Goal: Task Accomplishment & Management: Complete application form

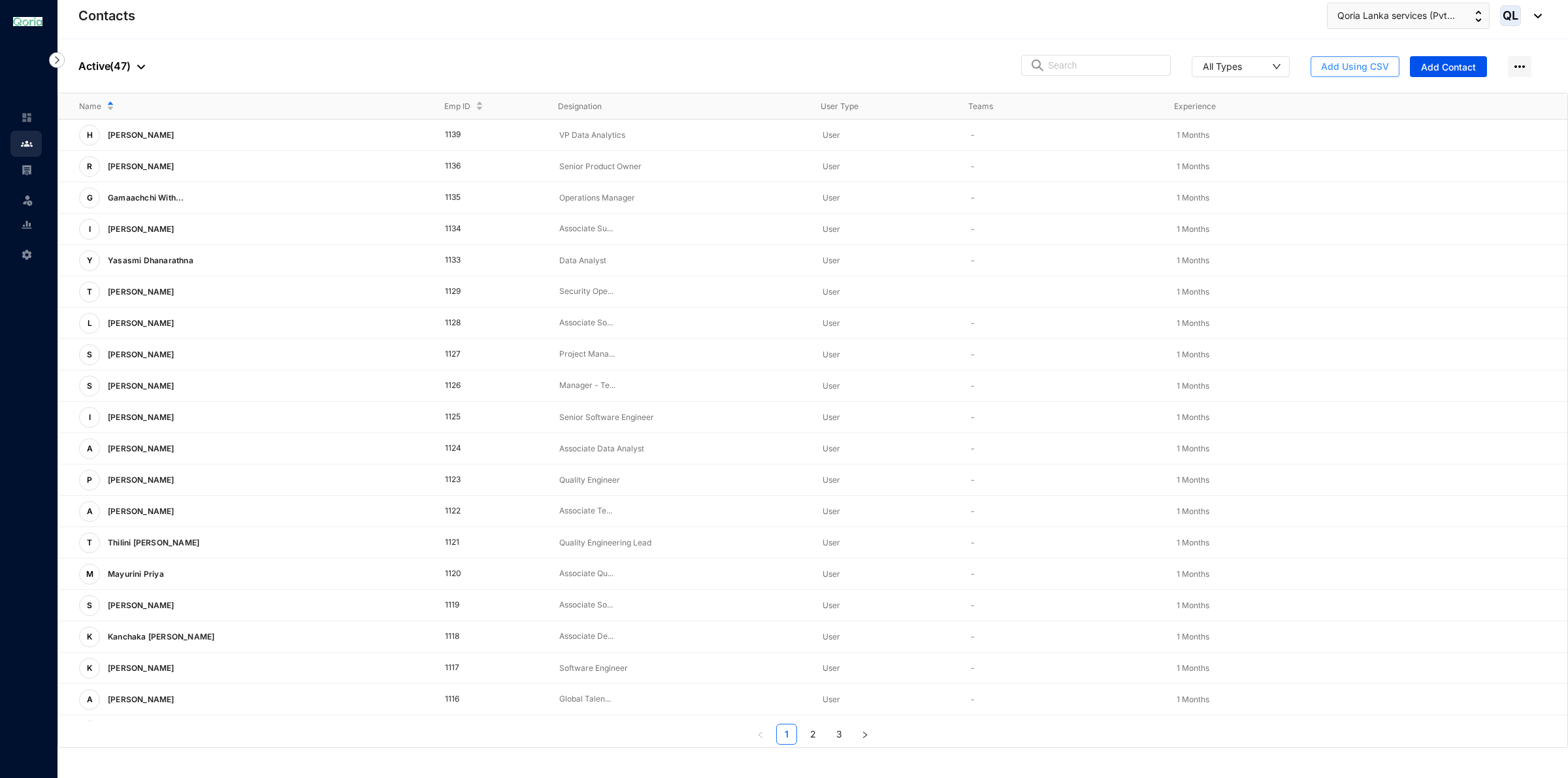
click at [1392, 74] on button "Add Using CSV" at bounding box center [1355, 66] width 89 height 21
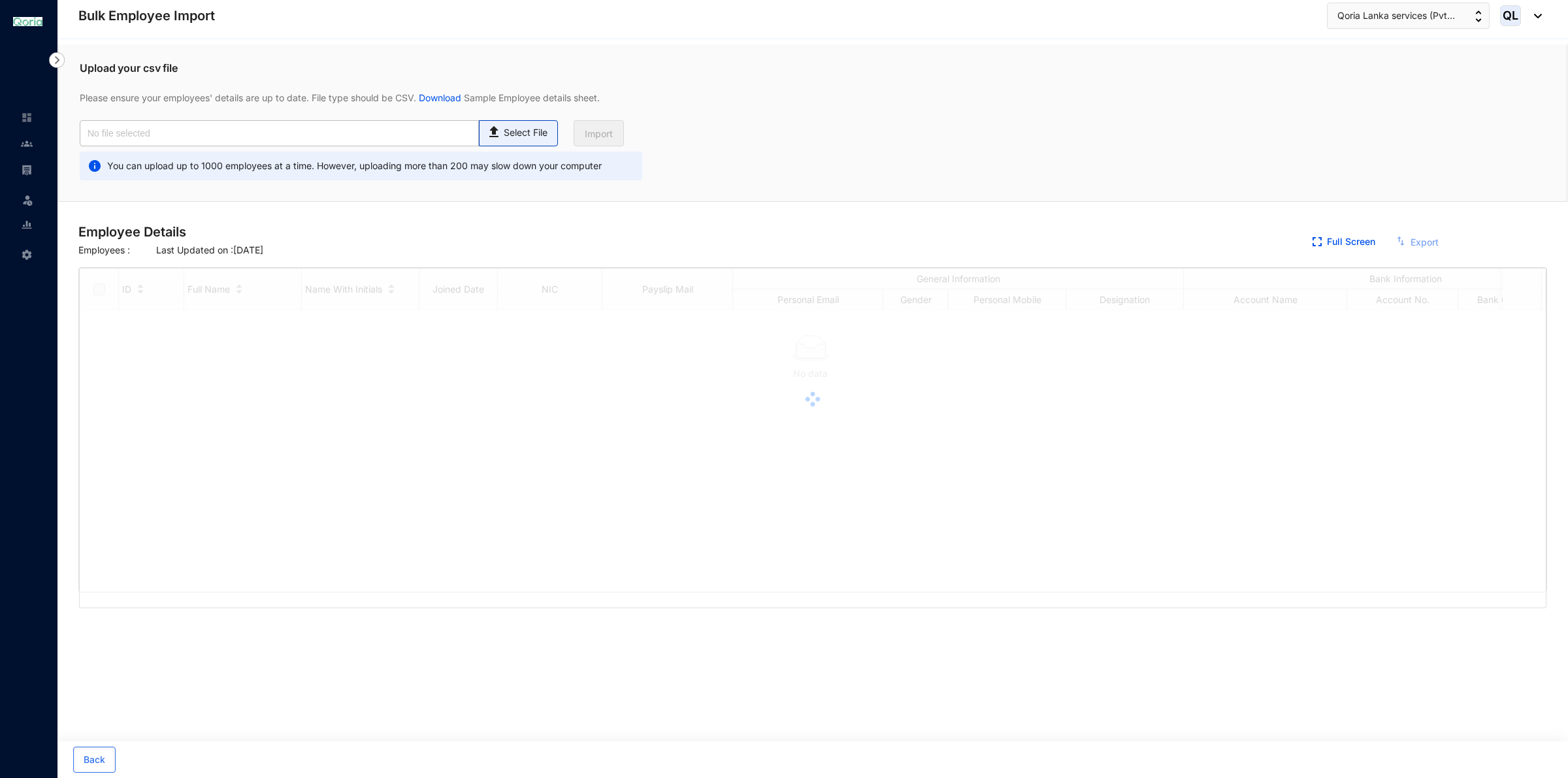
checkbox input "true"
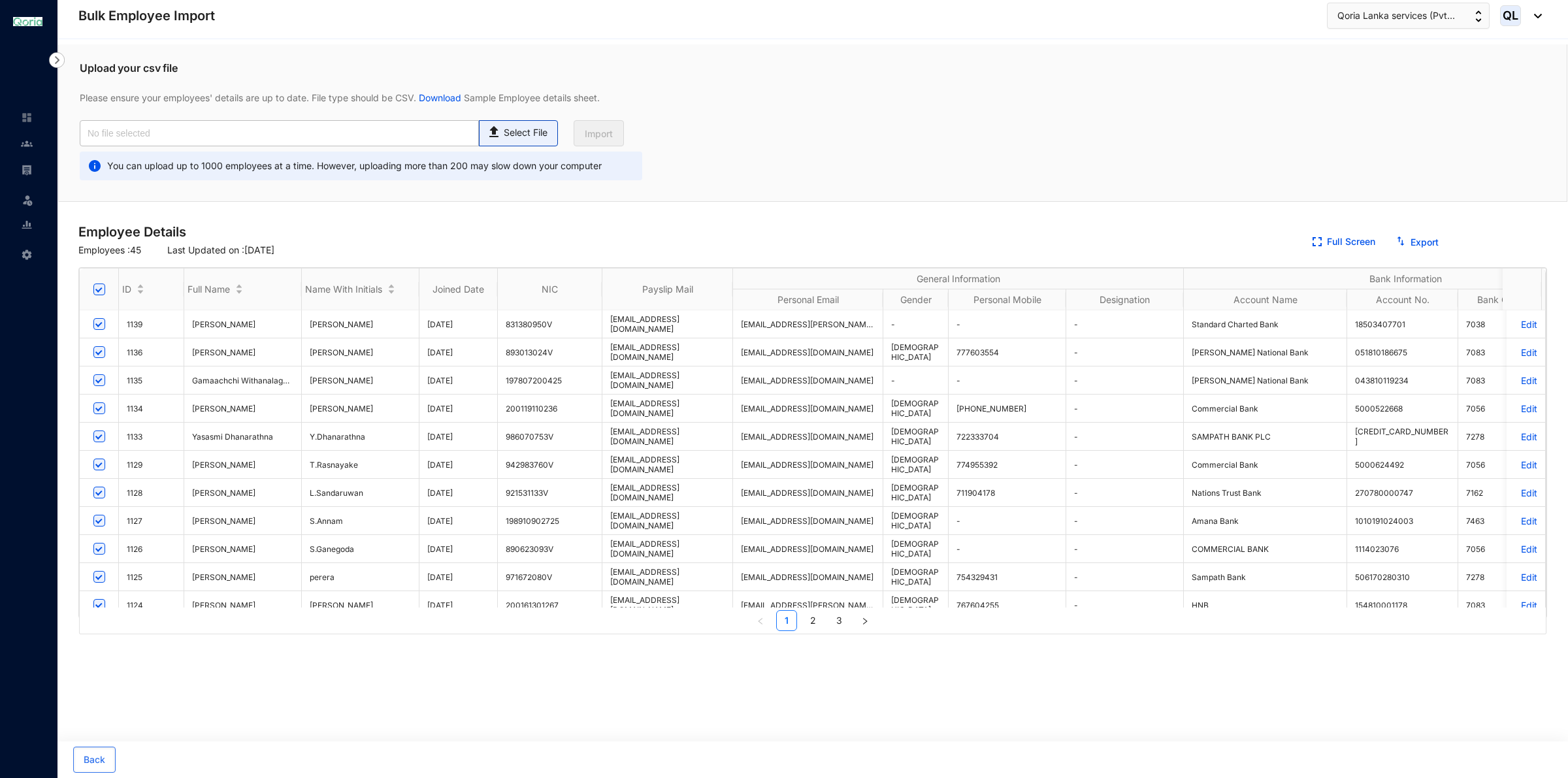
click at [555, 131] on span "Select File" at bounding box center [518, 134] width 79 height 26
click at [0, 0] on input "Select File" at bounding box center [0, 0] width 0 height 0
type input "August New staff.csv"
click at [606, 139] on span "Import" at bounding box center [598, 134] width 28 height 13
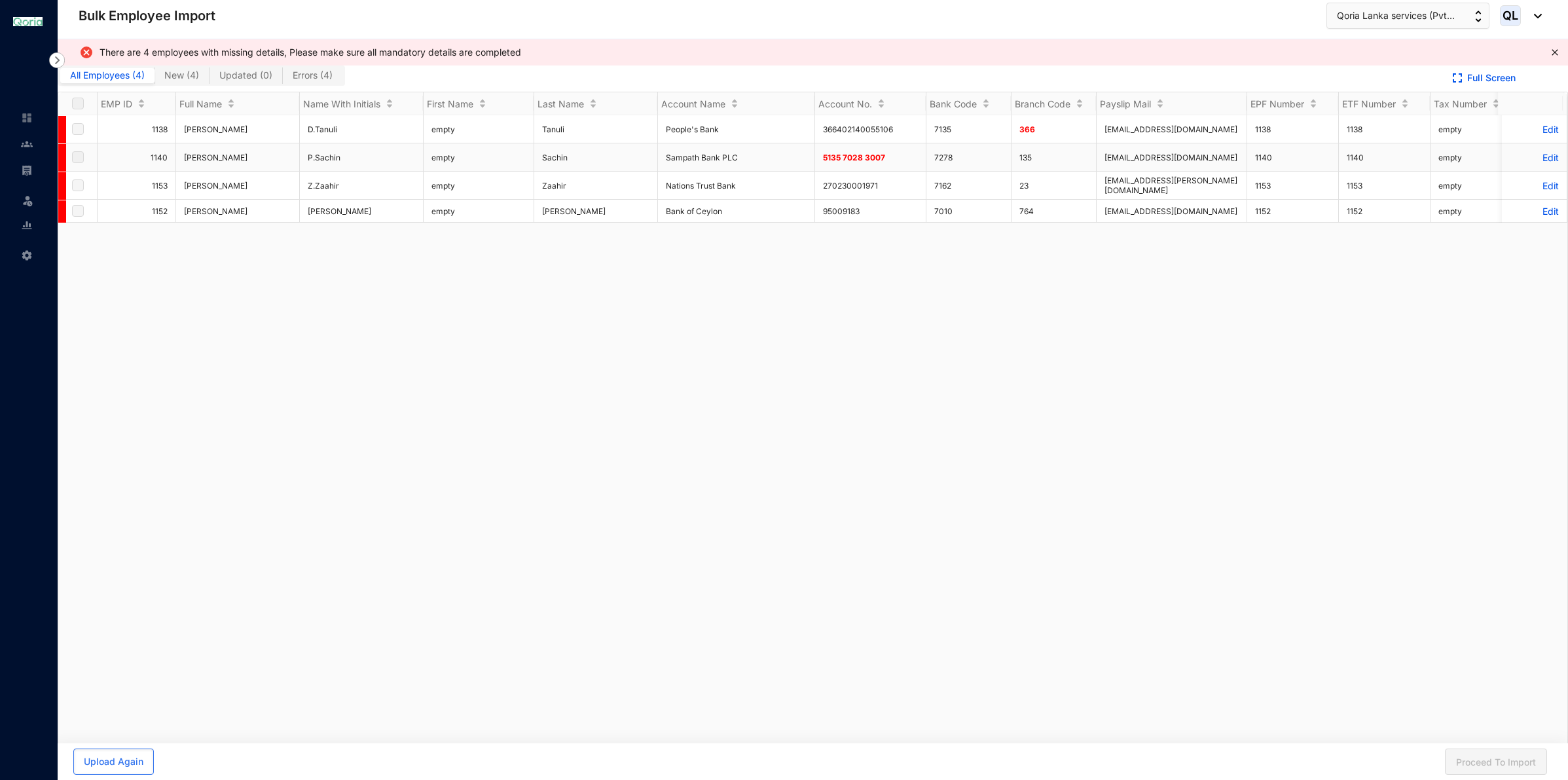
click at [889, 152] on td "5135 7028 3007" at bounding box center [870, 157] width 111 height 28
click at [1542, 154] on p "Edit" at bounding box center [1534, 157] width 49 height 11
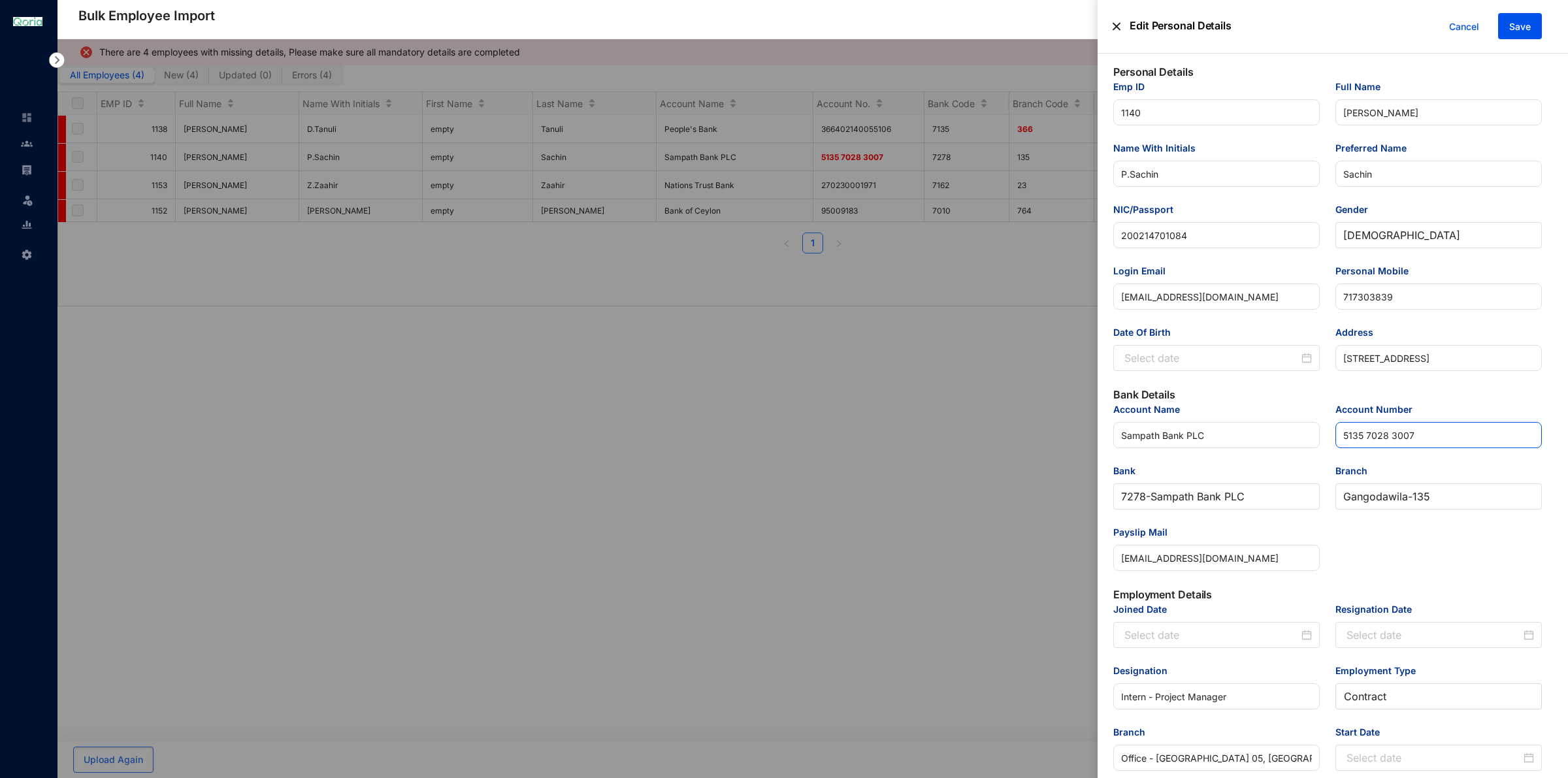
drag, startPoint x: 1367, startPoint y: 438, endPoint x: 1393, endPoint y: 563, distance: 127.7
click at [1367, 441] on input "5135 7028 3007" at bounding box center [1438, 435] width 207 height 26
type input "513570283007"
click at [1394, 571] on div "Account Name Sampath Bank PLC Account Number 513570283007 Bank 7278 - Sampath B…" at bounding box center [1327, 494] width 444 height 184
click at [1524, 25] on span "Save" at bounding box center [1519, 27] width 22 height 13
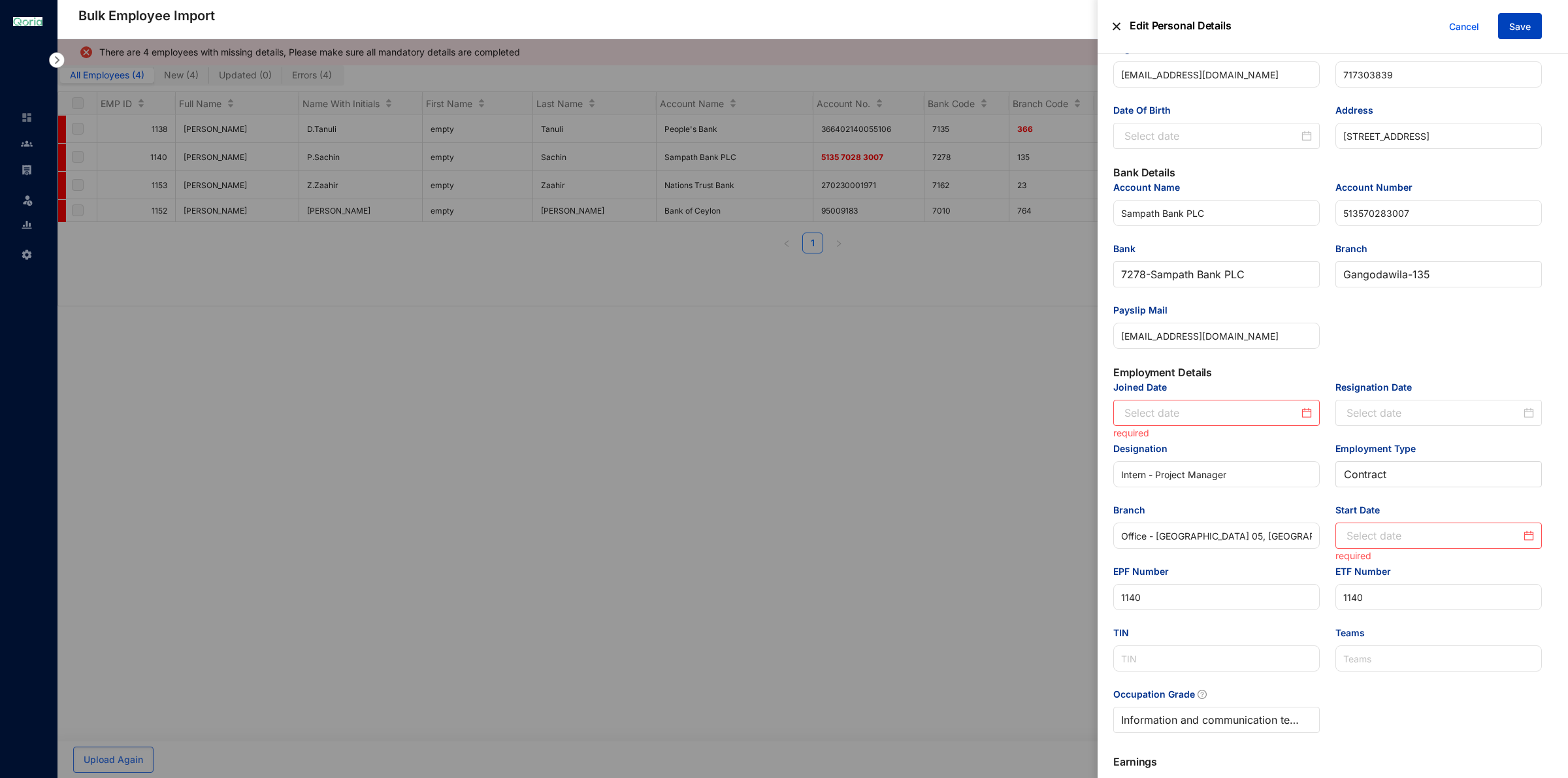
scroll to position [224, 0]
click at [1215, 419] on input "Joined Date" at bounding box center [1211, 411] width 174 height 16
type input "[DATE]"
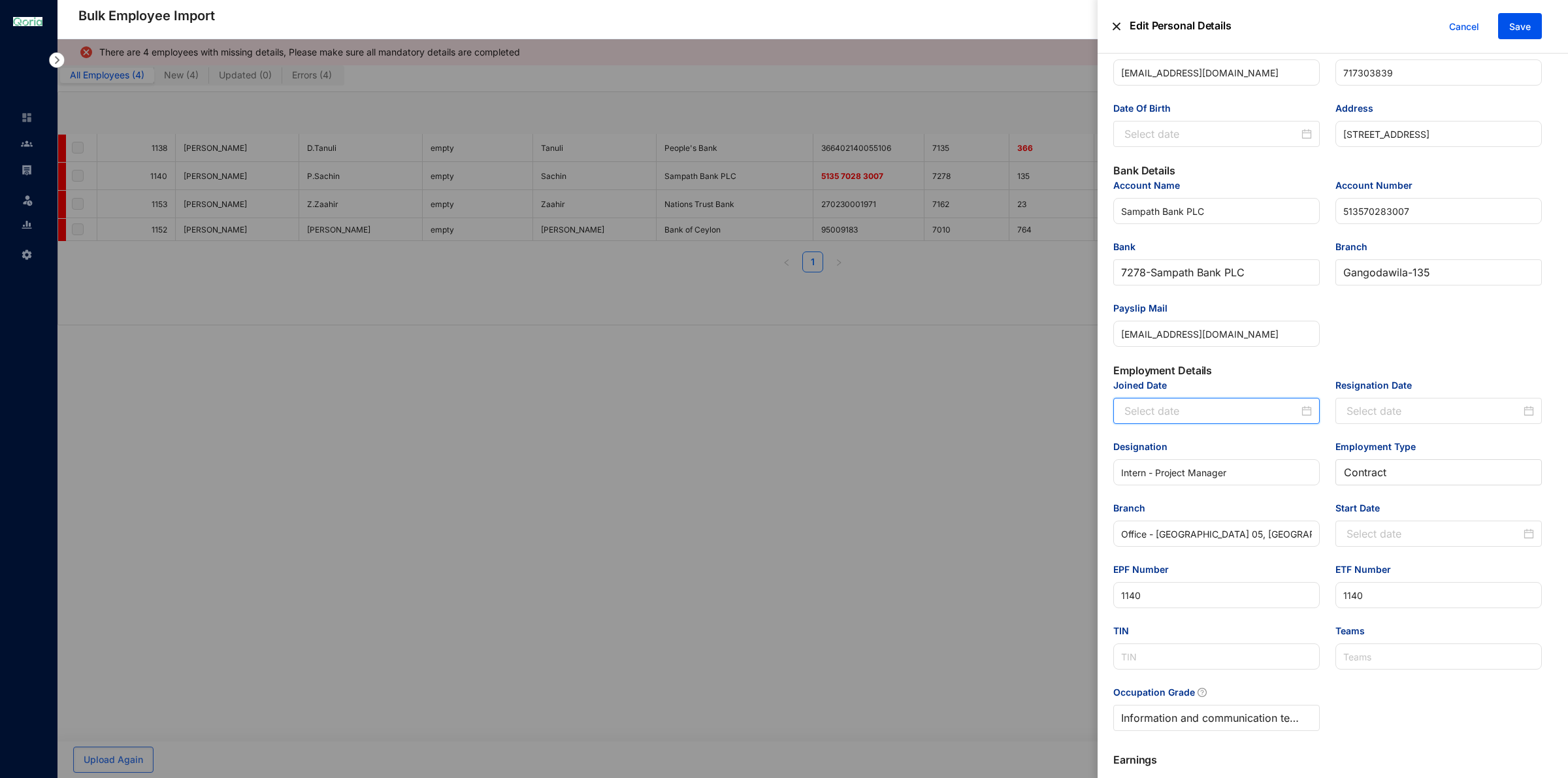
click at [1223, 419] on input "Joined Date" at bounding box center [1211, 411] width 174 height 16
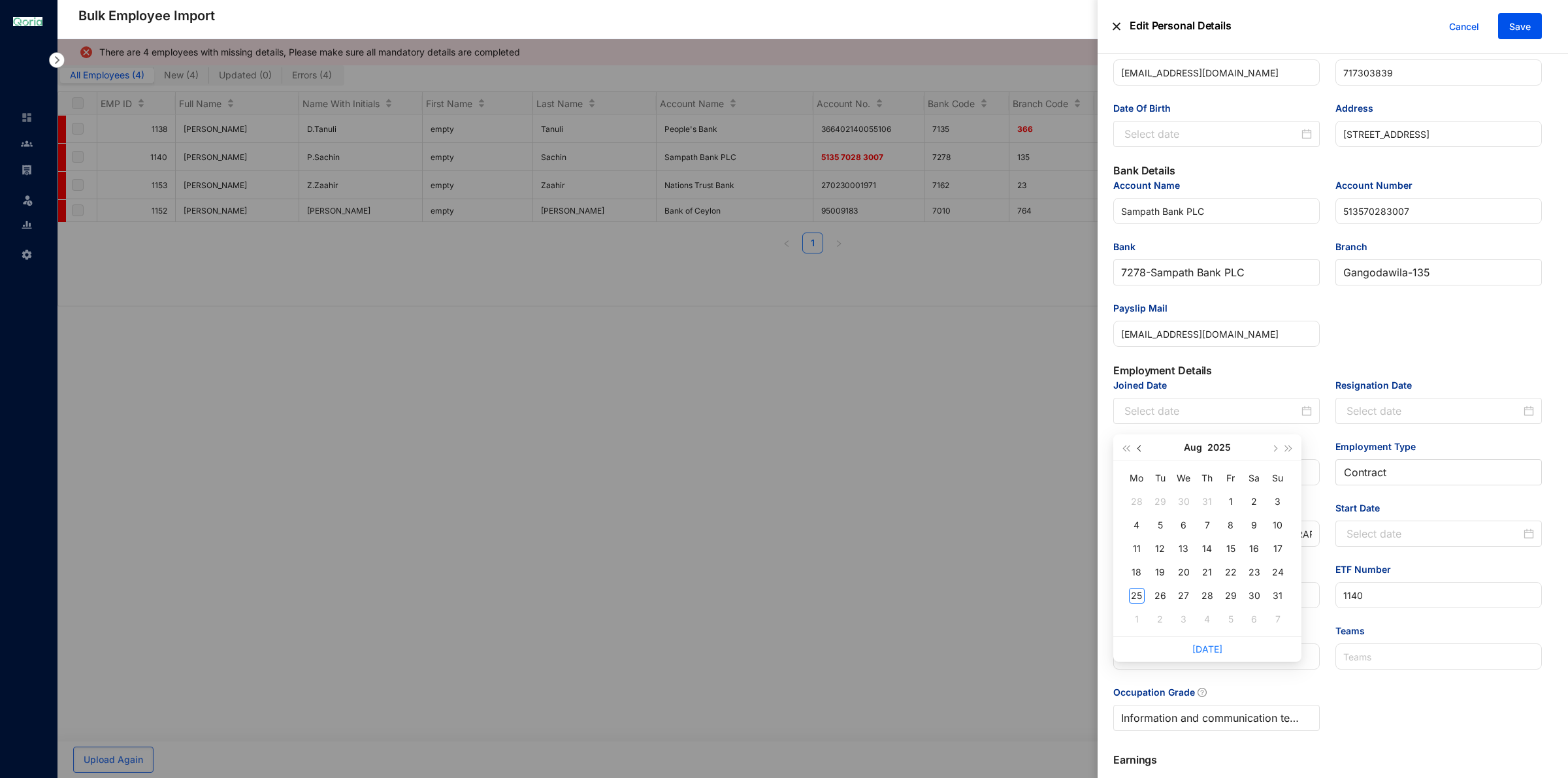
click at [1144, 448] on button "button" at bounding box center [1140, 448] width 14 height 26
type input "[DATE]"
click at [1145, 598] on td "28" at bounding box center [1137, 596] width 24 height 24
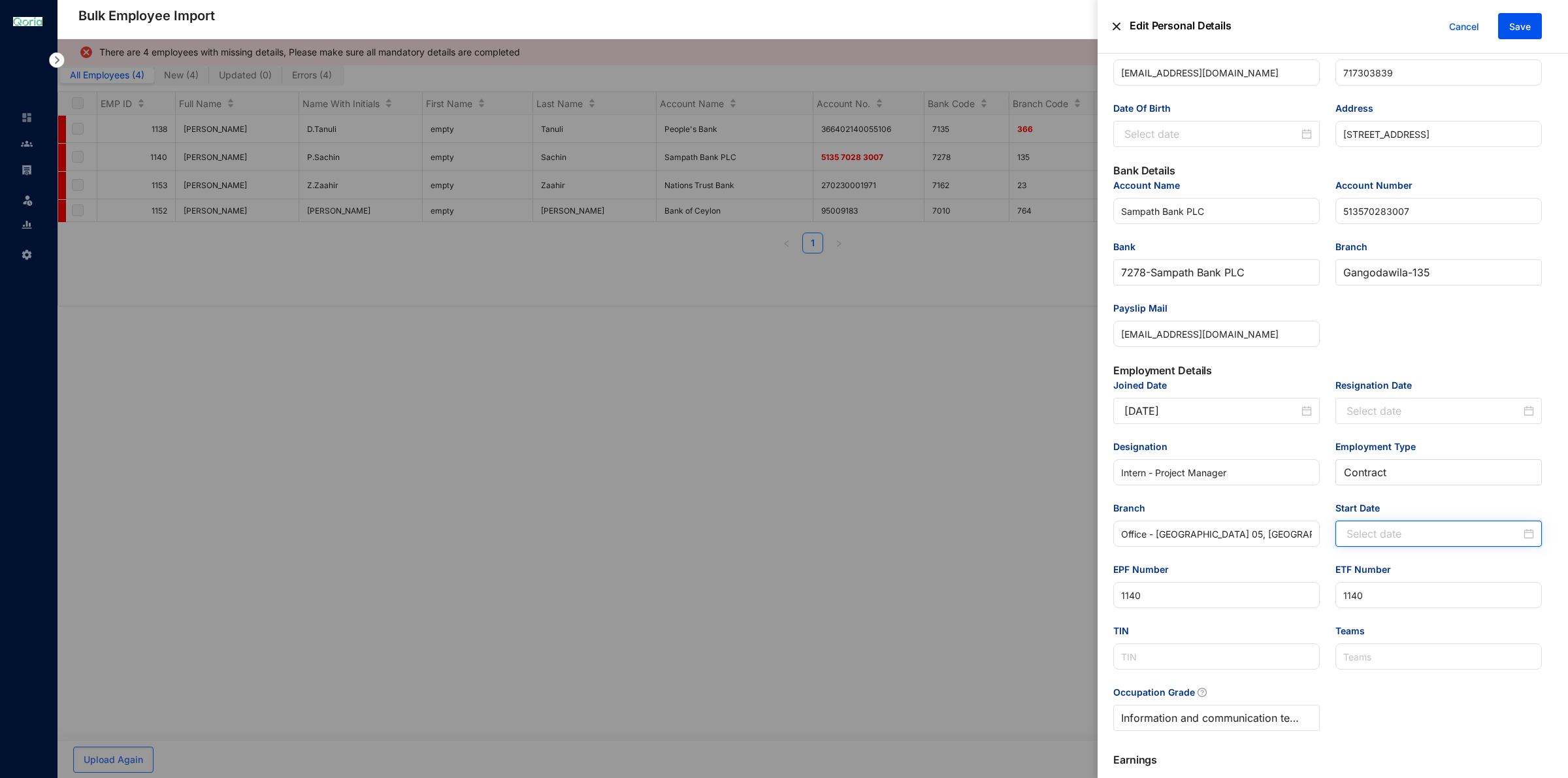
click at [1393, 540] on input "Start Date" at bounding box center [1433, 534] width 174 height 16
type input "[DATE]"
click at [1363, 311] on button "button" at bounding box center [1361, 313] width 14 height 26
type input "[DATE]"
click at [1361, 461] on div "28" at bounding box center [1357, 461] width 16 height 16
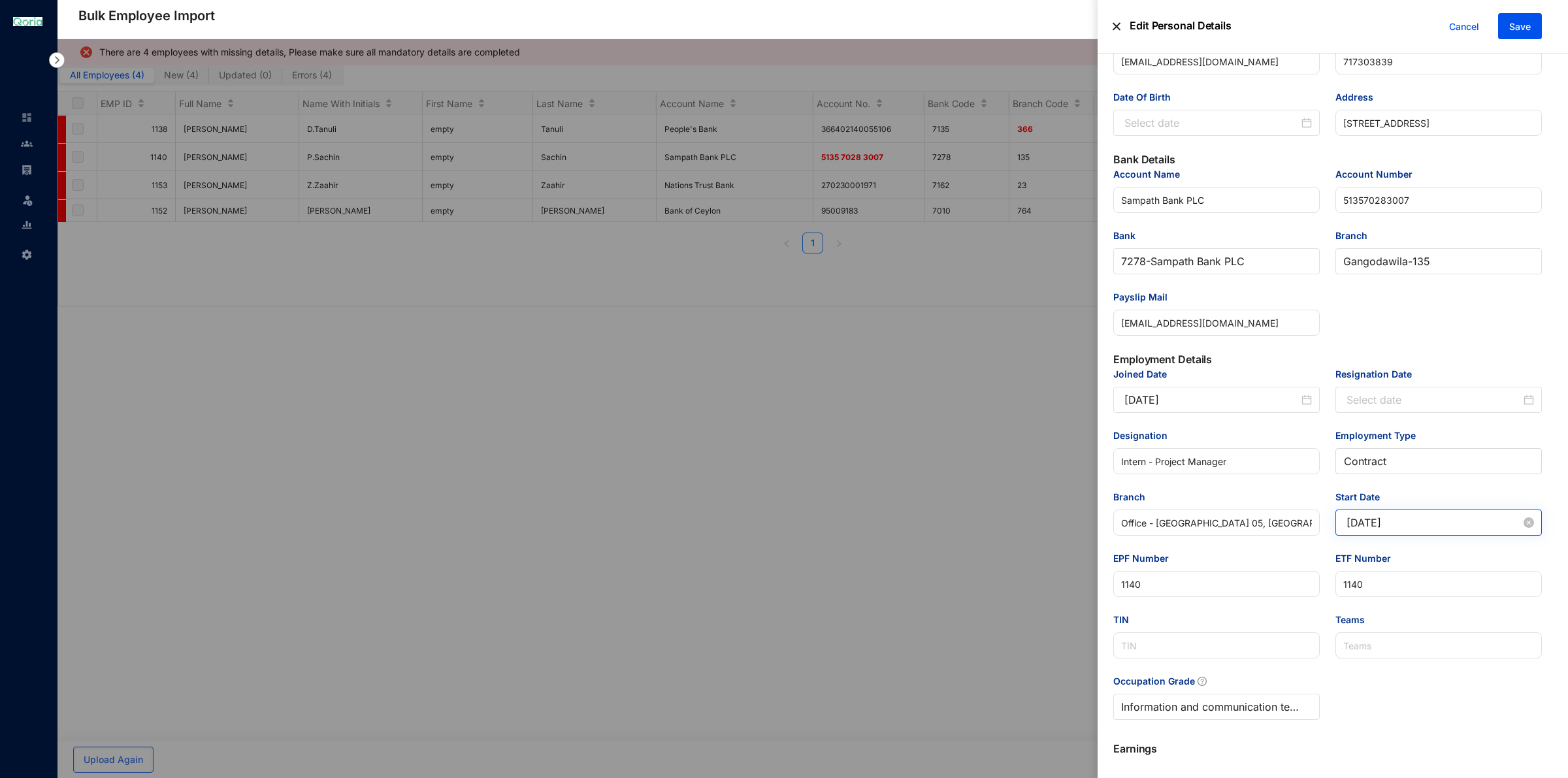
scroll to position [247, 0]
click at [1517, 27] on span "Save" at bounding box center [1519, 27] width 22 height 13
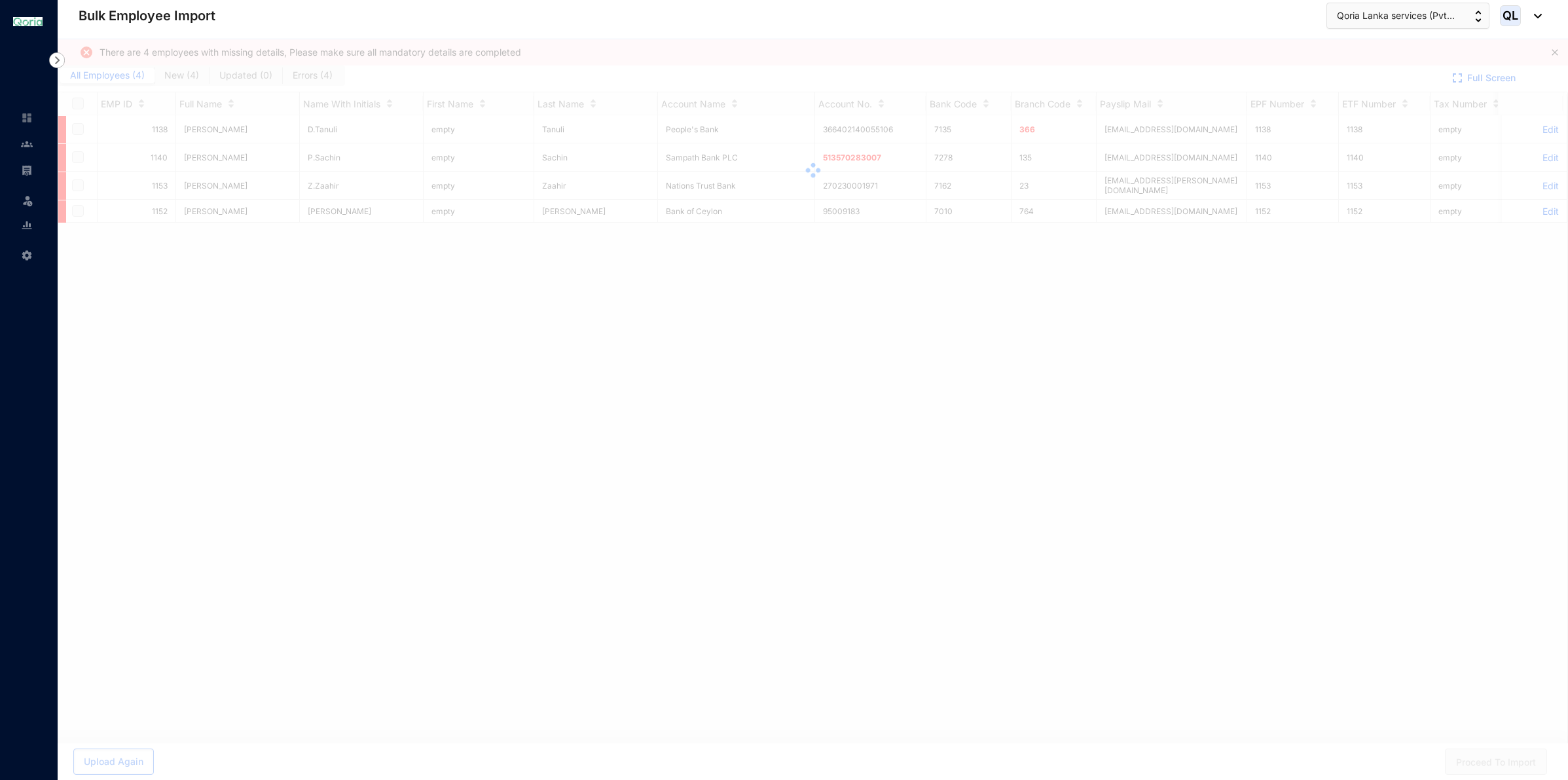
checkbox input "true"
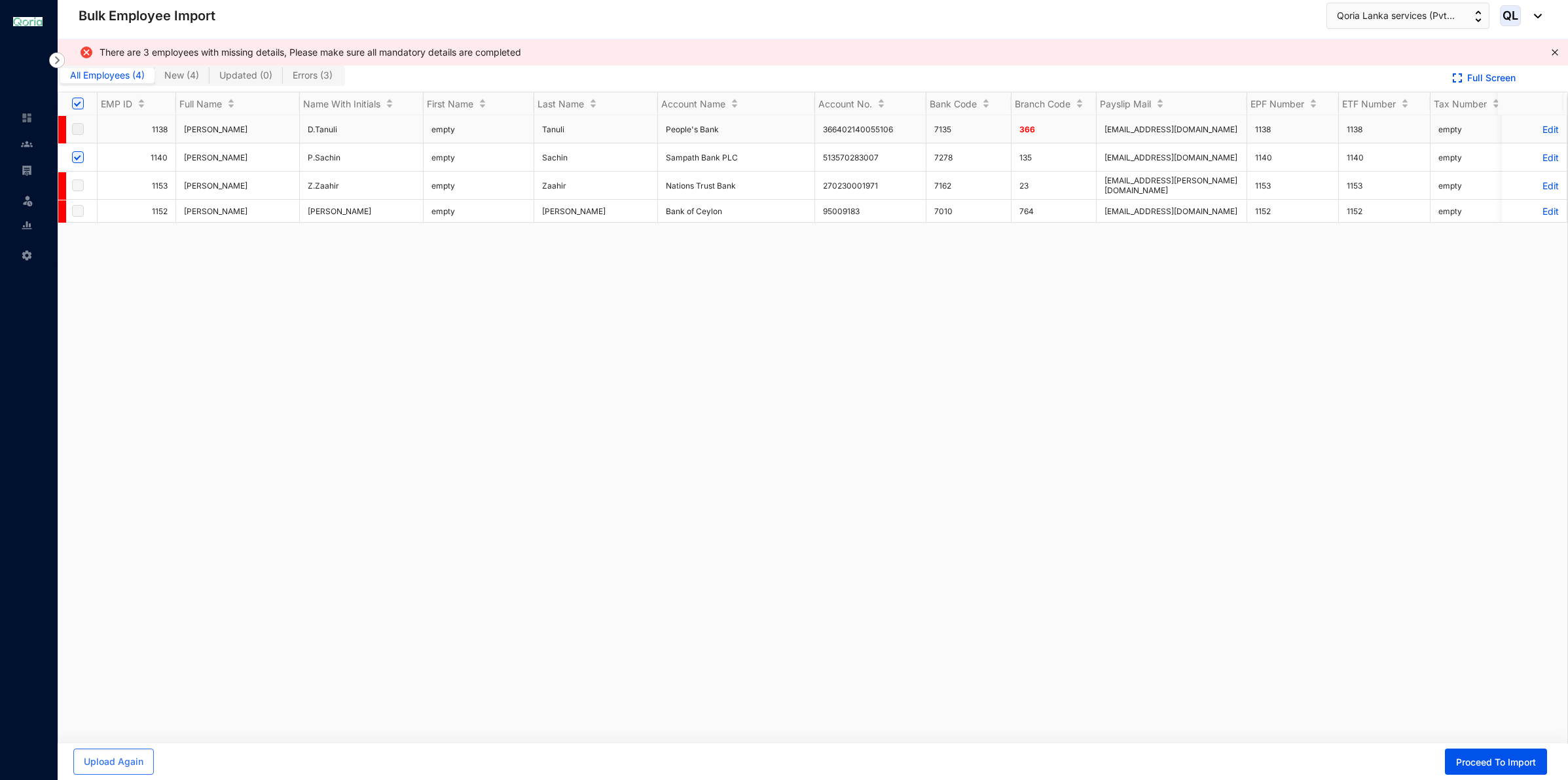
click at [1528, 126] on p "Edit" at bounding box center [1534, 129] width 49 height 11
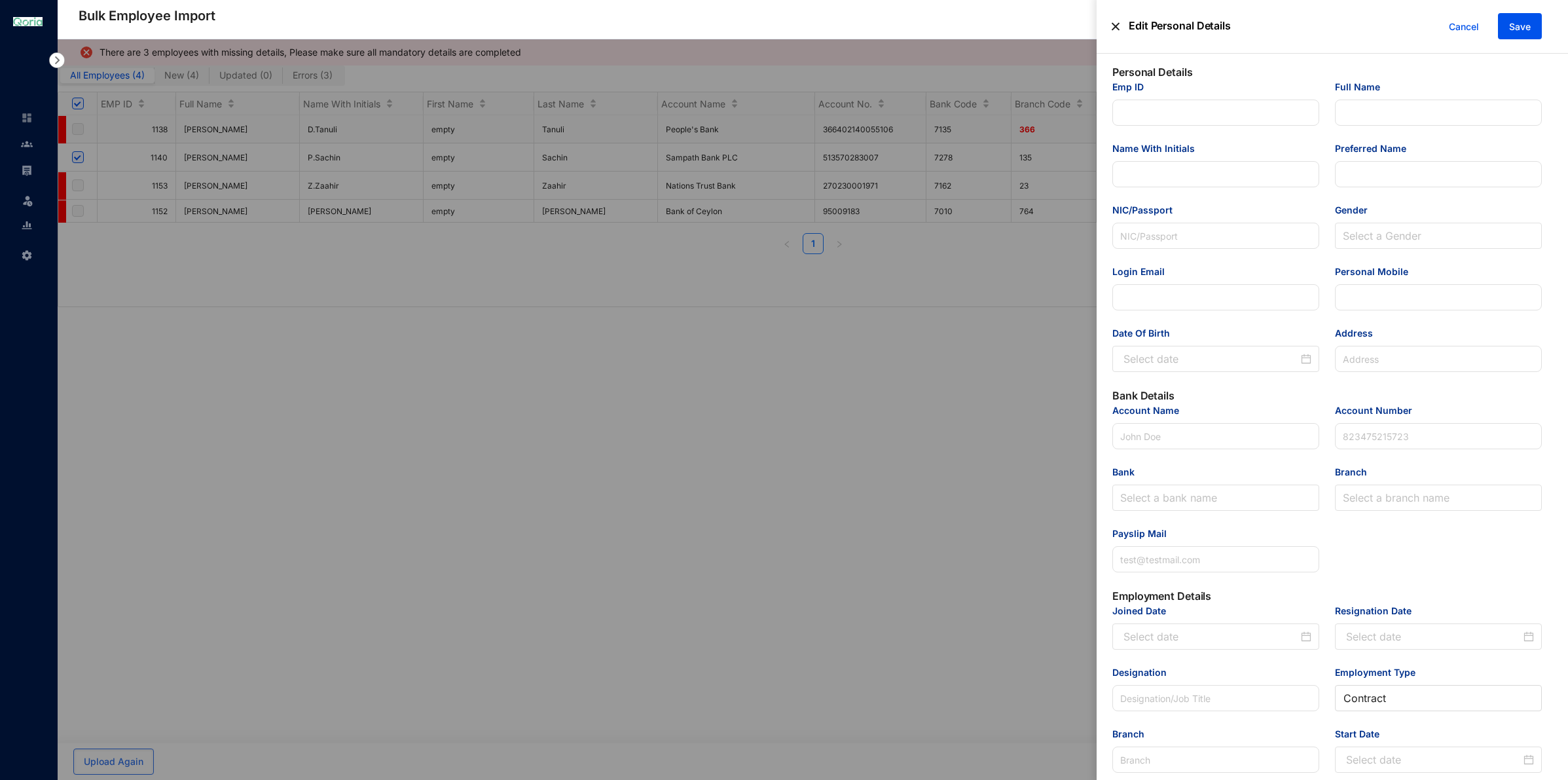
type input "1138"
type input "[PERSON_NAME]"
type input "D.Tanuli"
type input "Tanuli"
type input "200258700285"
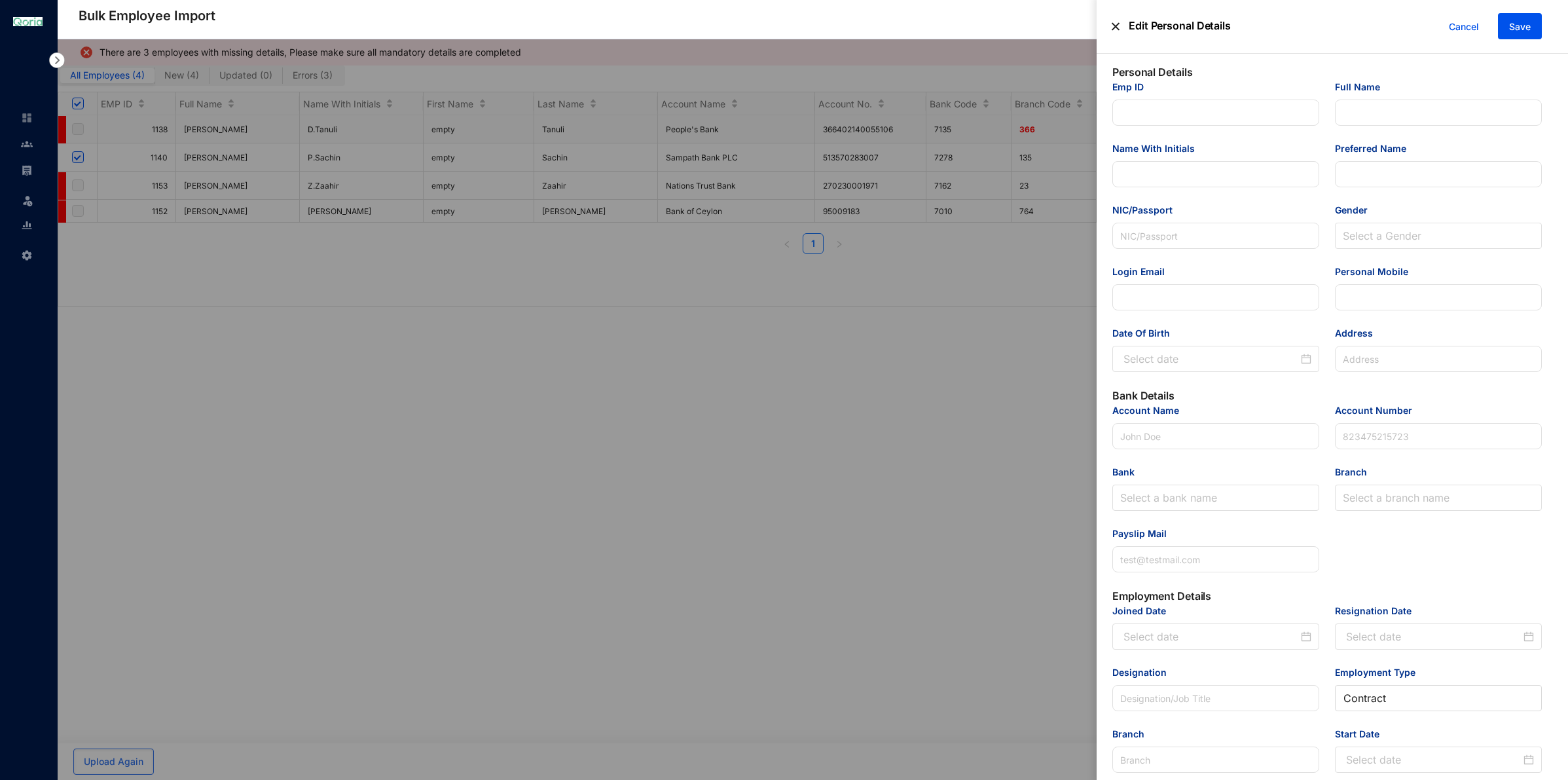
type input "[EMAIL_ADDRESS][DOMAIN_NAME]"
type input "702658334"
type input "[STREET_ADDRESS]"
type input "People's Bank"
type input "366402140055106"
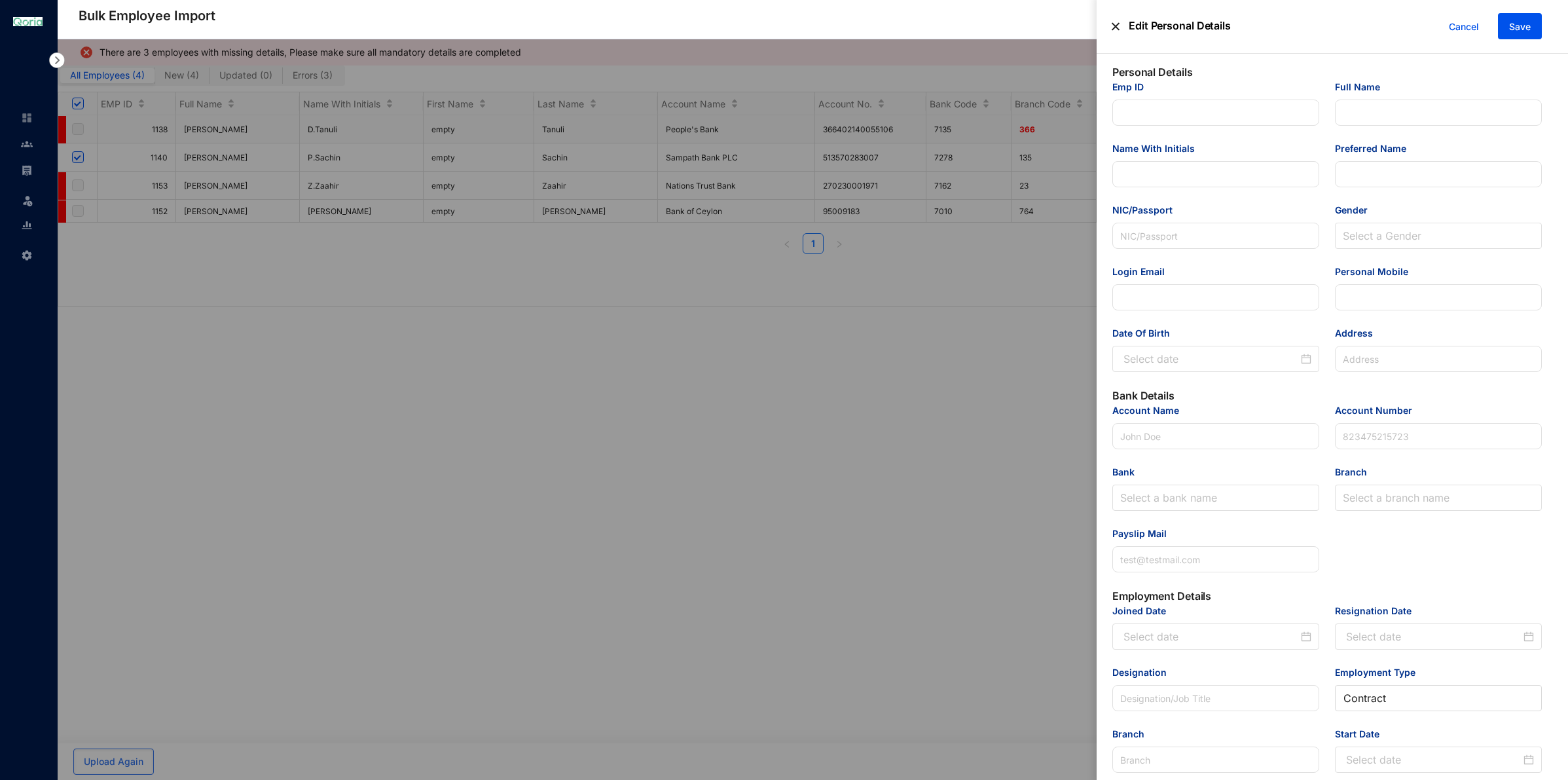
type input "[EMAIL_ADDRESS][DOMAIN_NAME]"
type input "Intern - Data Analytics/Business Intelligence"
type input "Office - [GEOGRAPHIC_DATA] 05, [GEOGRAPHIC_DATA]"
type input "1138"
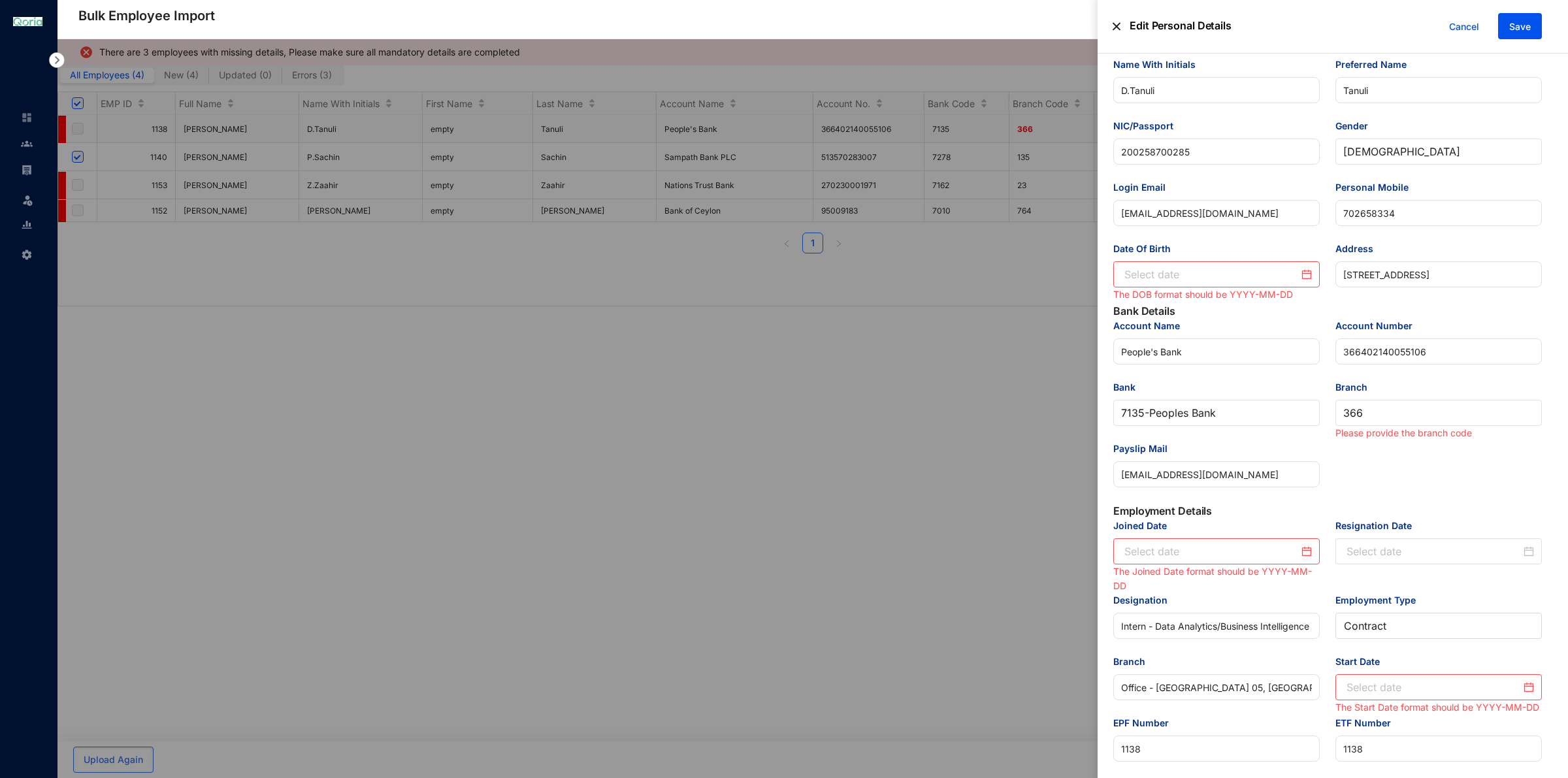
scroll to position [163, 0]
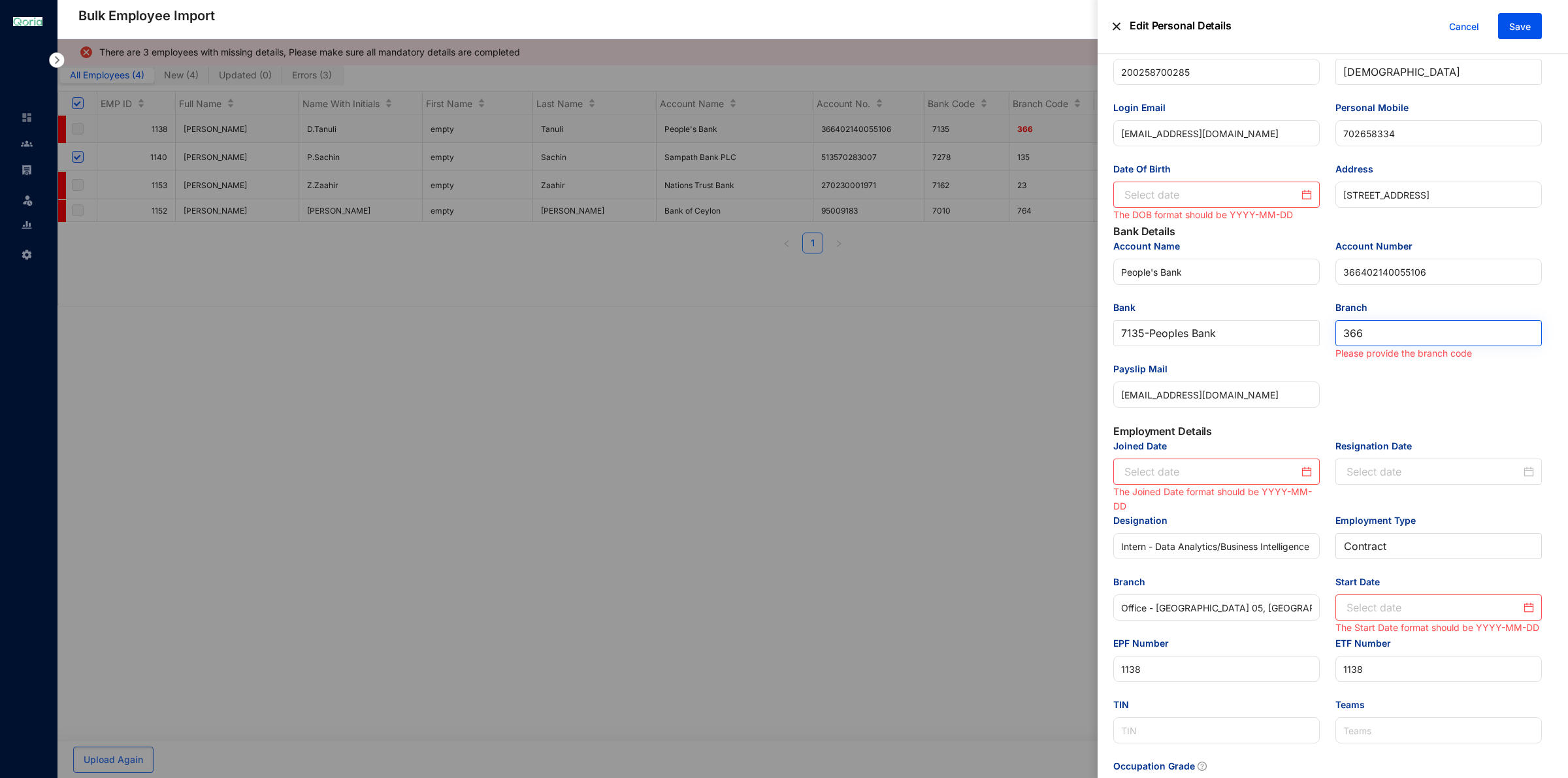
click at [1397, 340] on span "366" at bounding box center [1438, 333] width 191 height 25
click at [1317, 315] on div "Bank" at bounding box center [1216, 310] width 207 height 20
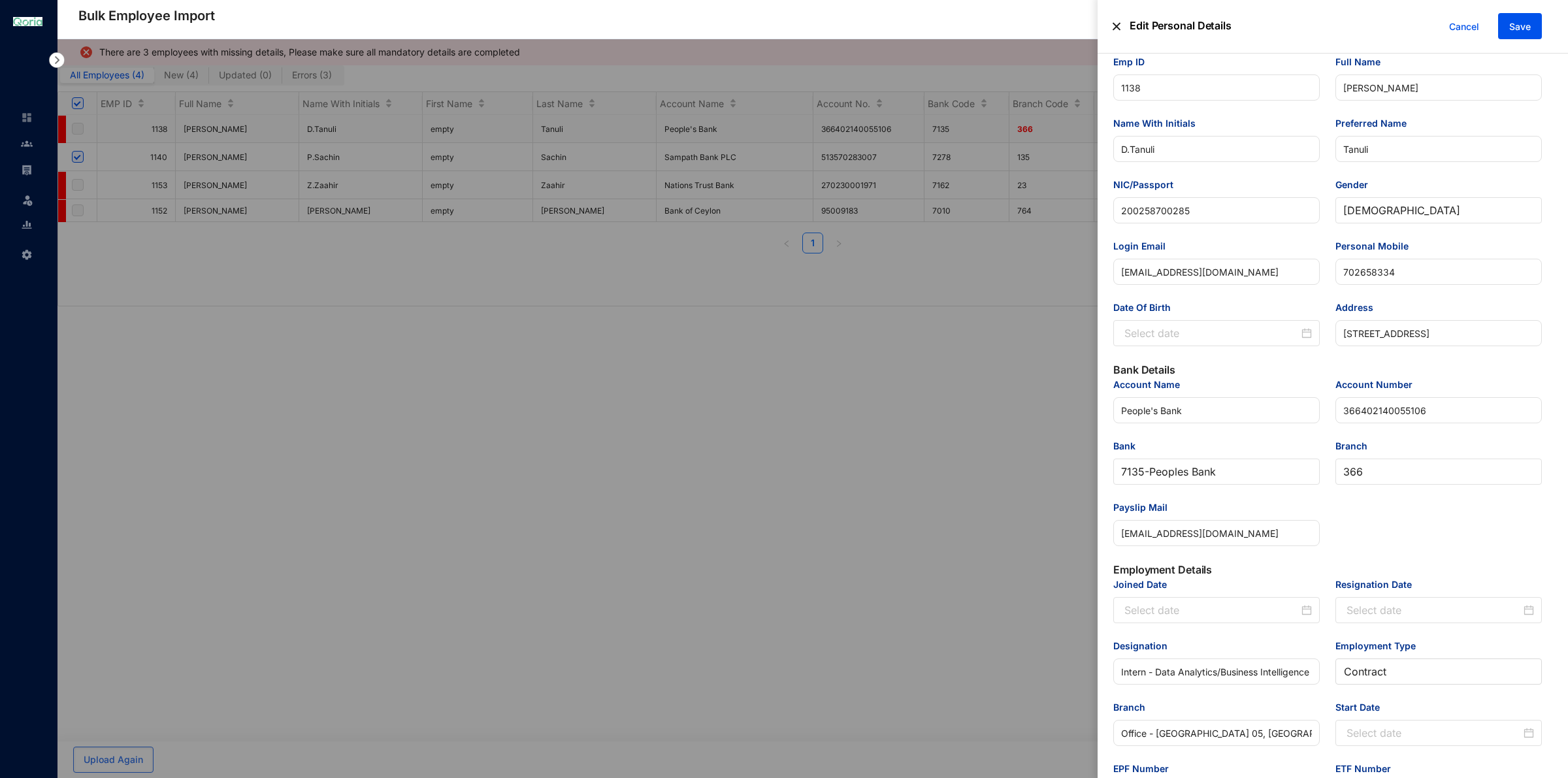
scroll to position [0, 0]
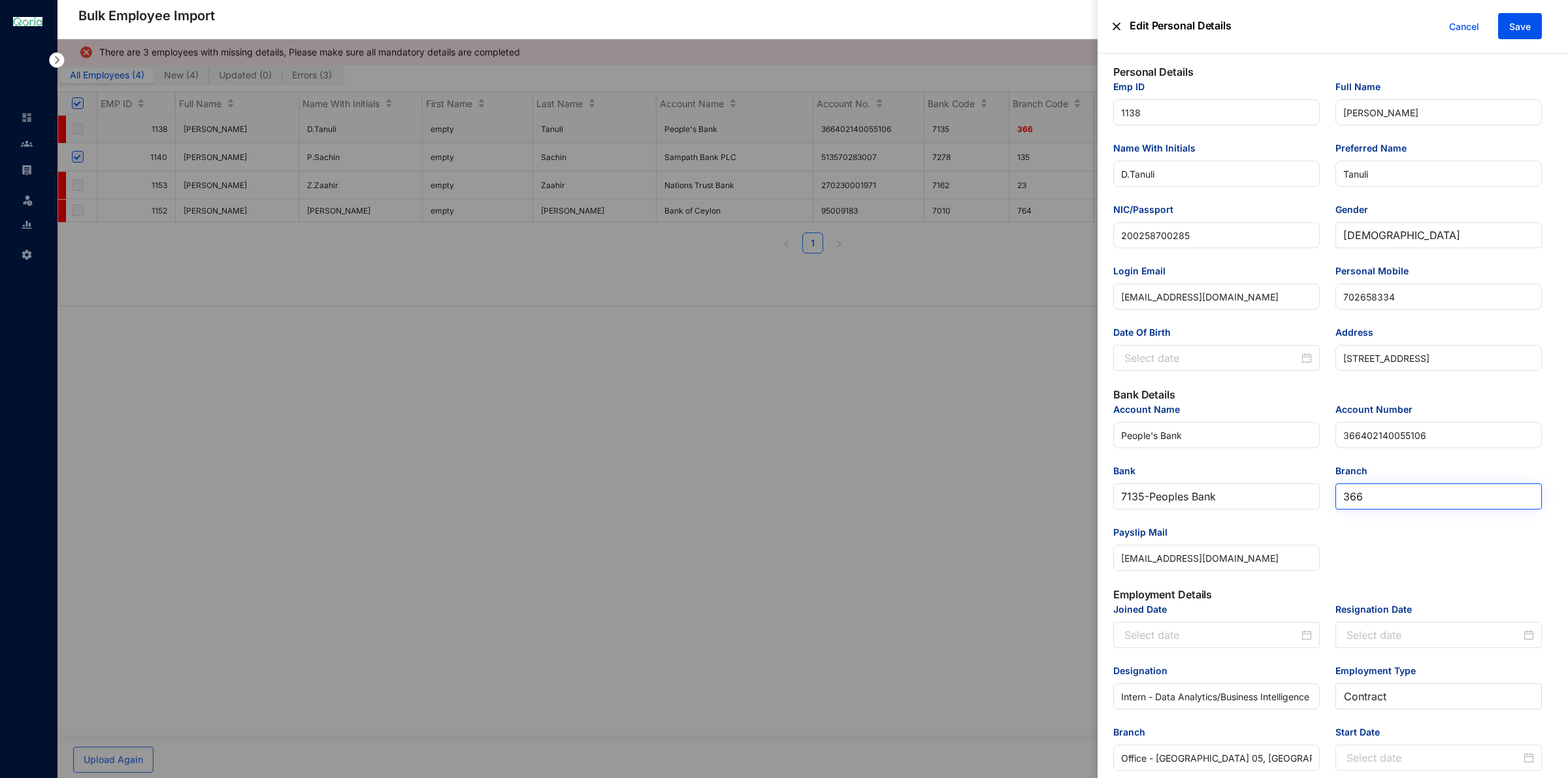
click at [1411, 505] on span "366" at bounding box center [1438, 496] width 191 height 25
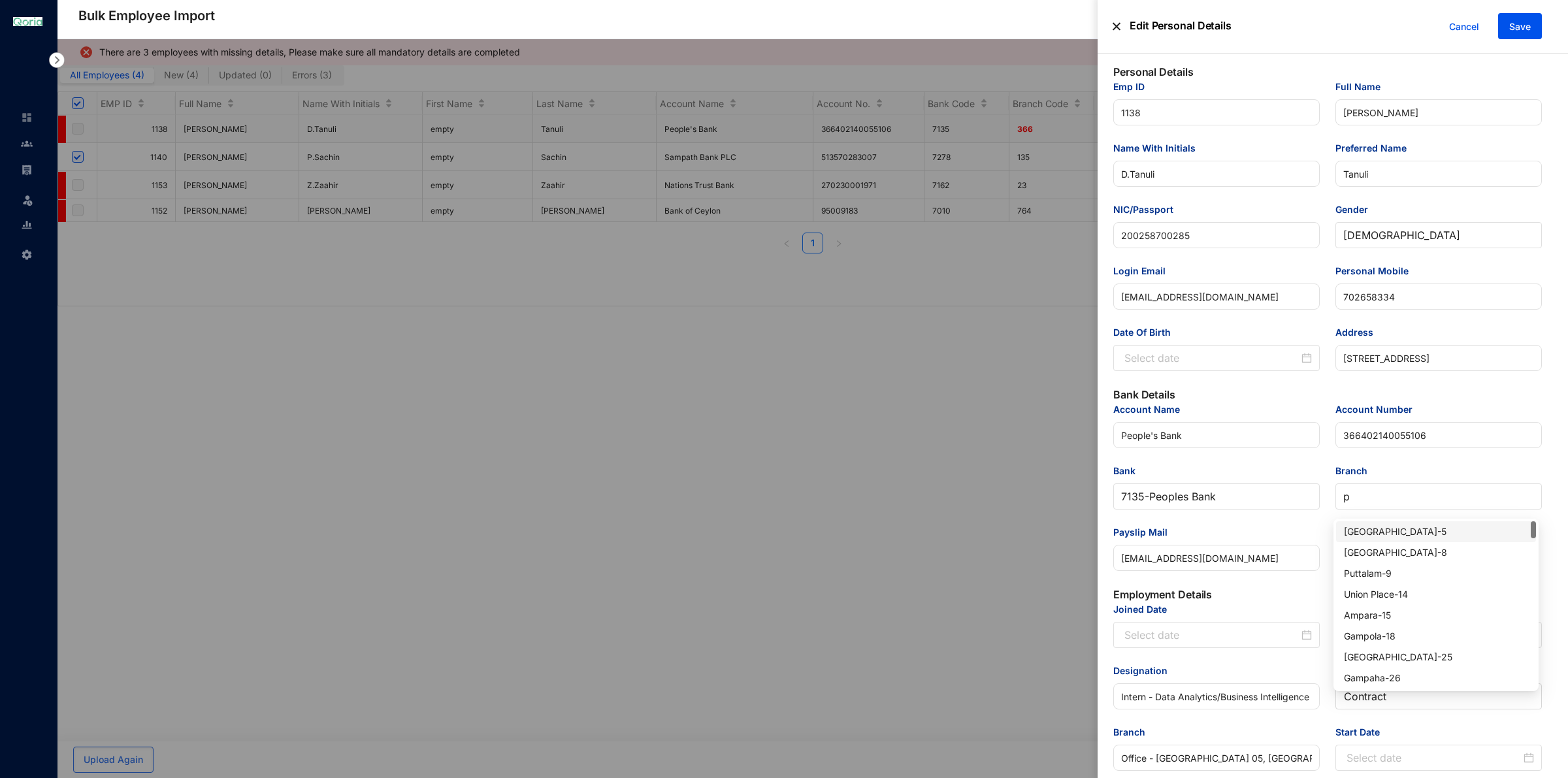
type input "p"
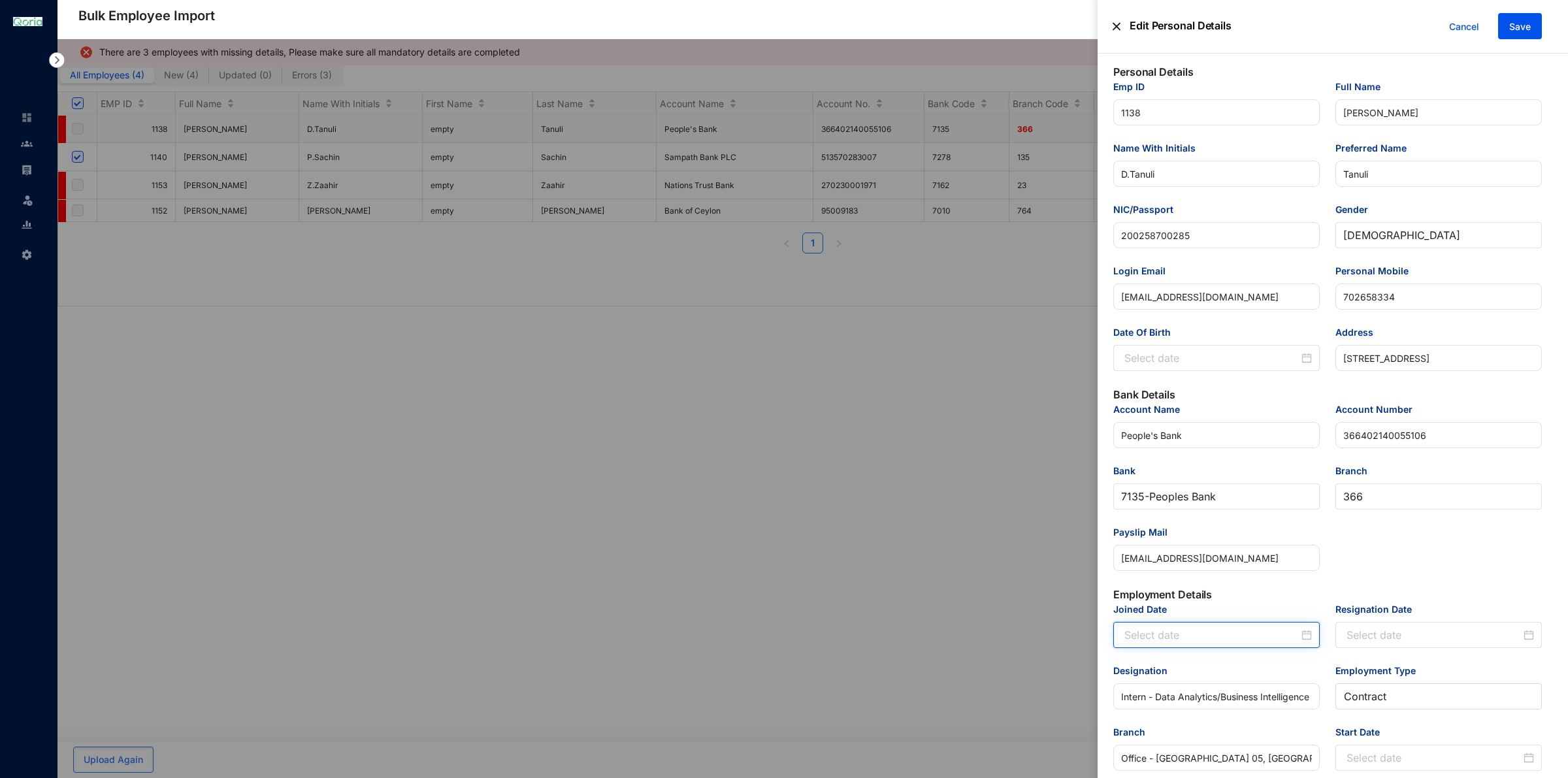
click at [1254, 640] on input "Joined Date" at bounding box center [1211, 635] width 174 height 16
type input "[DATE]"
click at [1139, 416] on button "button" at bounding box center [1140, 413] width 14 height 26
click at [1186, 536] on div "23" at bounding box center [1184, 538] width 16 height 16
type input "[DATE]"
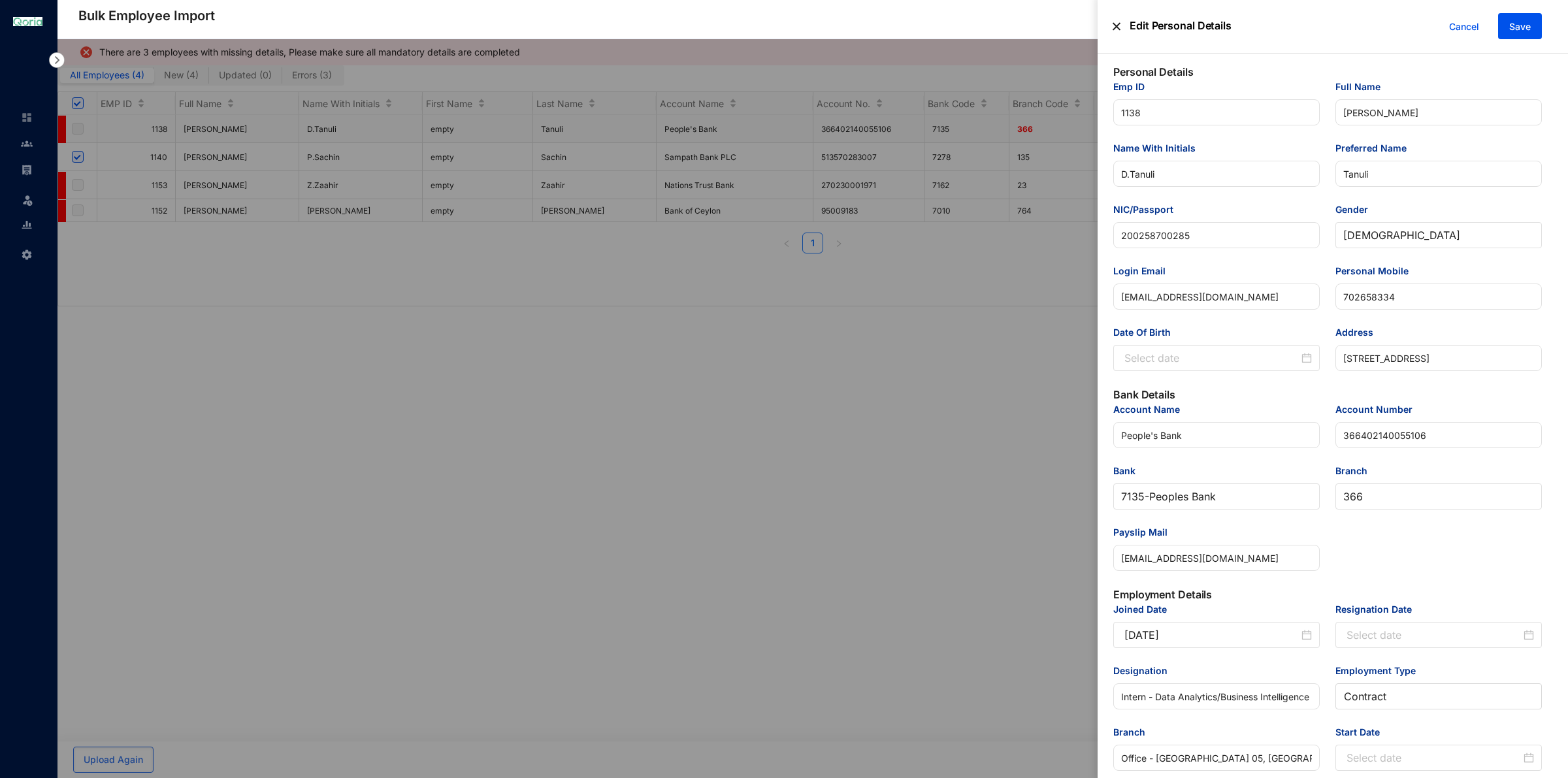
scroll to position [163, 0]
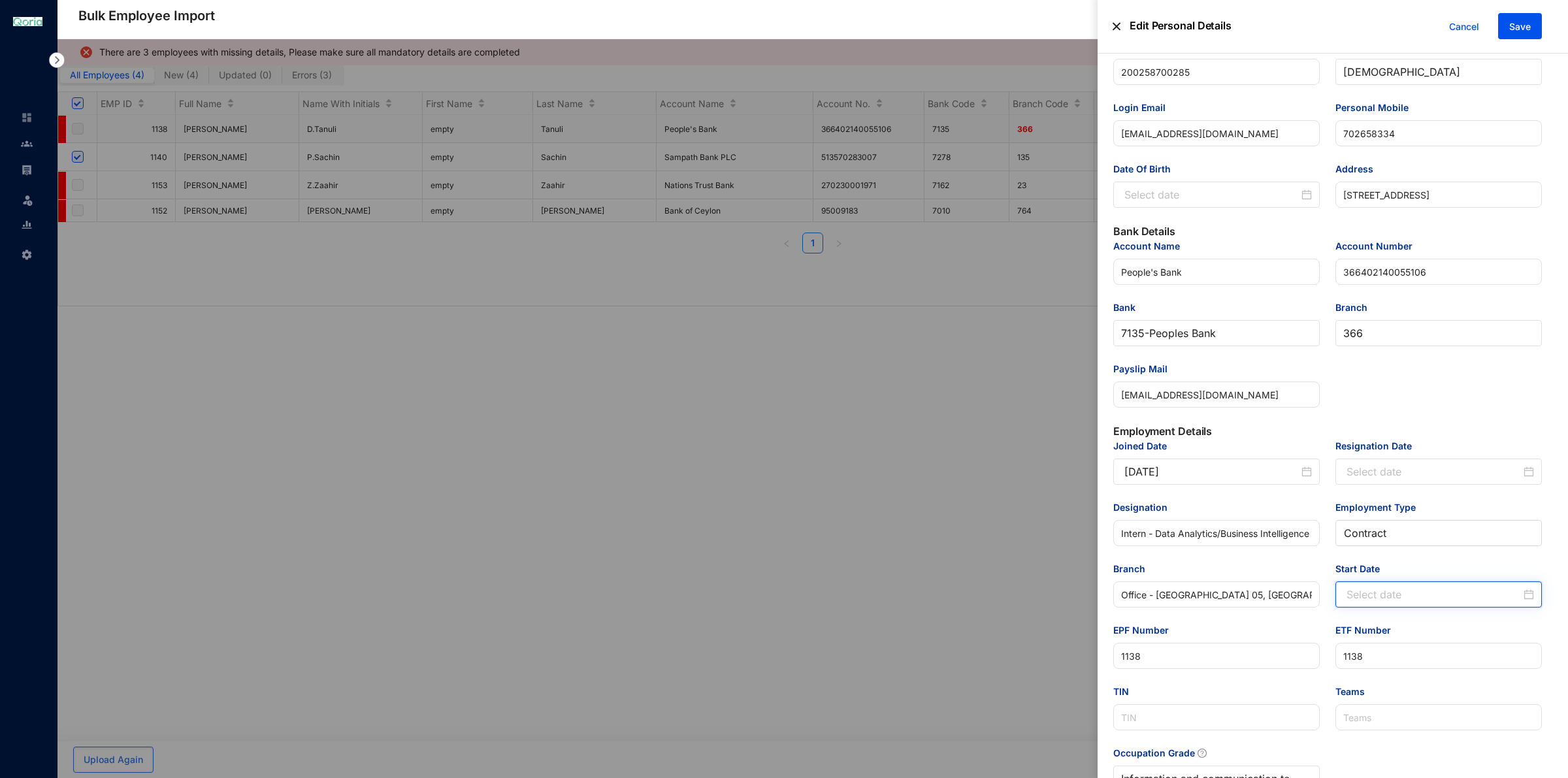
click at [1419, 602] on input "Start Date" at bounding box center [1433, 594] width 174 height 16
type input "[DATE]"
click at [1357, 373] on button "button" at bounding box center [1361, 375] width 14 height 26
type input "[DATE]"
click at [1409, 500] on div "23" at bounding box center [1404, 499] width 16 height 16
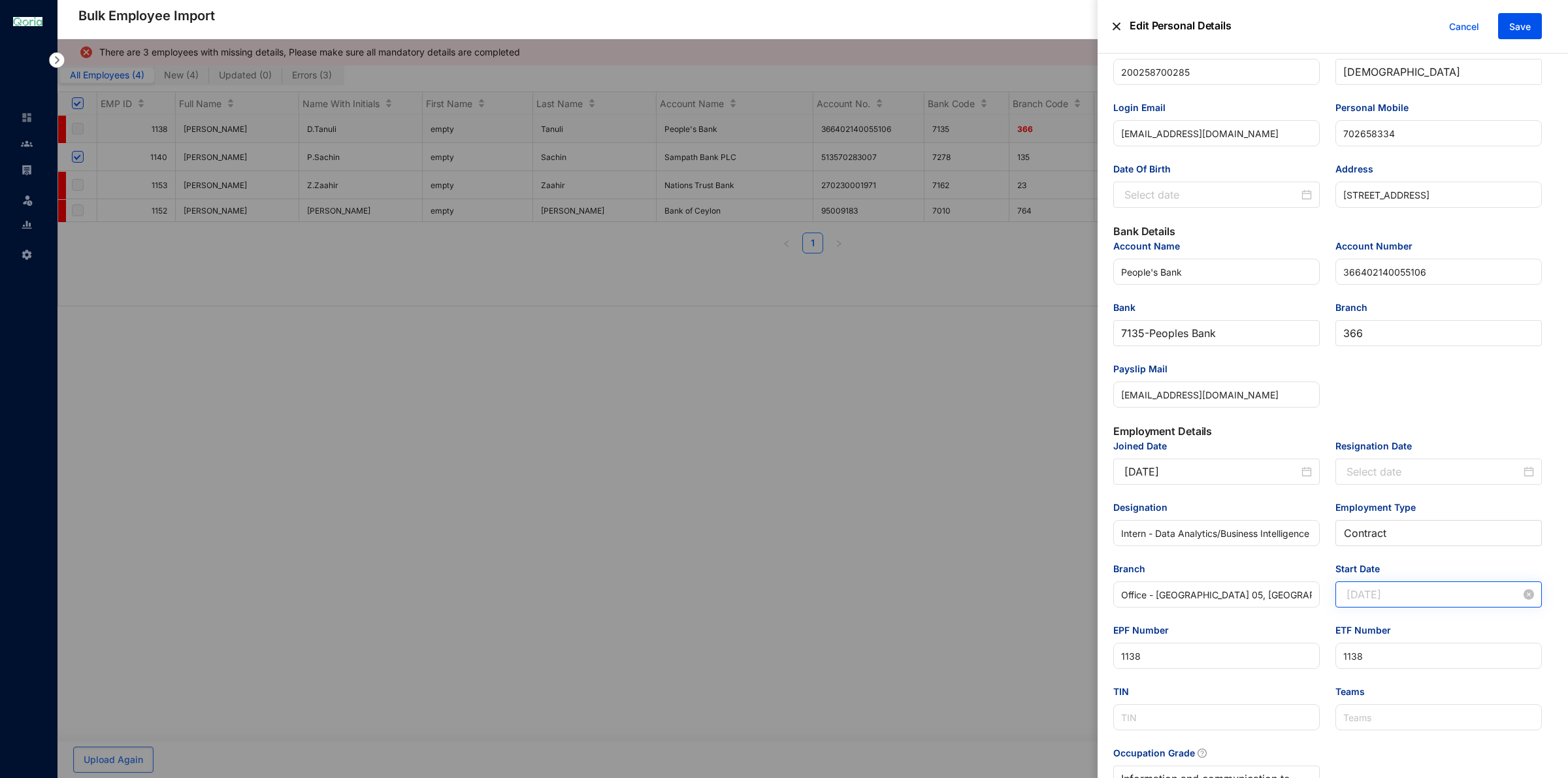
type input "[DATE]"
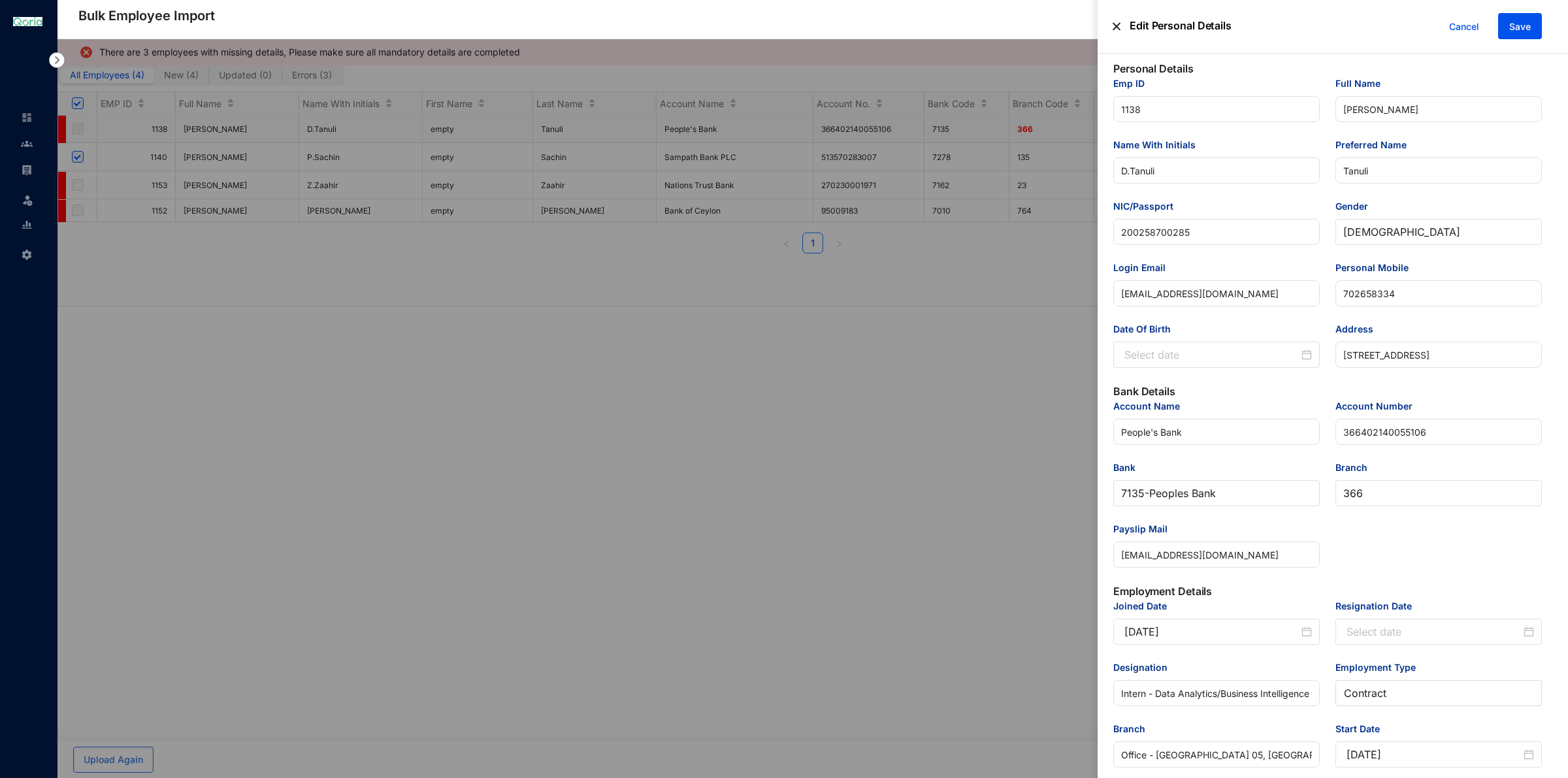
scroll to position [0, 0]
click at [1396, 495] on span "366" at bounding box center [1438, 496] width 191 height 25
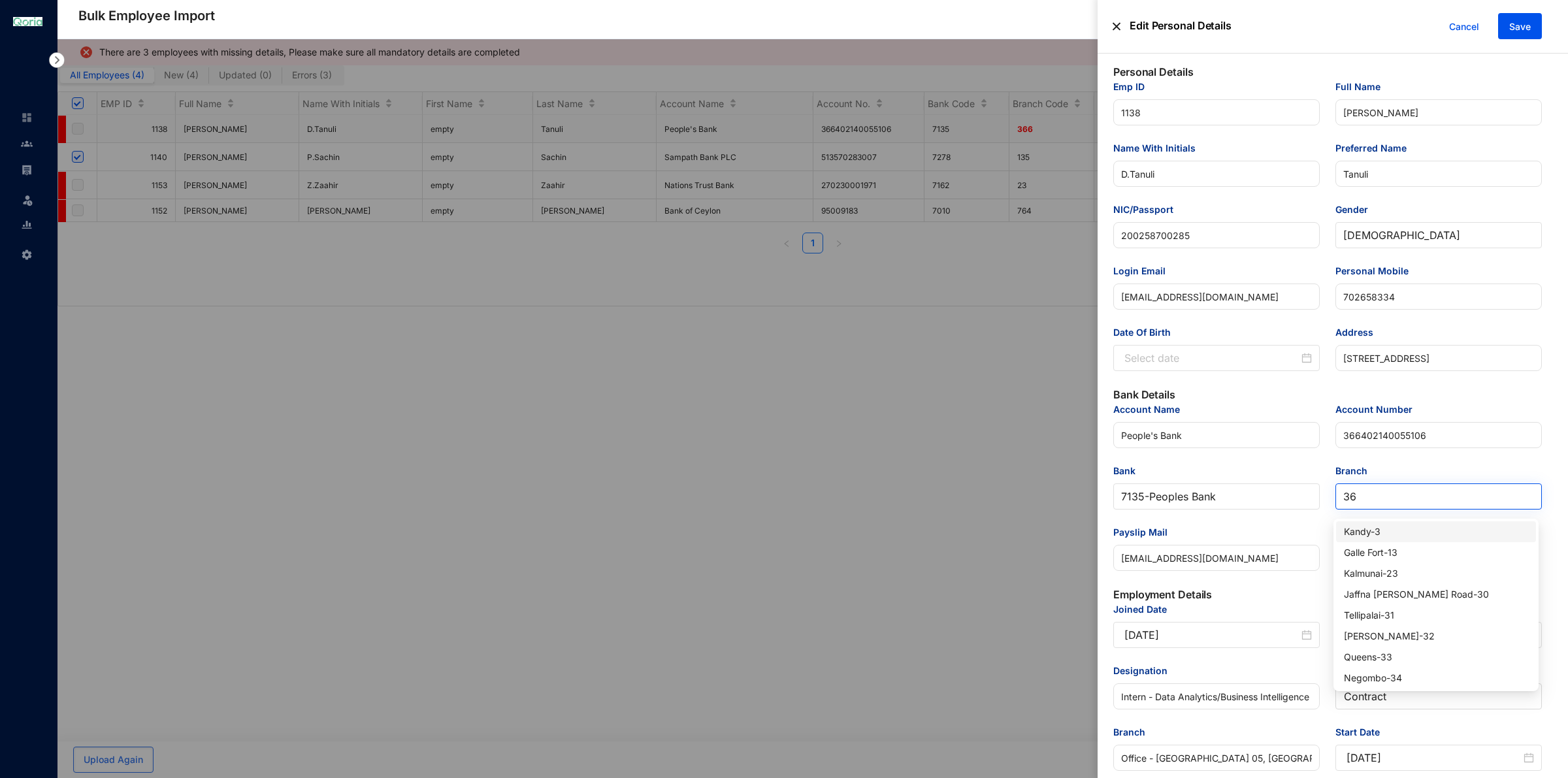
type input "3"
type input "P"
click at [1401, 498] on span "366" at bounding box center [1438, 496] width 191 height 25
type input "204"
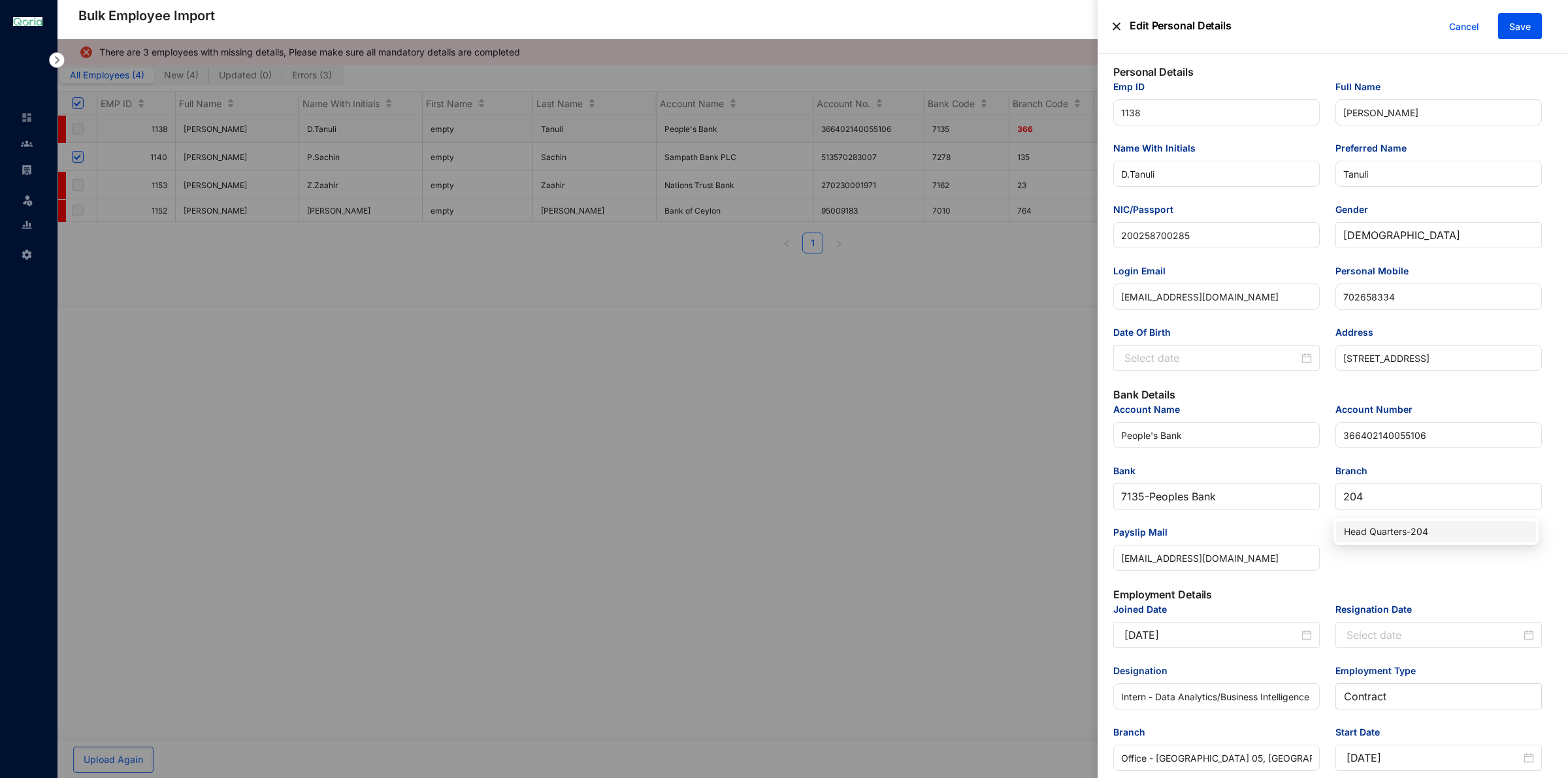
drag, startPoint x: 1409, startPoint y: 533, endPoint x: 1405, endPoint y: 528, distance: 6.4
click at [1411, 533] on div "Head Quarters - 204" at bounding box center [1436, 532] width 184 height 14
click at [1186, 354] on input "Date Of Birth" at bounding box center [1211, 358] width 174 height 16
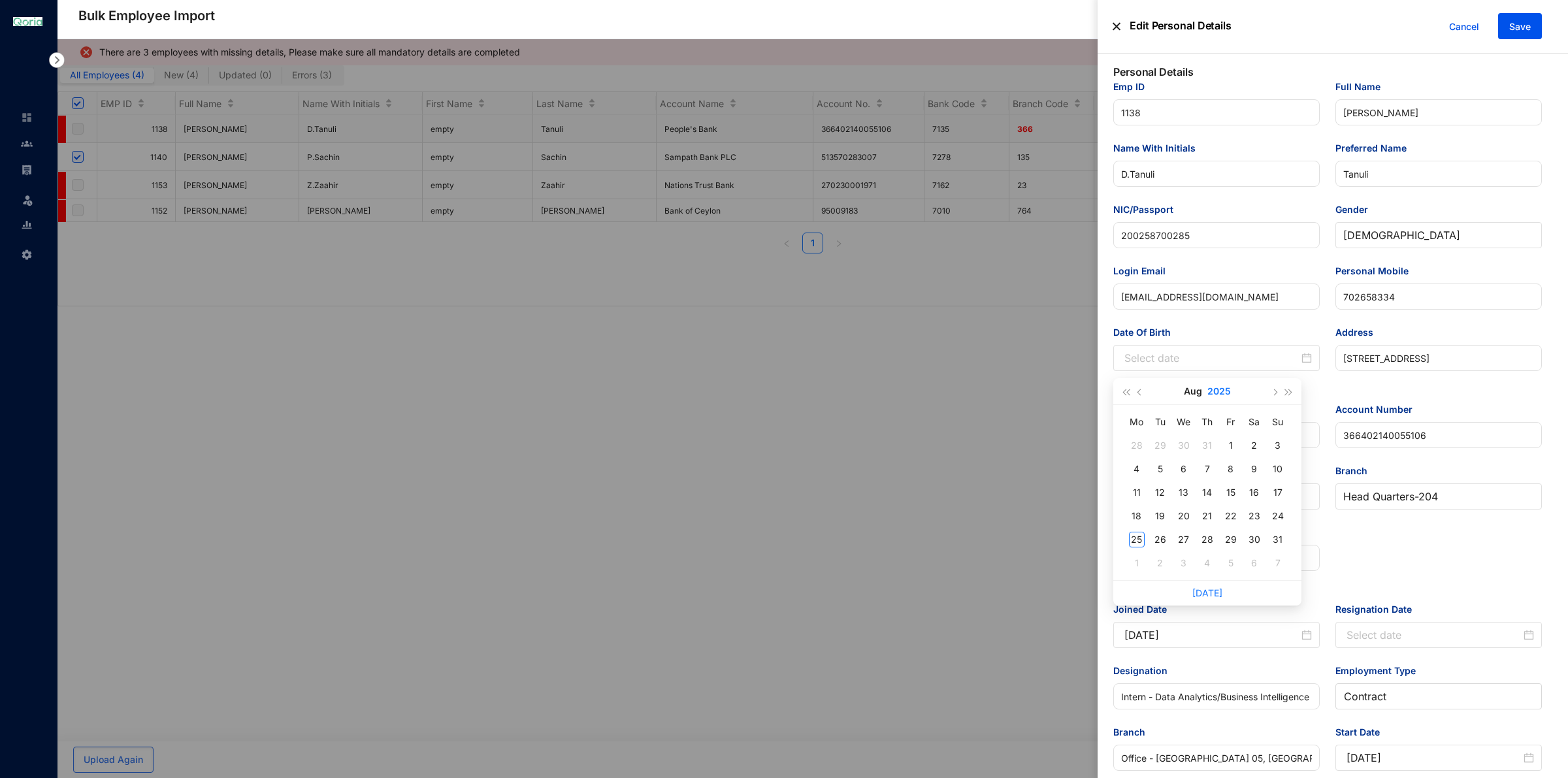
click at [1216, 388] on button "2025" at bounding box center [1219, 392] width 24 height 26
type input "[DATE]"
click at [1129, 393] on span "button" at bounding box center [1126, 392] width 7 height 7
type input "[DATE]"
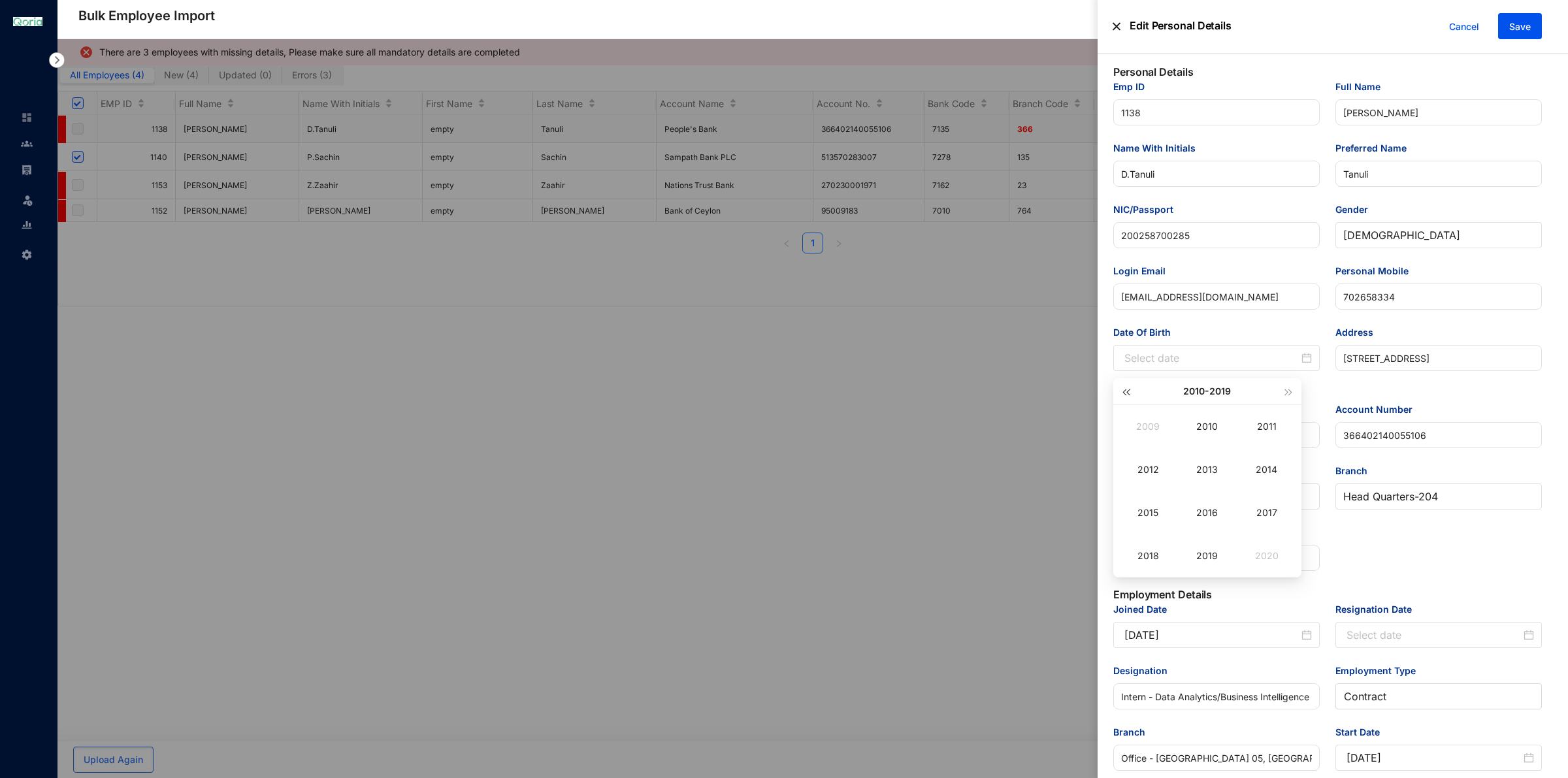
click at [1130, 396] on button "button" at bounding box center [1126, 392] width 14 height 26
click at [1161, 467] on div "2002" at bounding box center [1148, 470] width 39 height 16
click at [1276, 429] on div "Mar" at bounding box center [1267, 427] width 39 height 16
type input "[DATE]"
click at [1182, 537] on div "27" at bounding box center [1184, 540] width 16 height 16
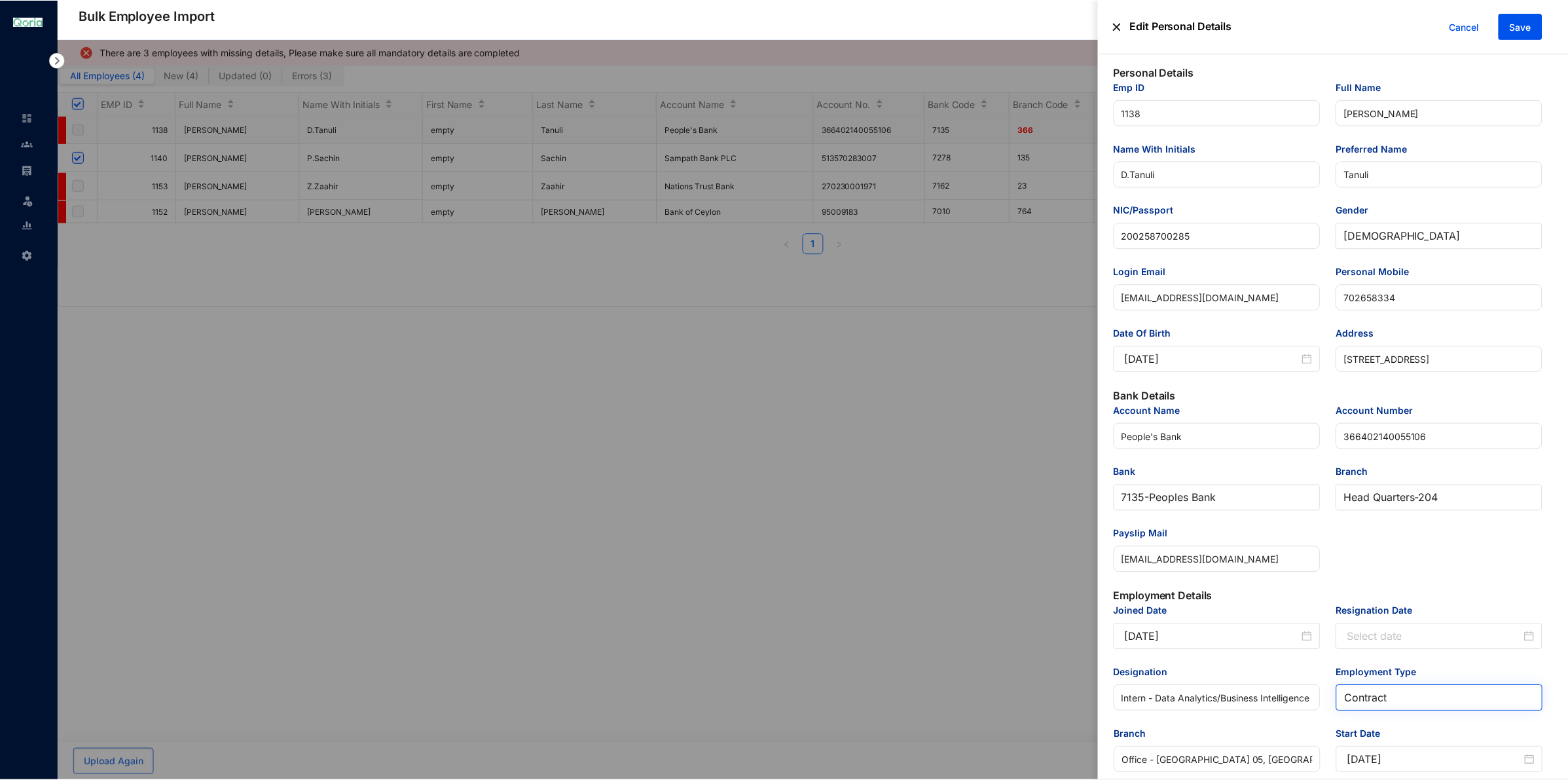
scroll to position [247, 0]
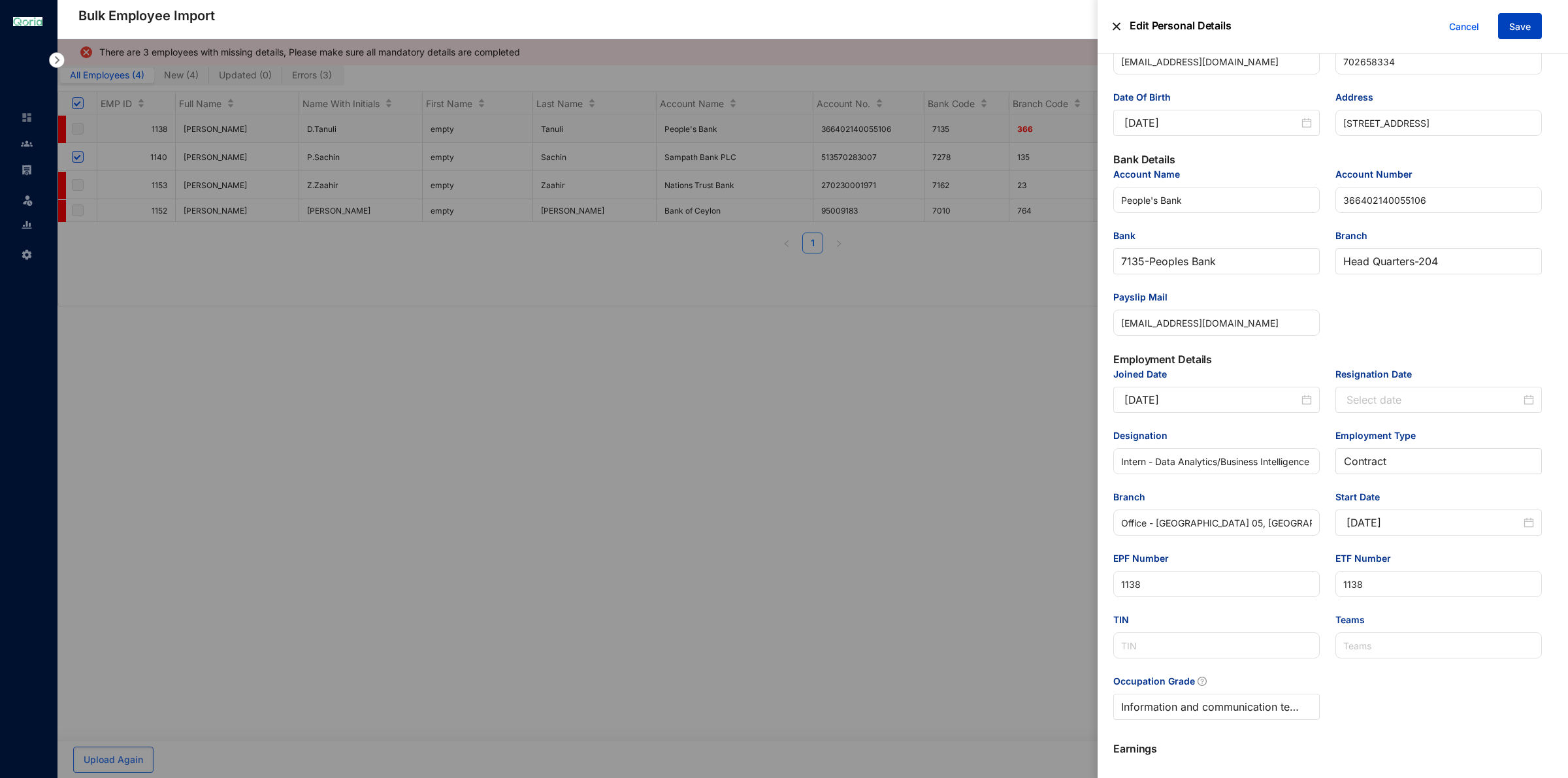
click at [1527, 22] on span "Save" at bounding box center [1519, 27] width 22 height 13
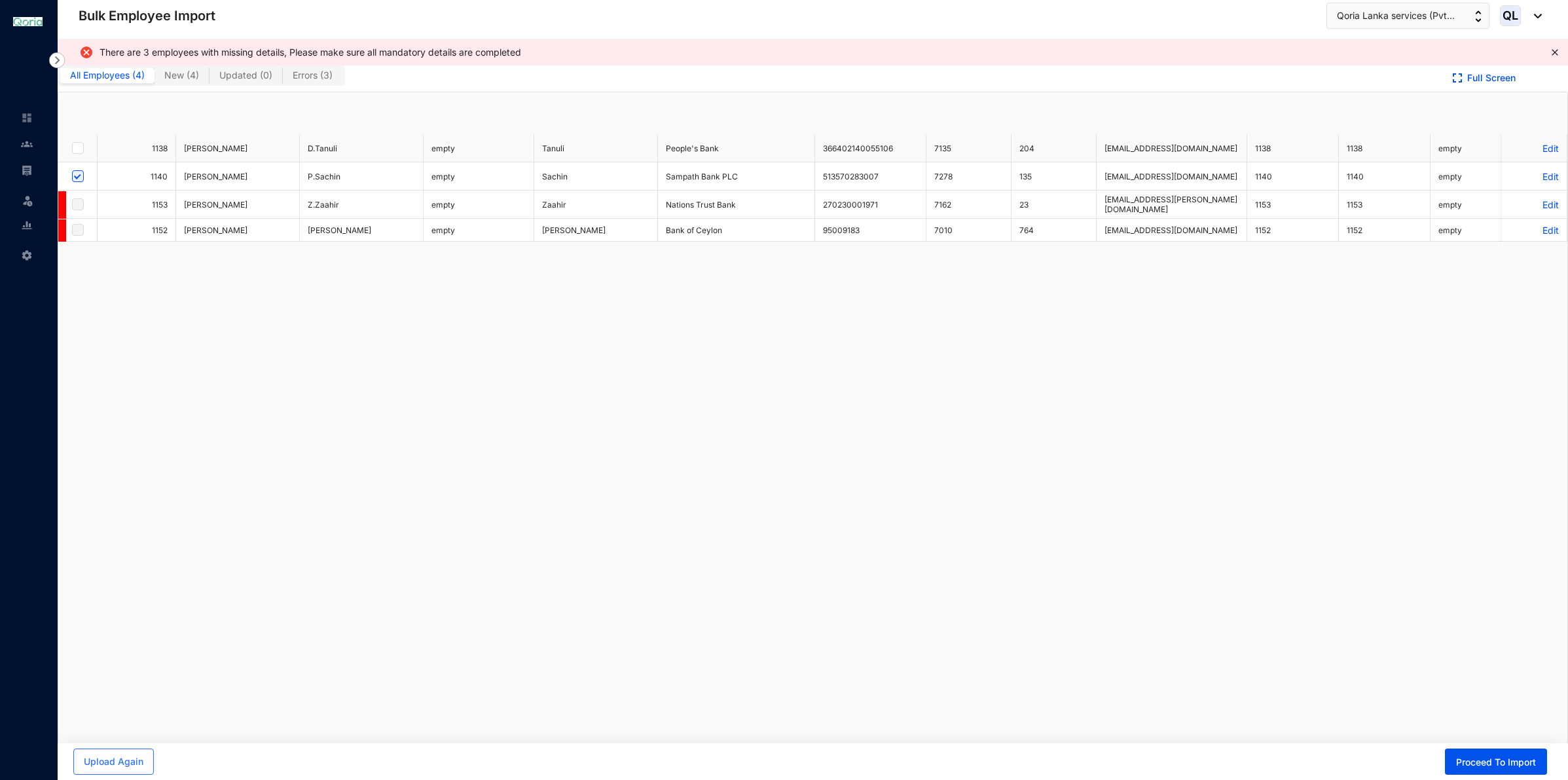
checkbox input "true"
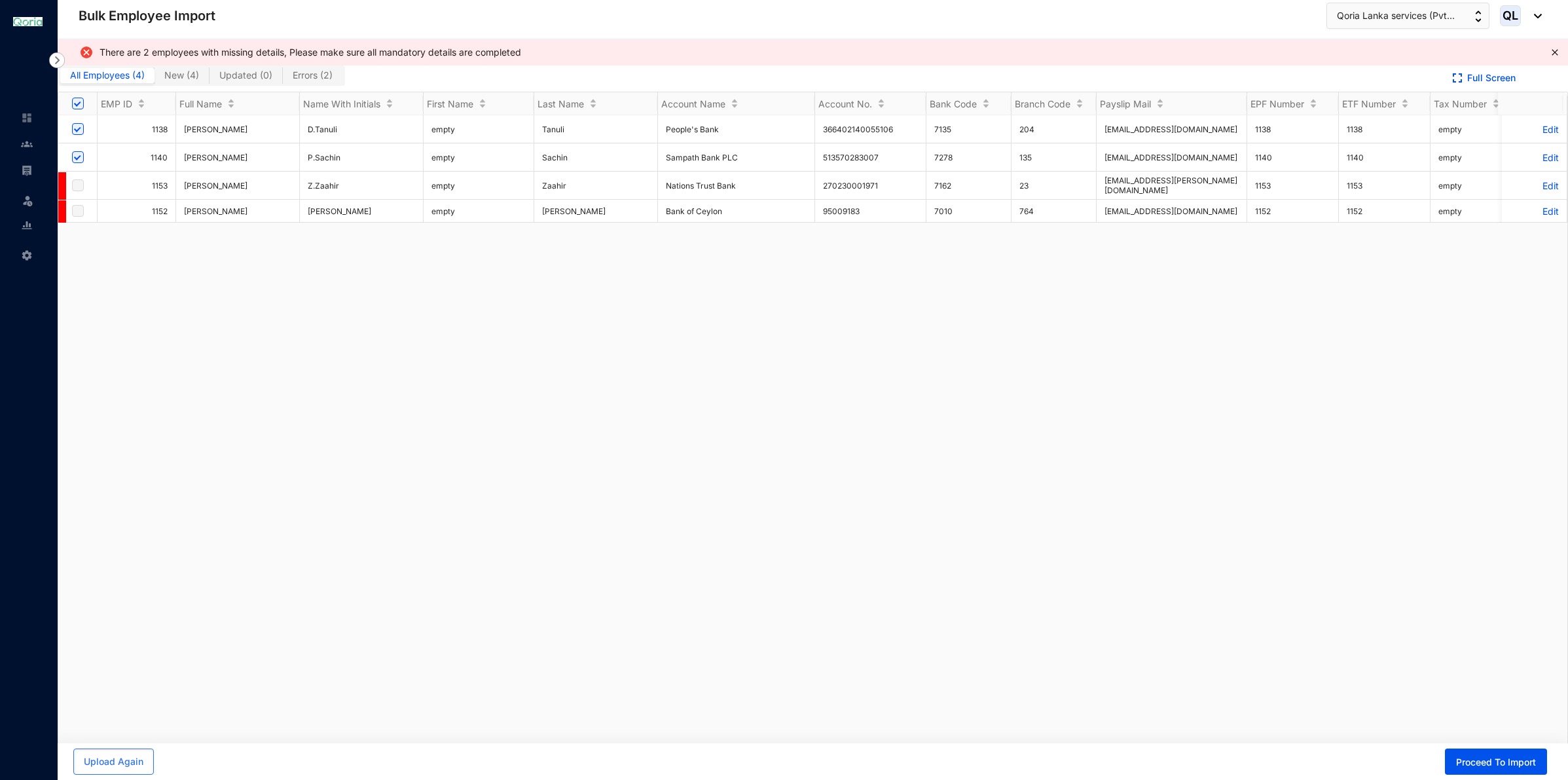
click at [78, 102] on input "Select all" at bounding box center [78, 104] width 12 height 12
checkbox input "false"
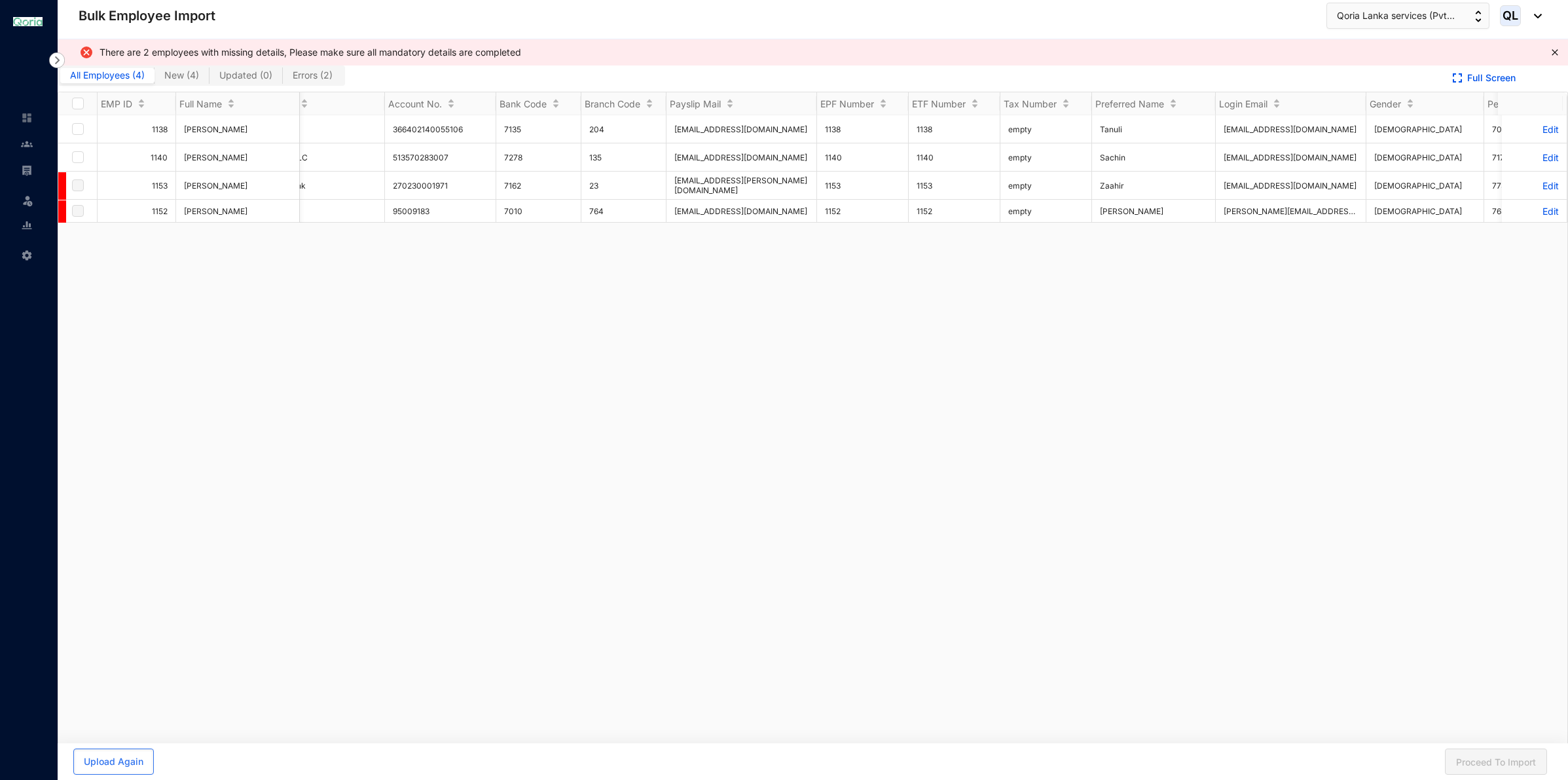
scroll to position [0, 0]
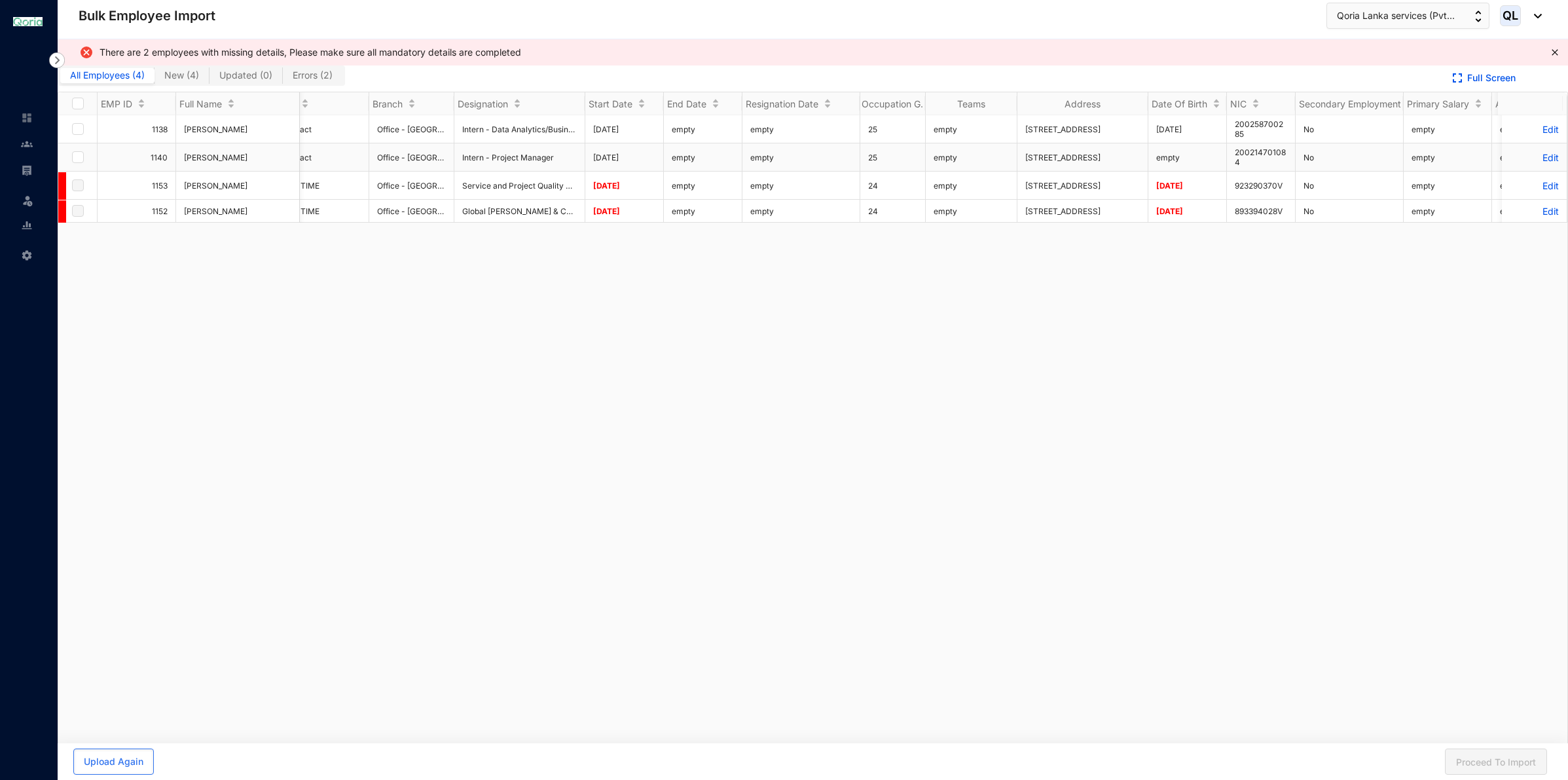
click at [1182, 146] on td "empty" at bounding box center [1187, 157] width 78 height 28
click at [1527, 152] on p "Edit" at bounding box center [1534, 157] width 49 height 11
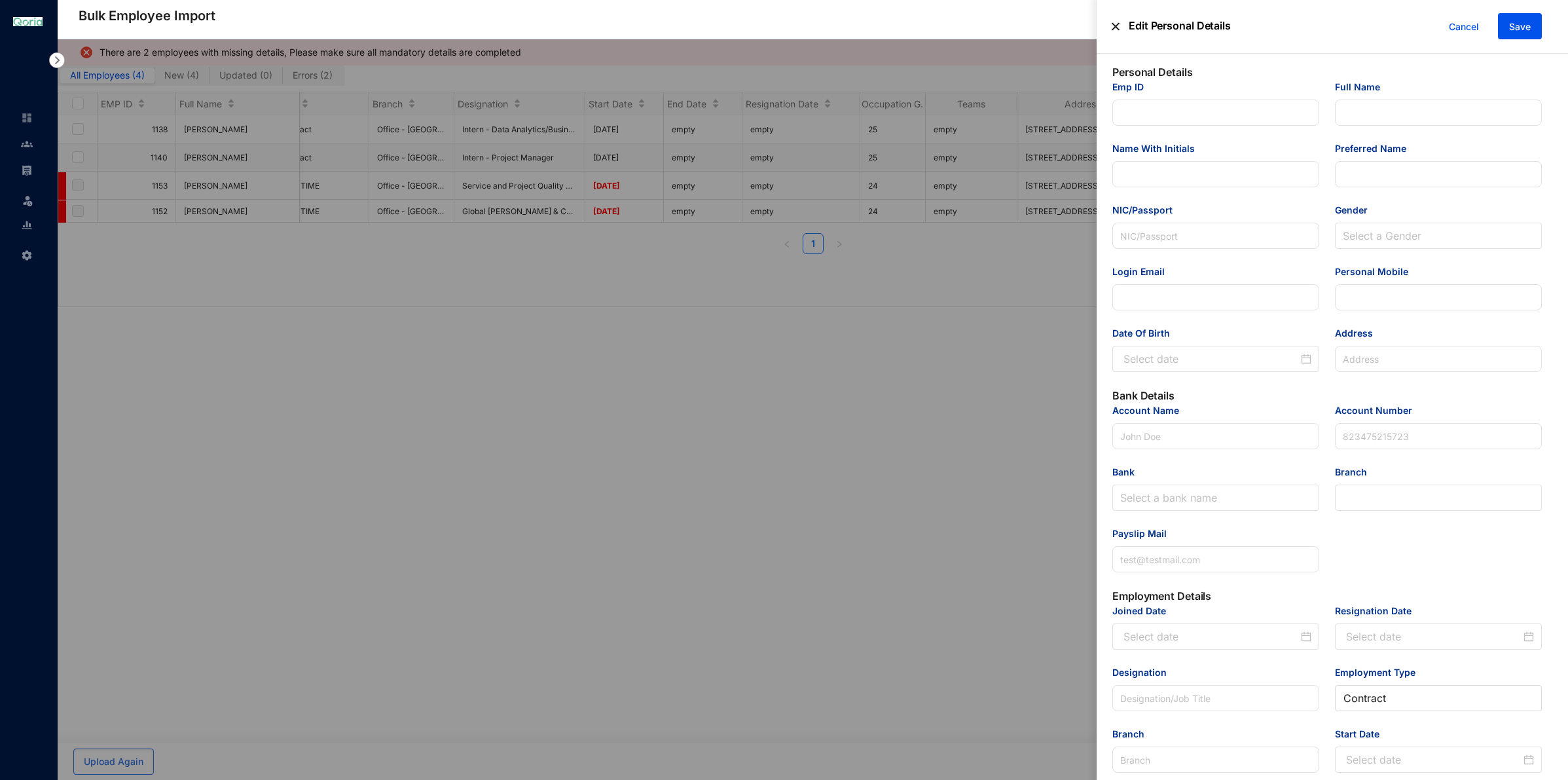
type input "1140"
type input "[PERSON_NAME]"
type input "P.Sachin"
type input "Sachin"
type input "200214701084"
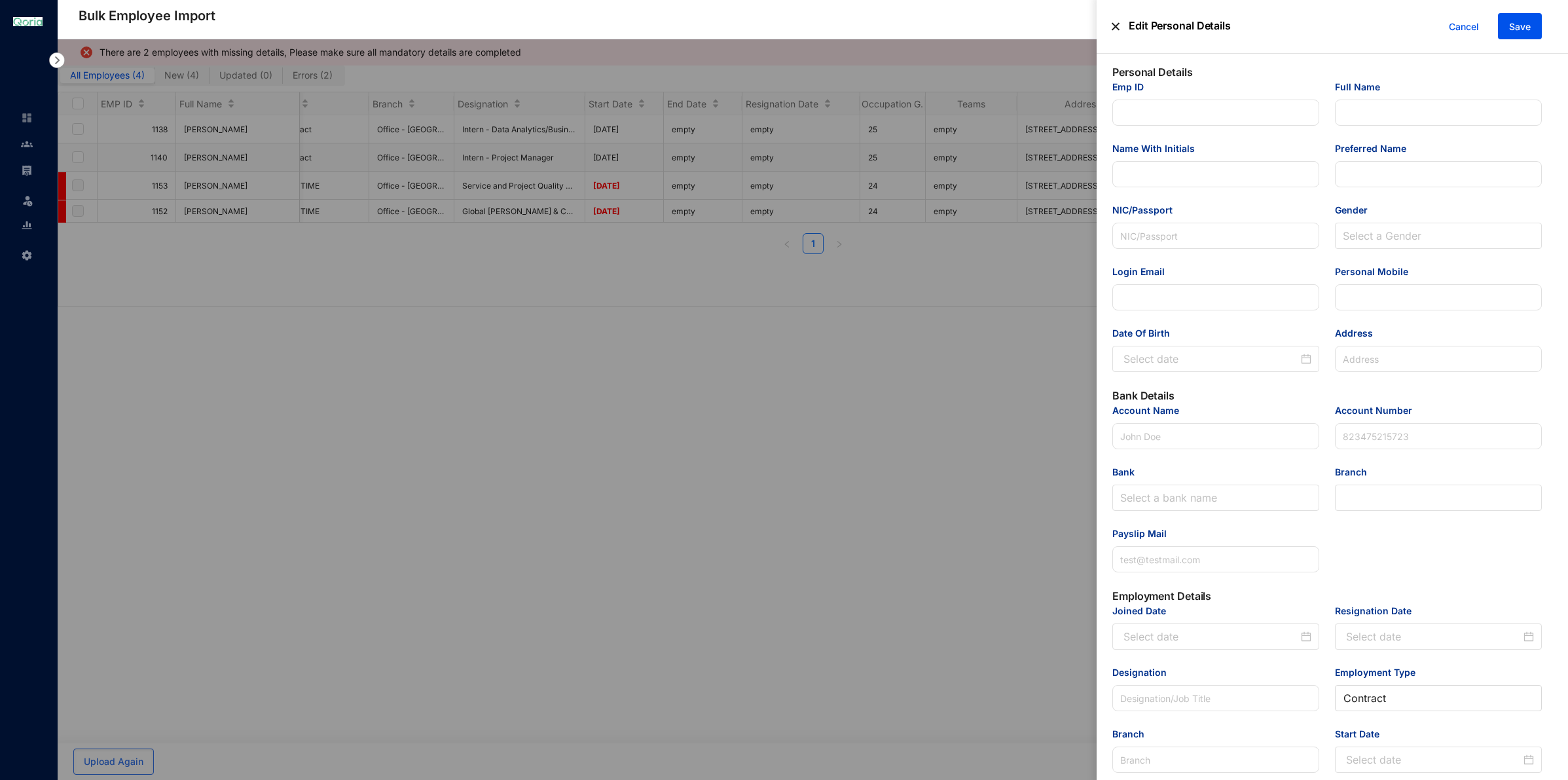
type input "[EMAIL_ADDRESS][DOMAIN_NAME]"
type input "717303839"
type input "[STREET_ADDRESS]"
type input "Sampath Bank PLC"
type input "513570283007"
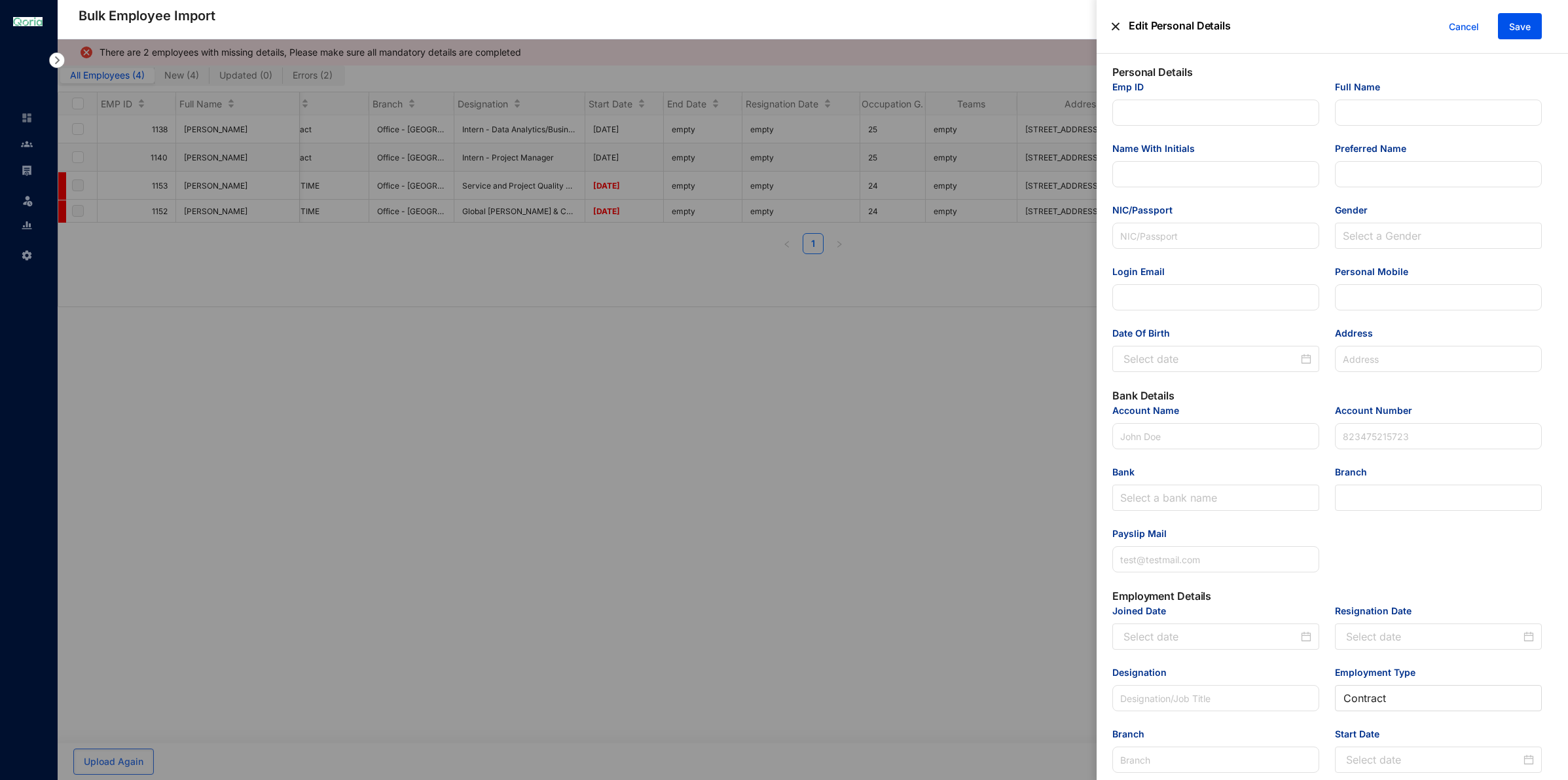
type input "[EMAIL_ADDRESS][DOMAIN_NAME]"
type input "Intern - Project Manager"
type input "Office - [GEOGRAPHIC_DATA] 05, [GEOGRAPHIC_DATA]"
type input "1140"
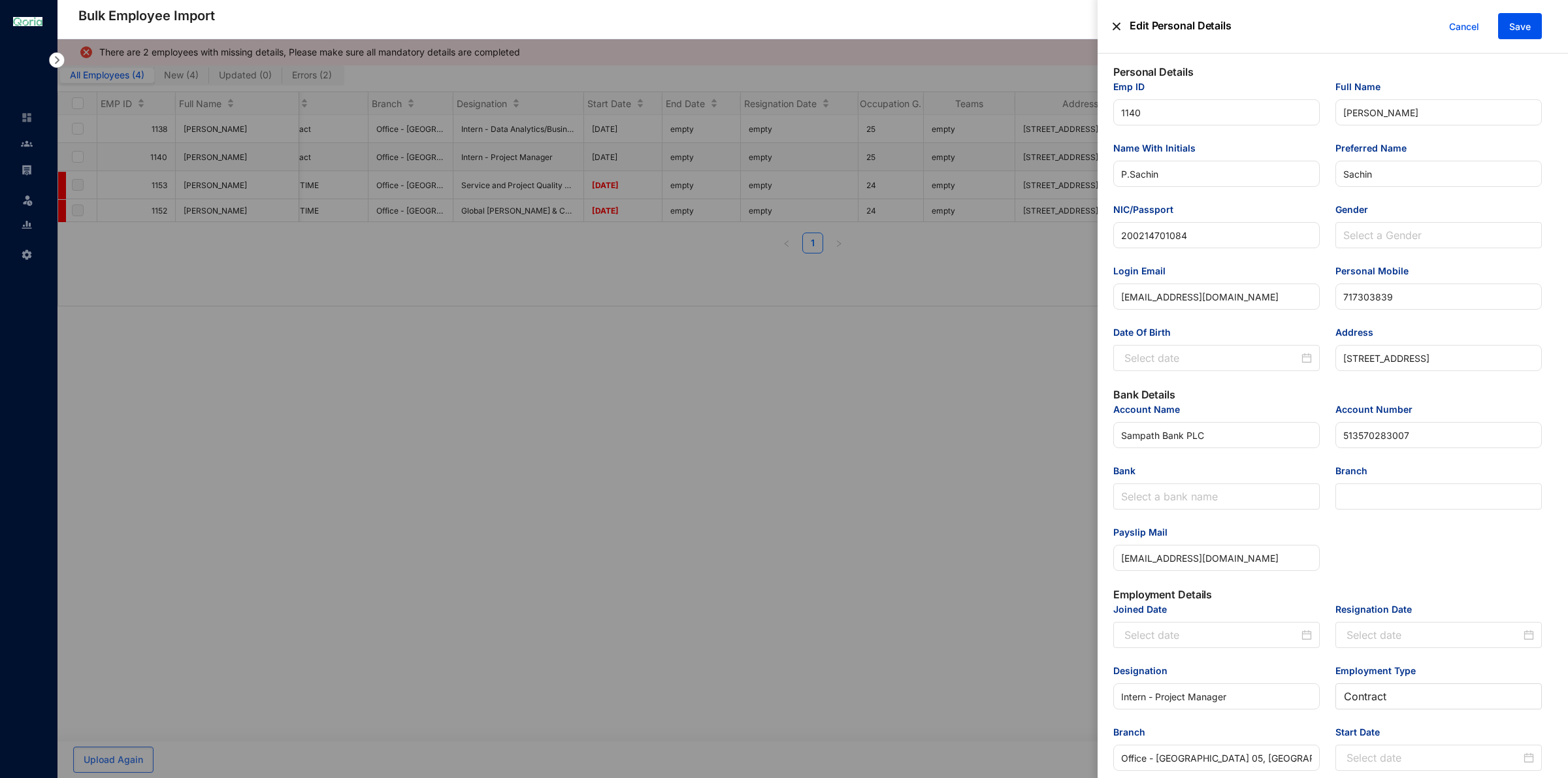
type input "[DATE]"
click at [1305, 363] on div at bounding box center [1218, 358] width 188 height 16
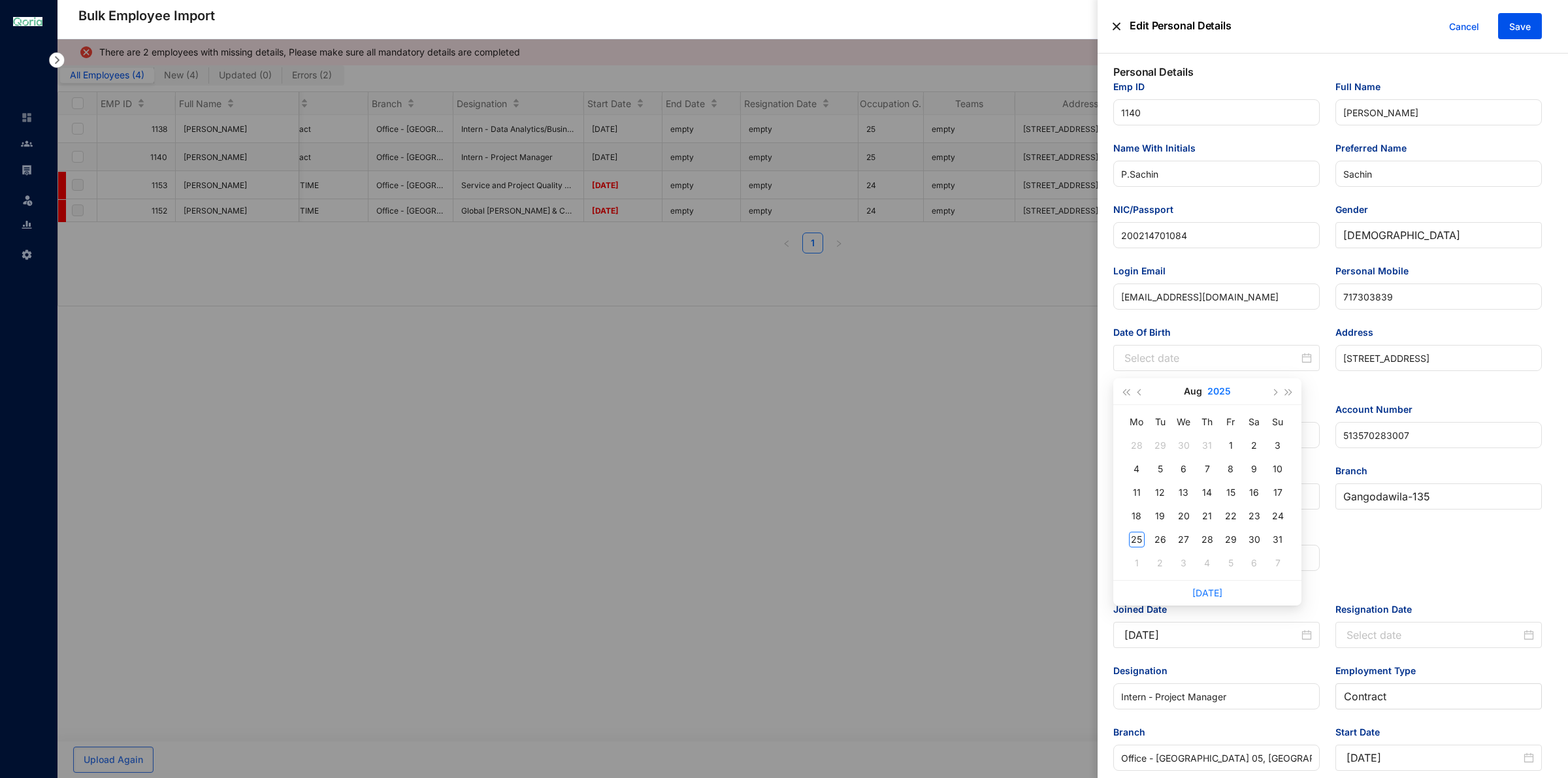
click at [1214, 388] on button "2025" at bounding box center [1219, 392] width 24 height 26
type input "[DATE]"
click at [1124, 390] on span "button" at bounding box center [1126, 392] width 7 height 7
click at [1122, 471] on td "2002" at bounding box center [1148, 469] width 59 height 43
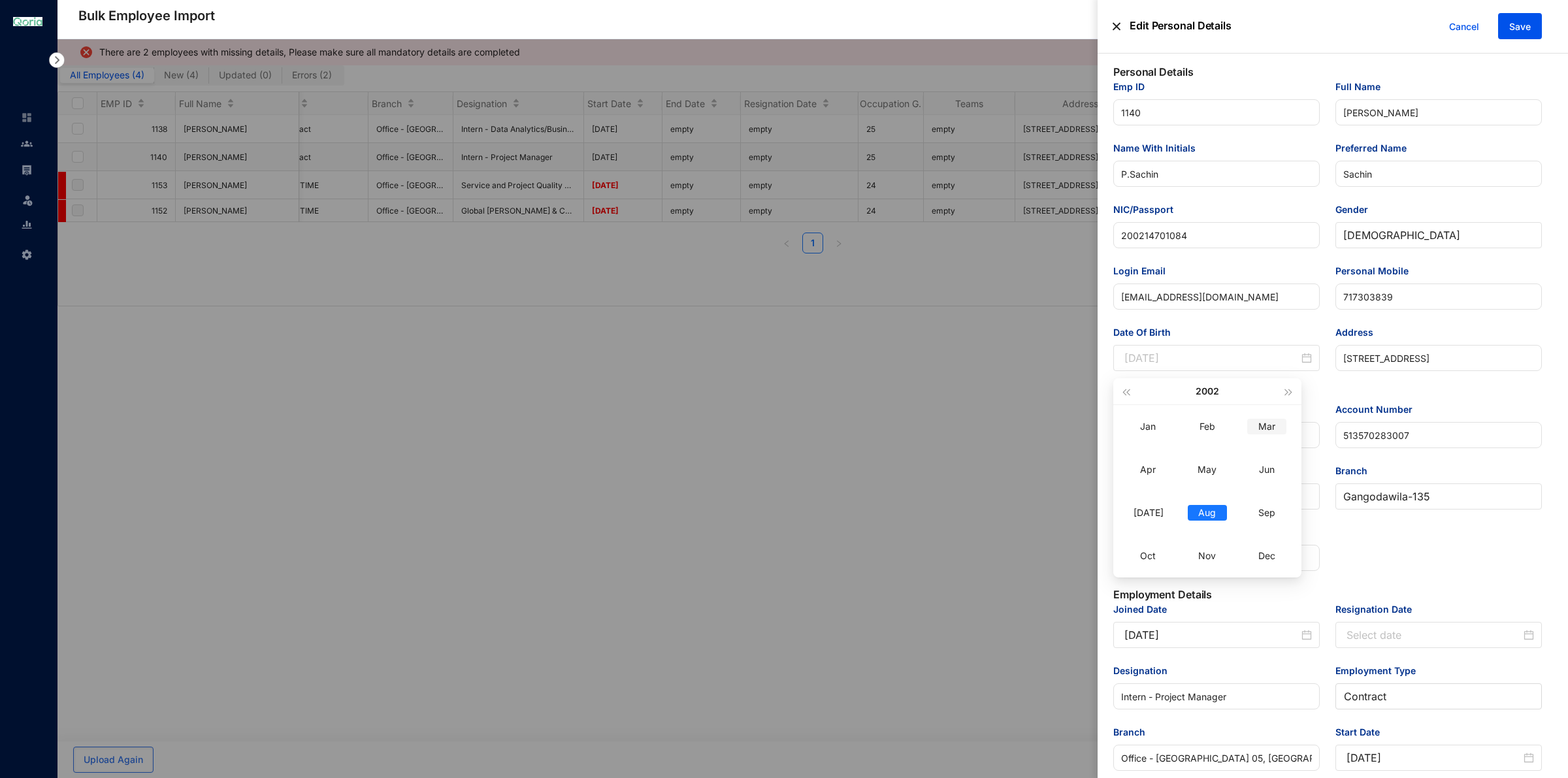
click at [1269, 425] on div "Mar" at bounding box center [1267, 427] width 39 height 16
click at [1184, 540] on div "27" at bounding box center [1184, 540] width 16 height 16
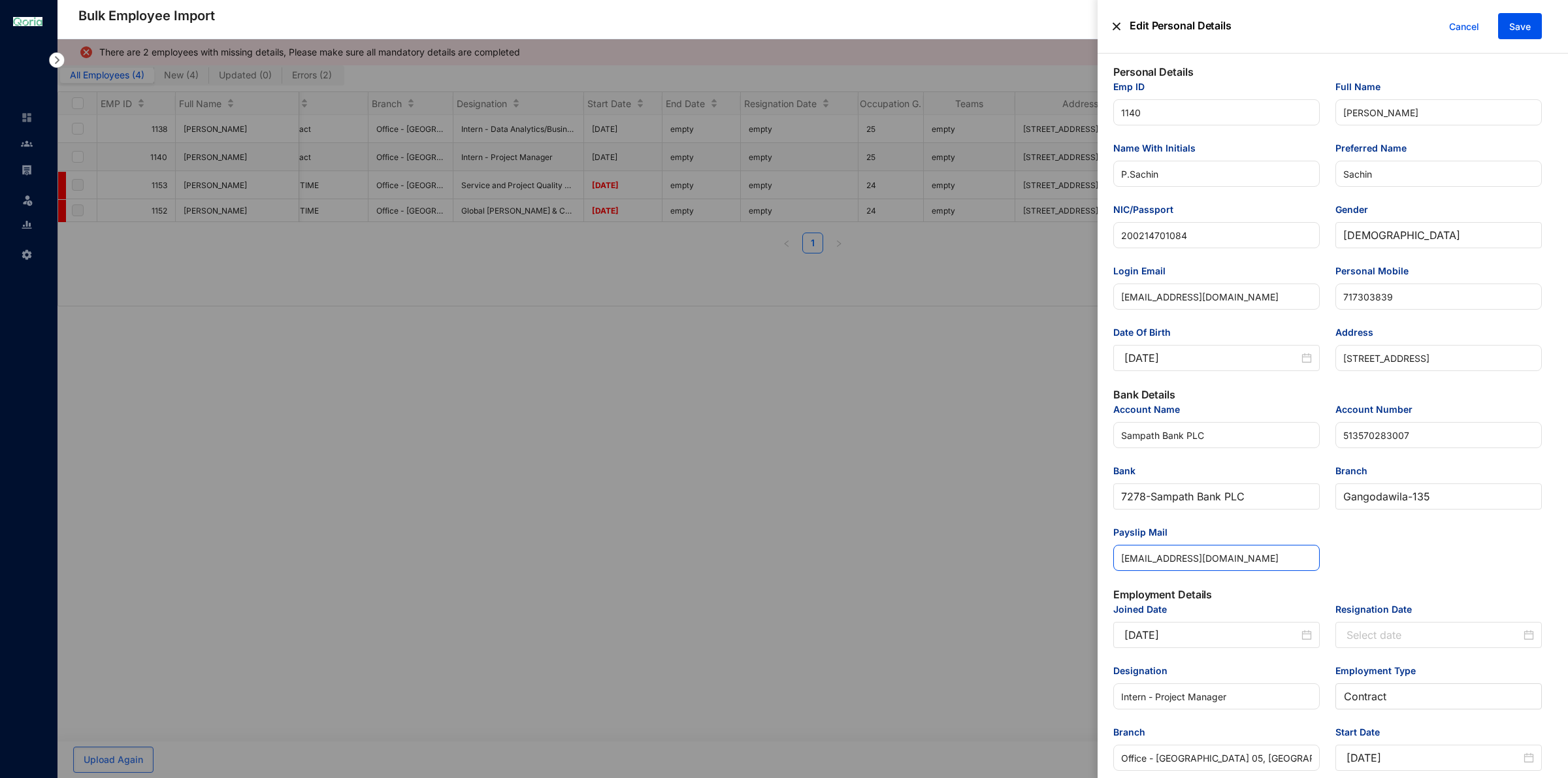
type input "[DATE]"
click at [1522, 27] on span "Save" at bounding box center [1519, 27] width 22 height 13
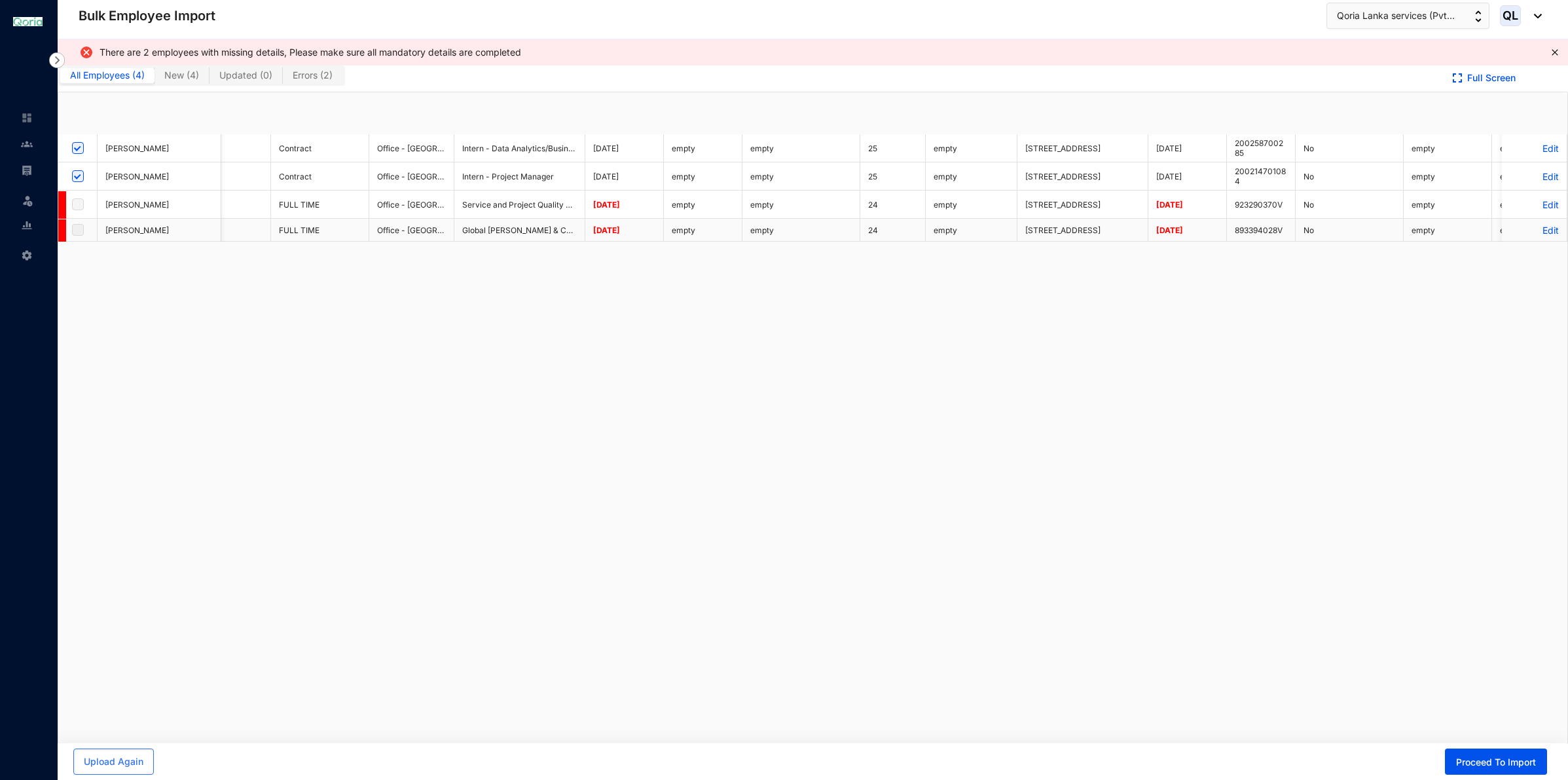
checkbox input "true"
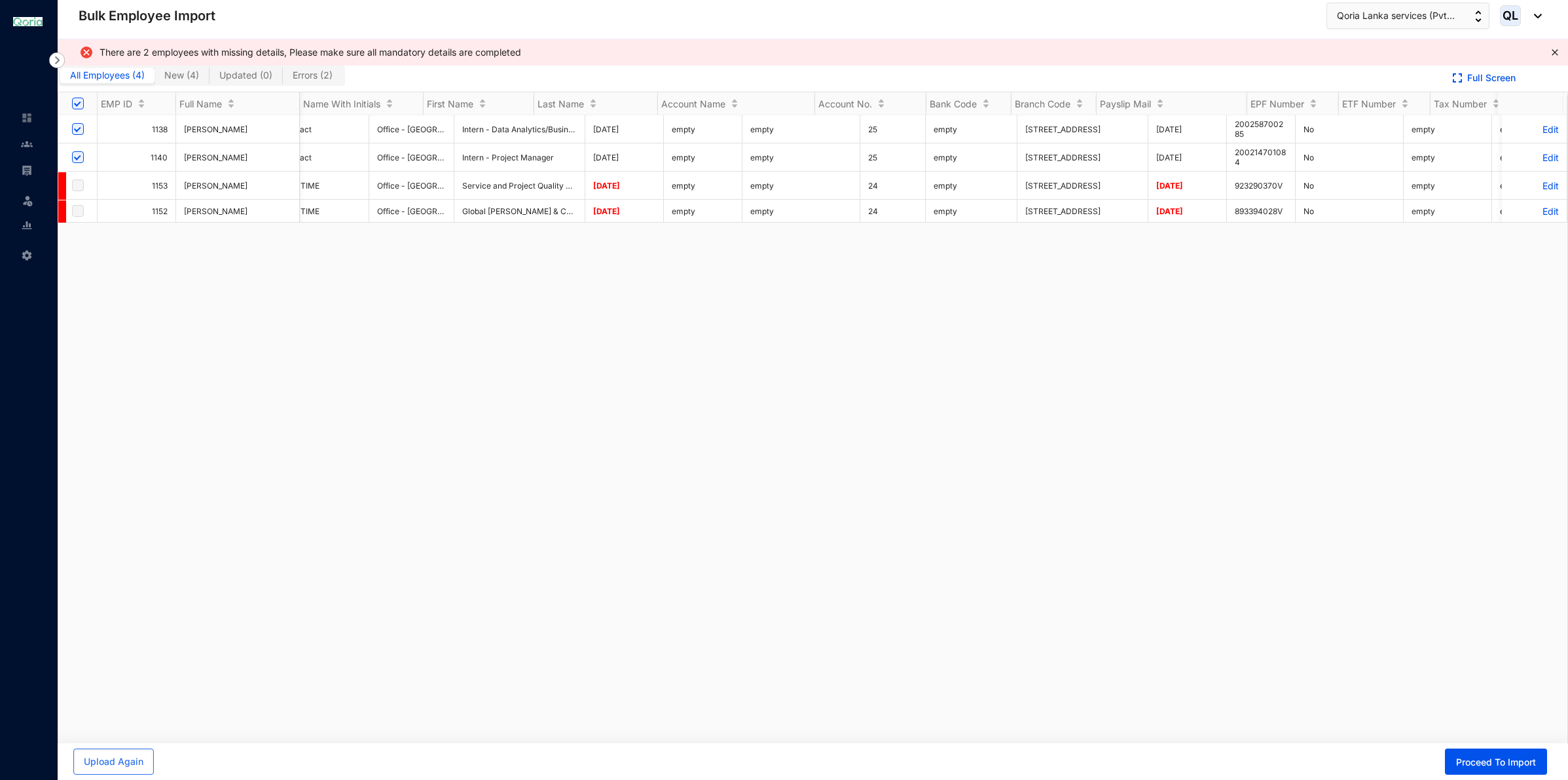
drag, startPoint x: 989, startPoint y: 743, endPoint x: 571, endPoint y: 783, distance: 419.9
click at [571, 779] on html "Bulk Employee Import Leave Settings Bulk Employee Import Qoria Lanka services (…" at bounding box center [784, 390] width 1568 height 780
click at [80, 181] on label at bounding box center [78, 185] width 12 height 15
click at [1527, 180] on p "Edit" at bounding box center [1534, 185] width 49 height 11
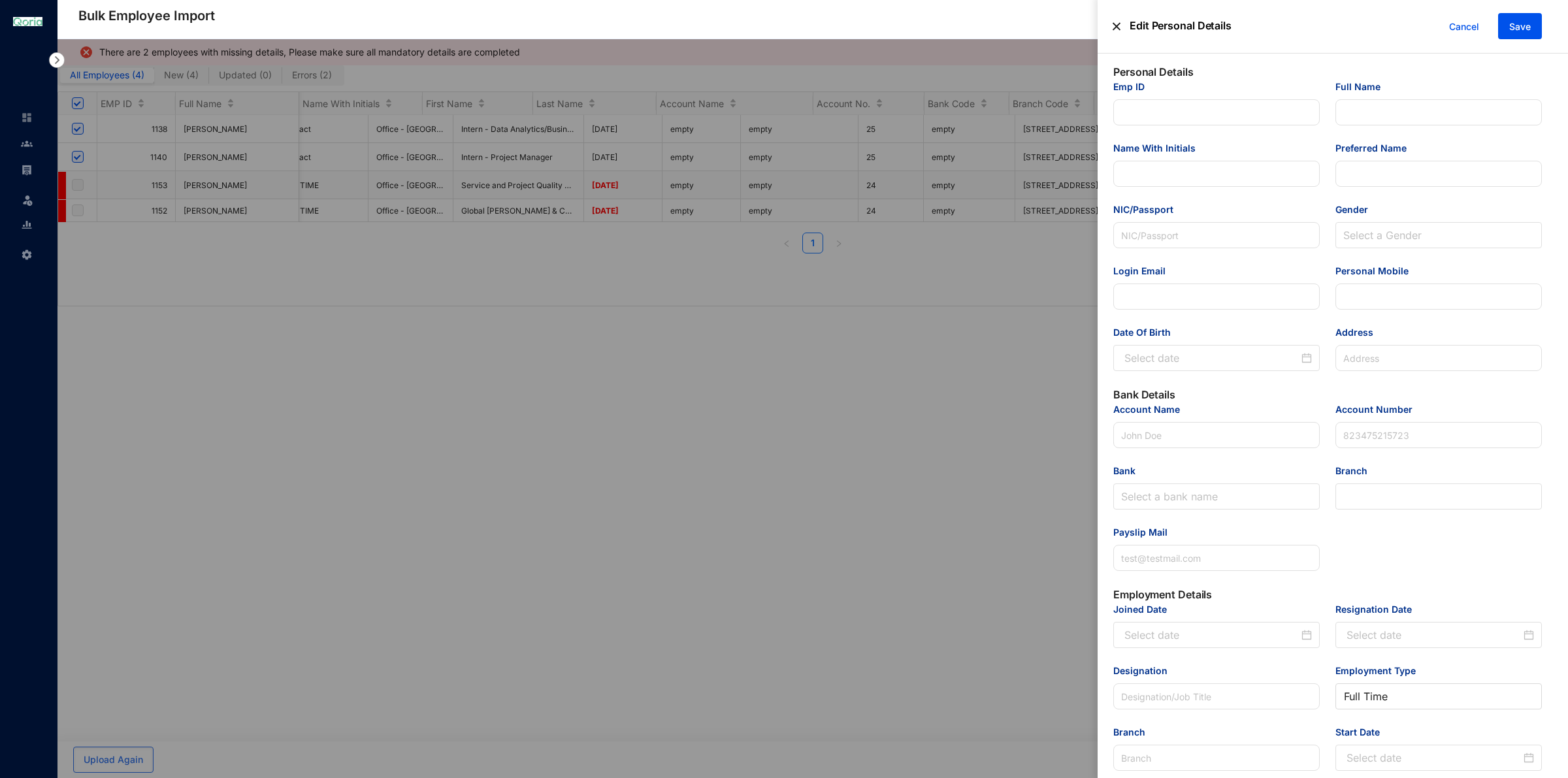
type input "1153"
type input "[PERSON_NAME]"
type input "Z.Zaahir"
type input "Zaahir"
type input "923290370V"
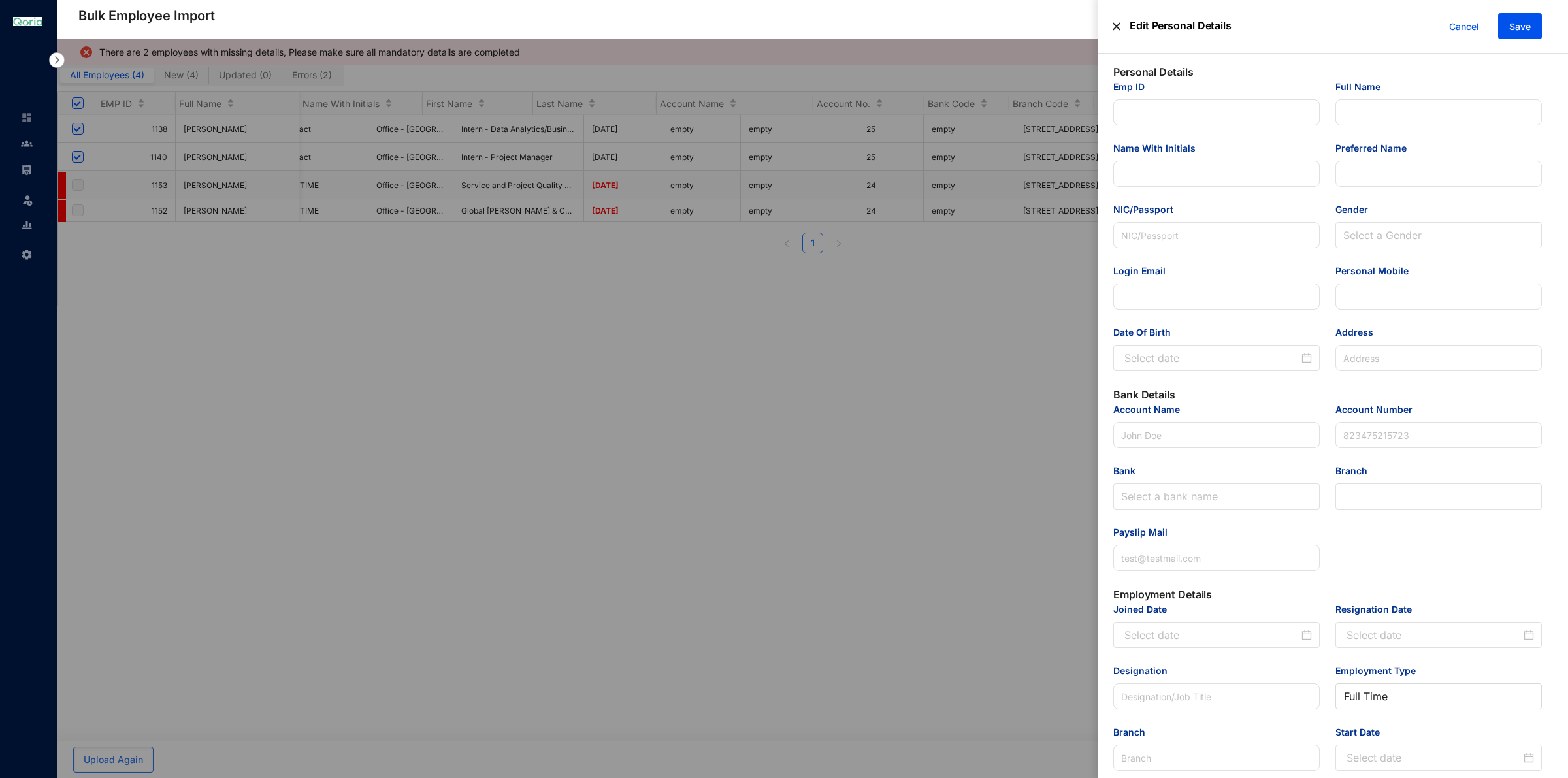
type input "[EMAIL_ADDRESS][DOMAIN_NAME]"
type input "773218560"
type input "[STREET_ADDRESS]"
type input "Nations Trust Bank"
type input "270230001971"
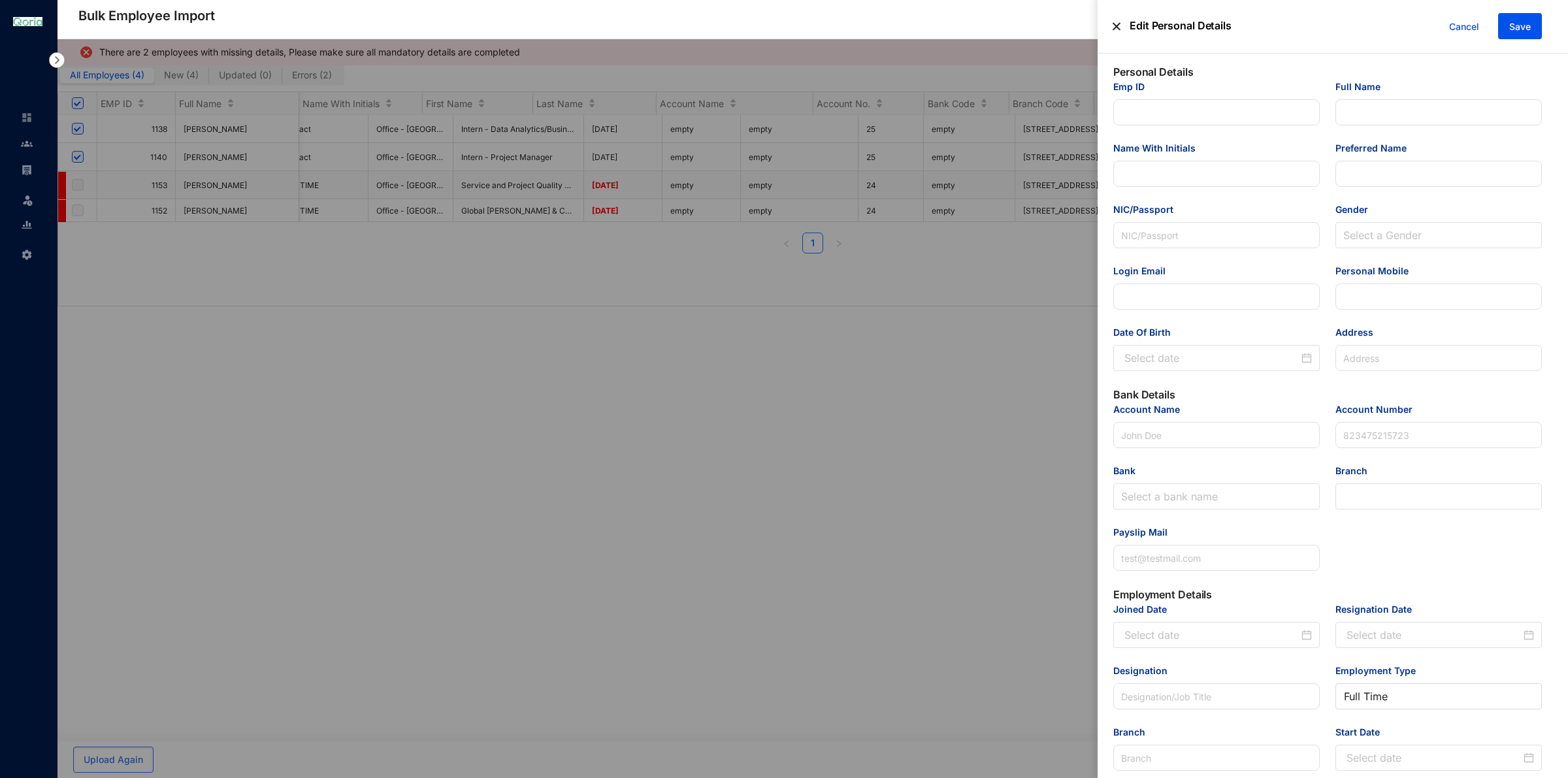
type input "[EMAIL_ADDRESS][PERSON_NAME][DOMAIN_NAME]"
type input "Service and Project Quality Manager"
type input "Office - [GEOGRAPHIC_DATA] 05, [GEOGRAPHIC_DATA]"
type input "1153"
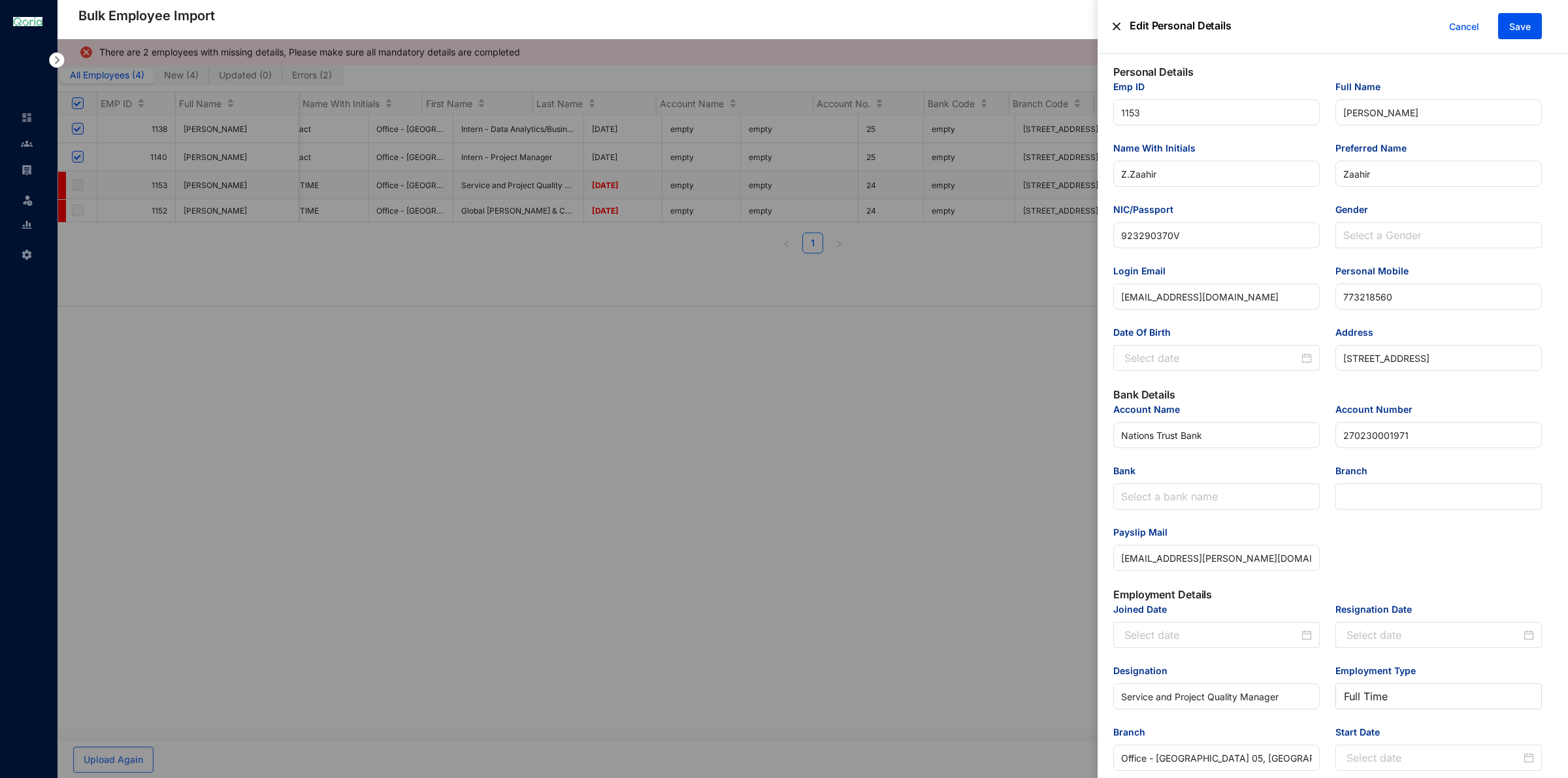
type input "[DATE]"
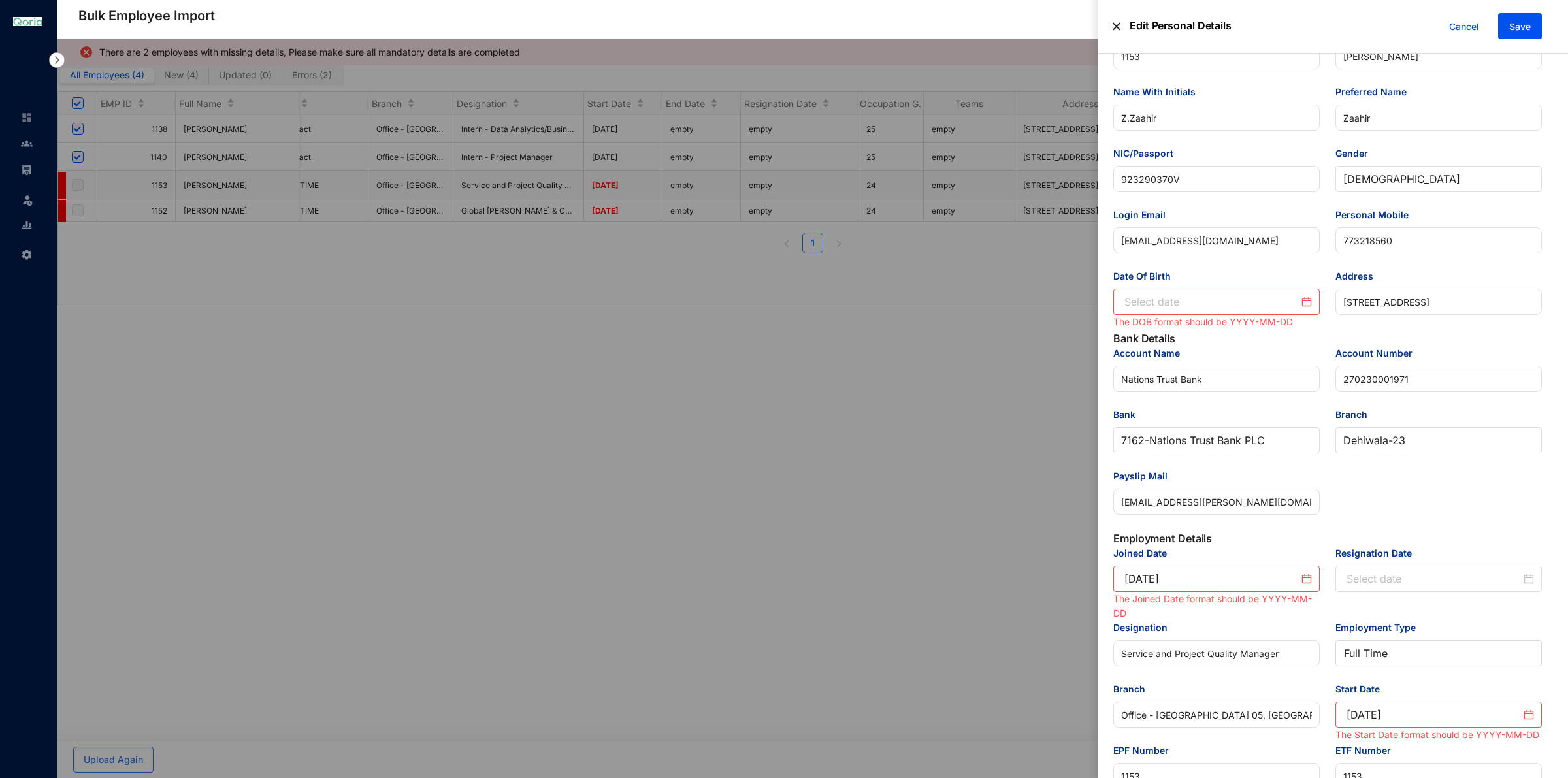
scroll to position [82, 0]
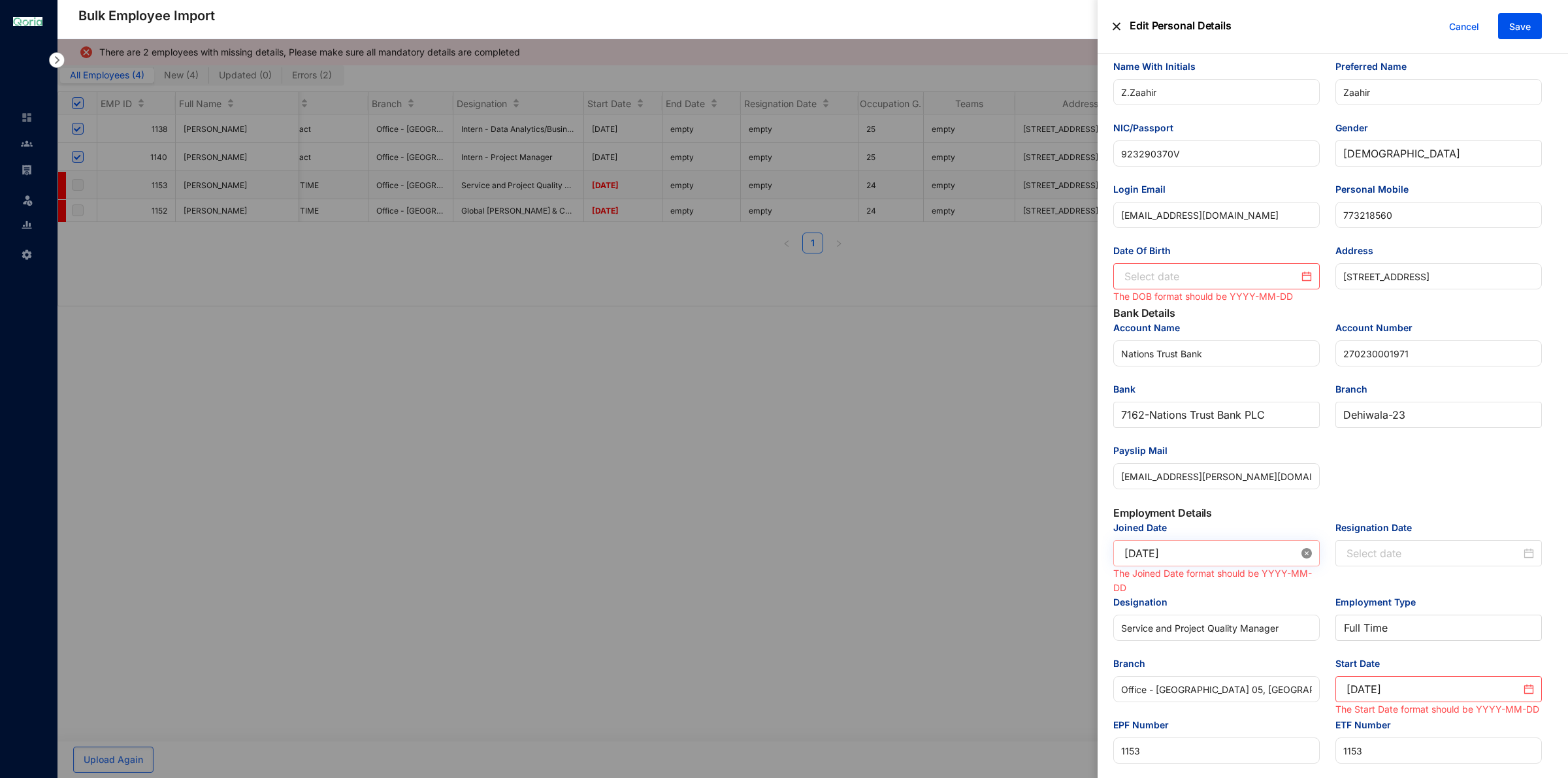
click at [1304, 558] on icon "close-circle" at bounding box center [1307, 554] width 11 height 11
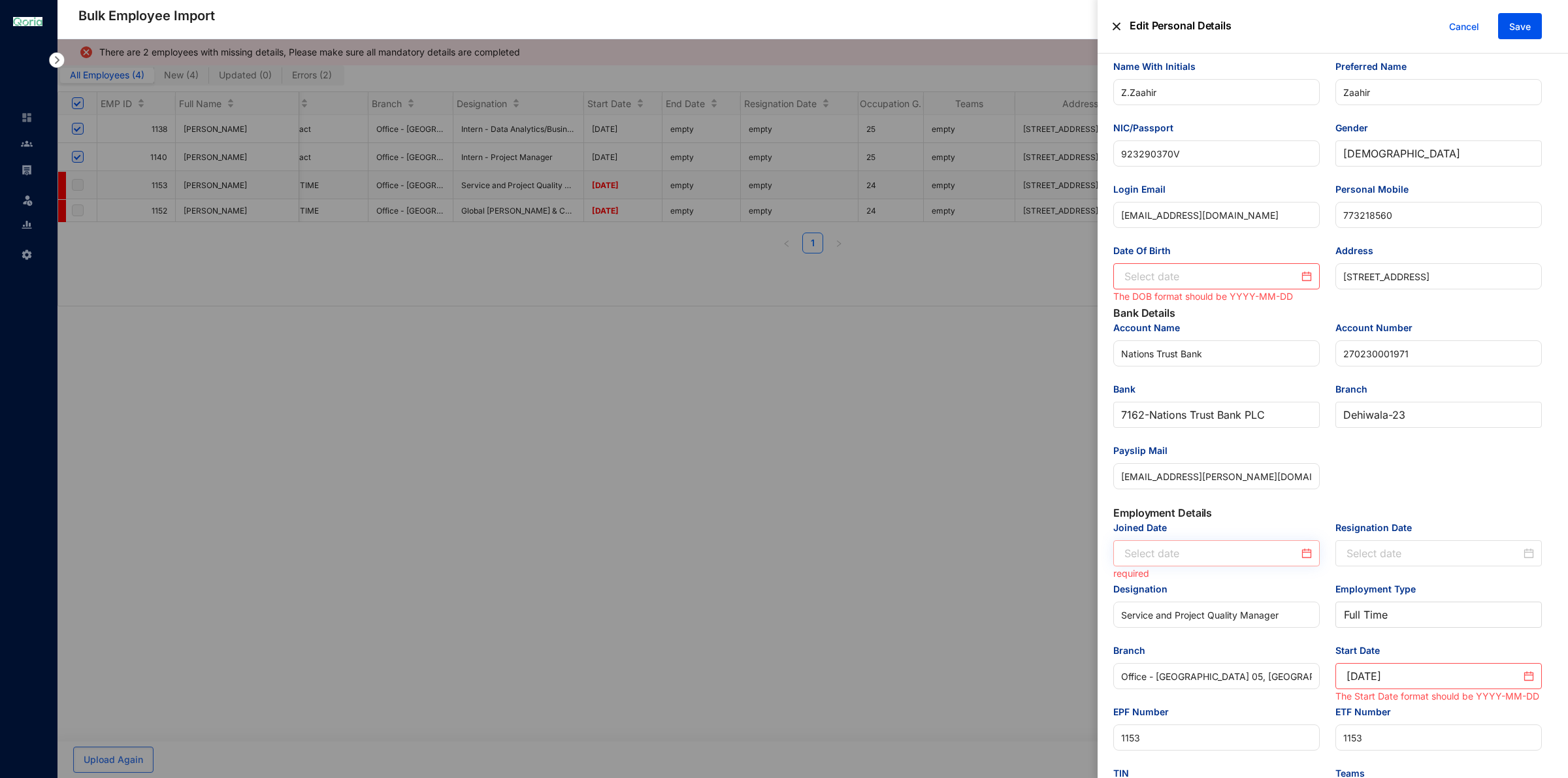
click at [1304, 560] on div at bounding box center [1218, 554] width 188 height 16
type input "[DATE]"
click at [1137, 436] on div "11" at bounding box center [1137, 432] width 16 height 16
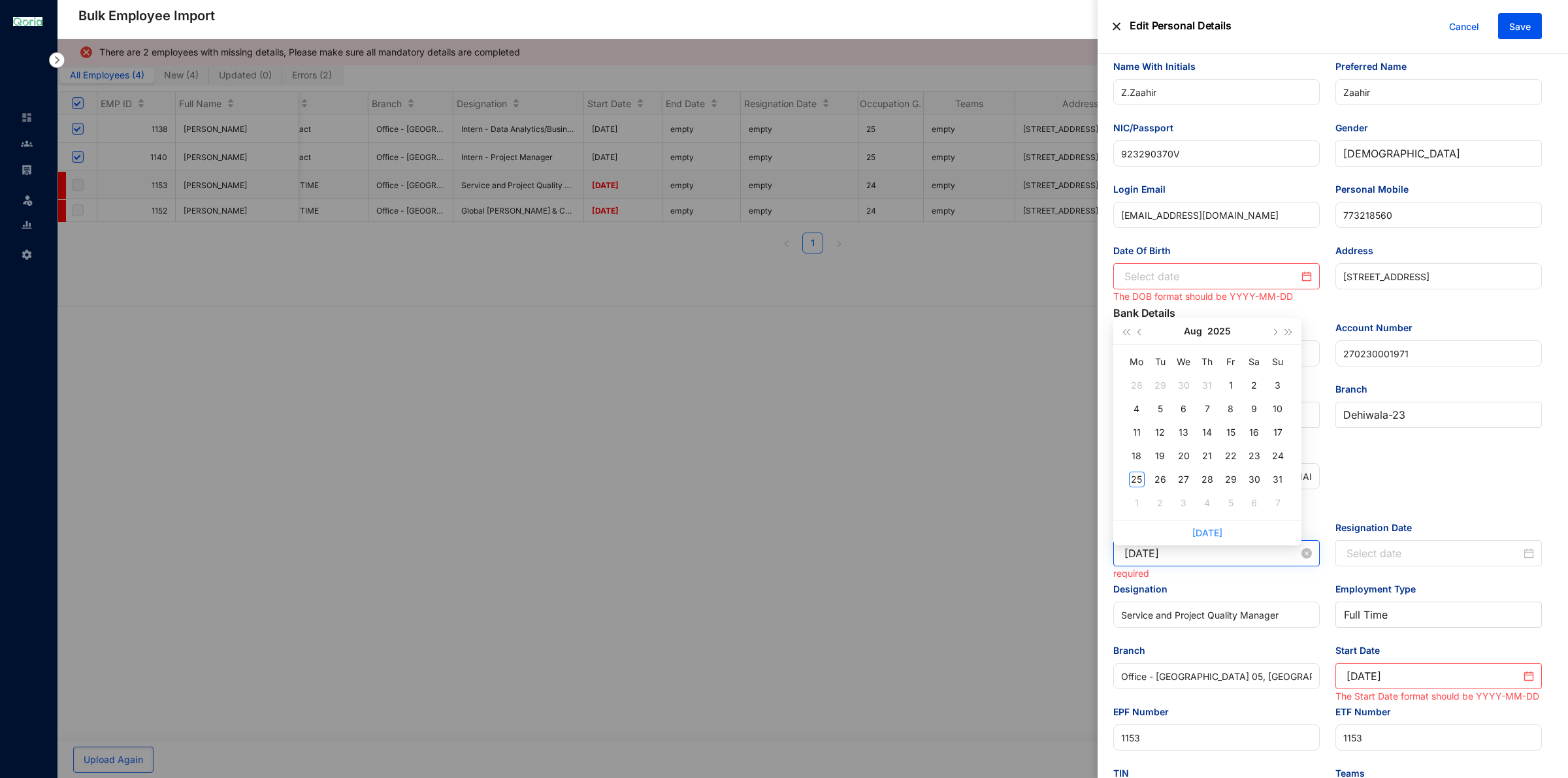
type input "[DATE]"
click at [1523, 681] on icon "close-circle" at bounding box center [1529, 676] width 11 height 11
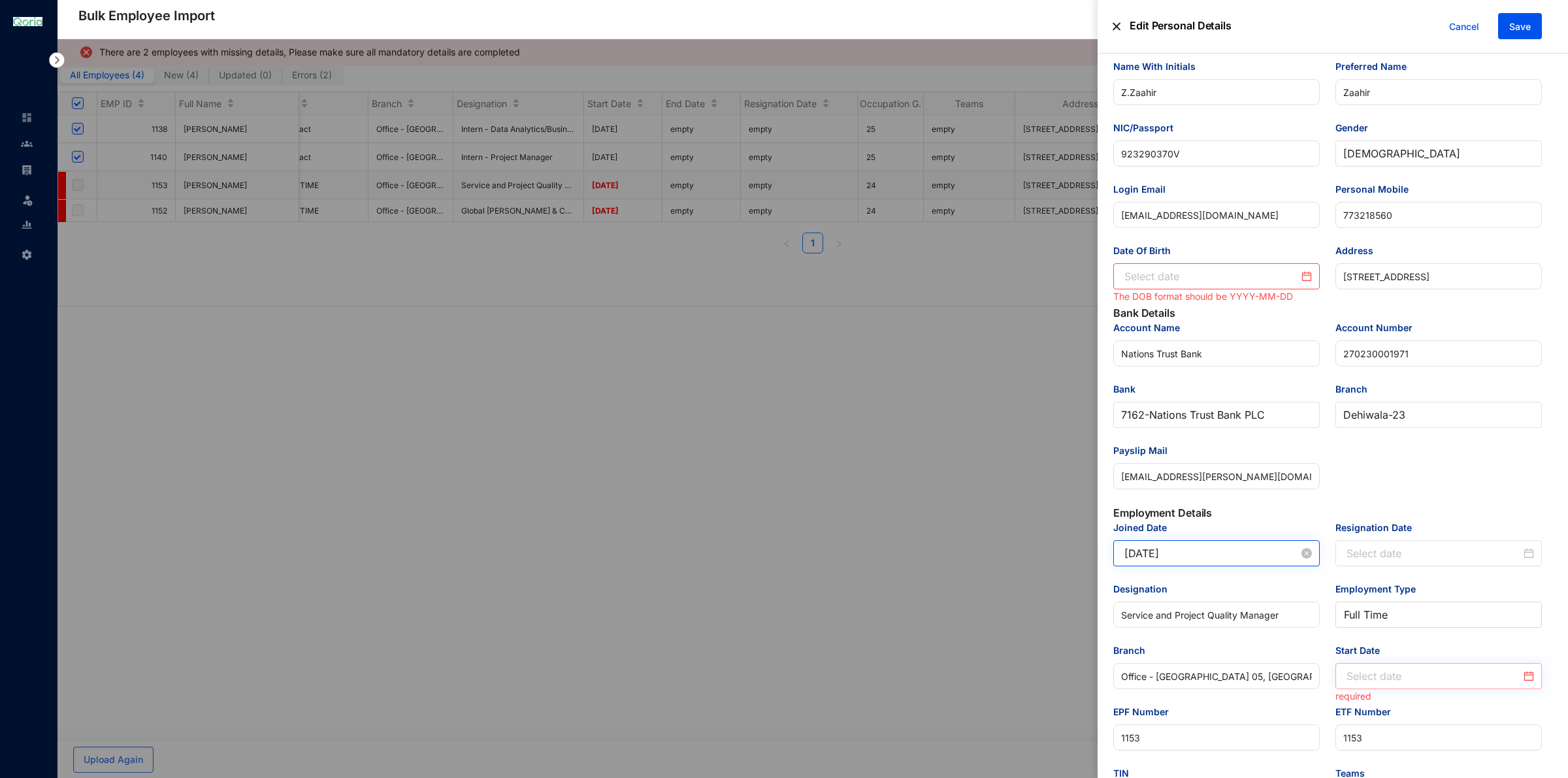
click at [1523, 684] on div at bounding box center [1440, 676] width 188 height 16
click at [1354, 550] on div "11" at bounding box center [1357, 558] width 16 height 16
type input "[DATE]"
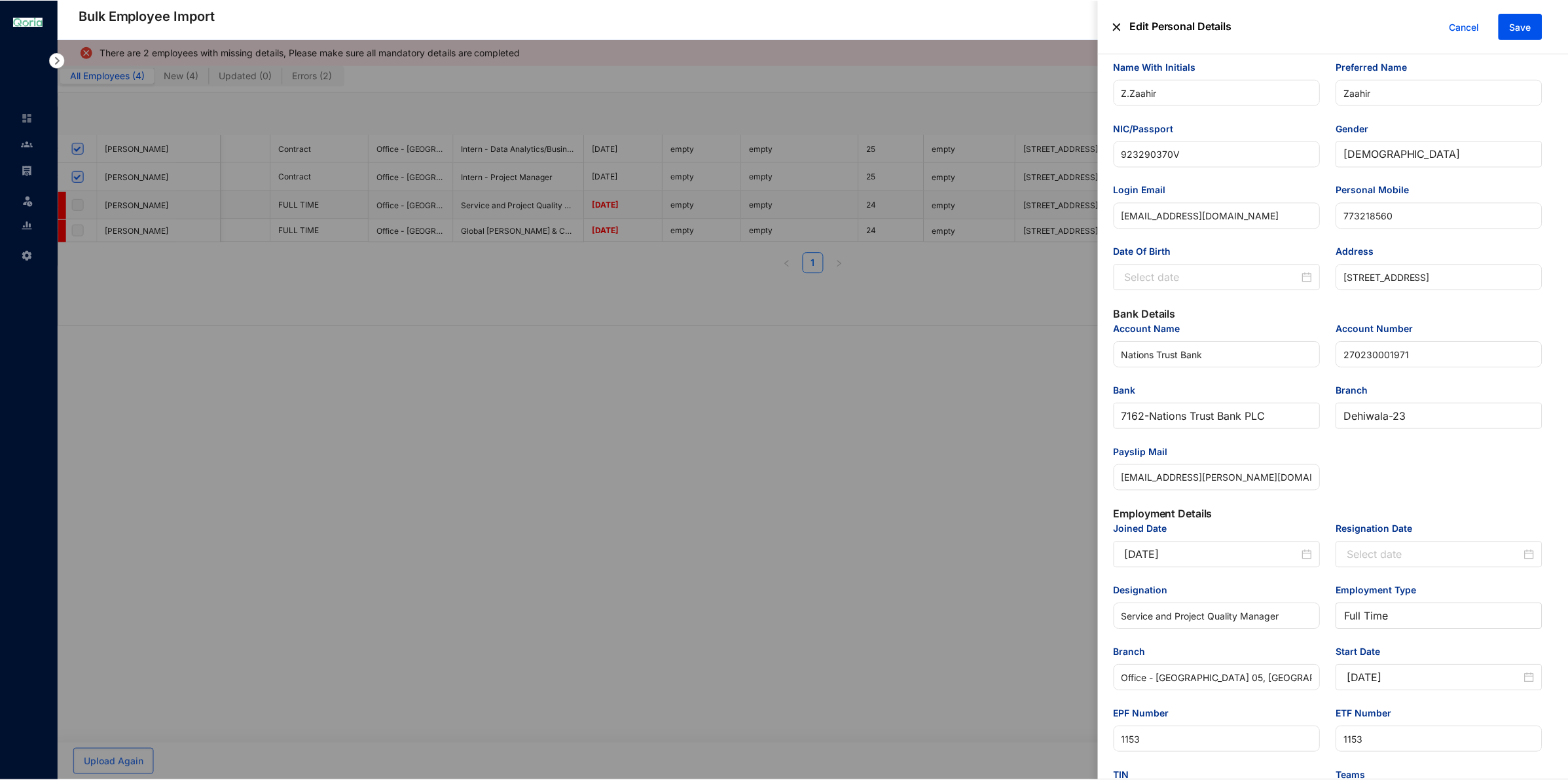
scroll to position [0, 0]
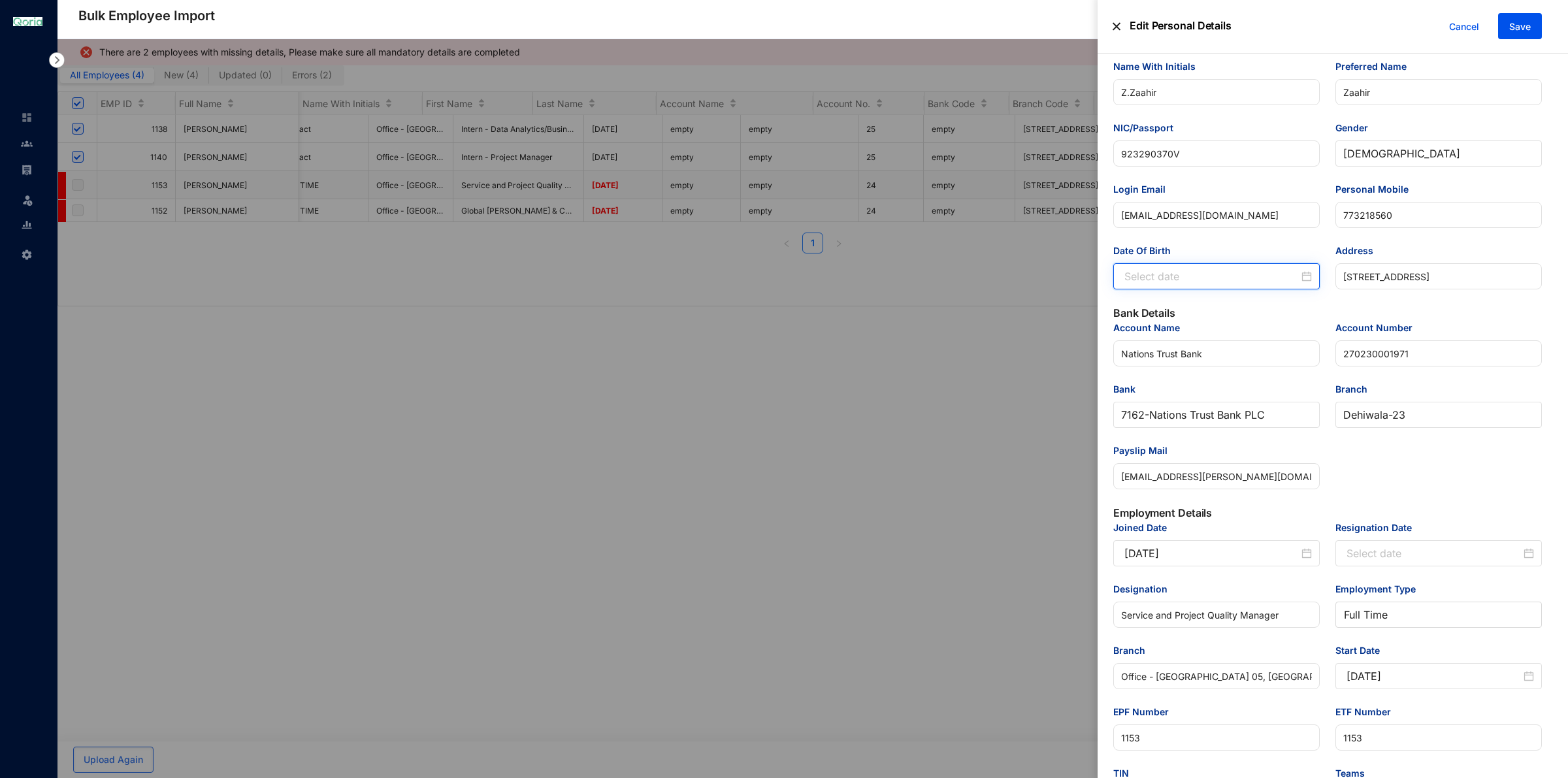
click at [1197, 282] on input "Date Of Birth" at bounding box center [1211, 276] width 174 height 16
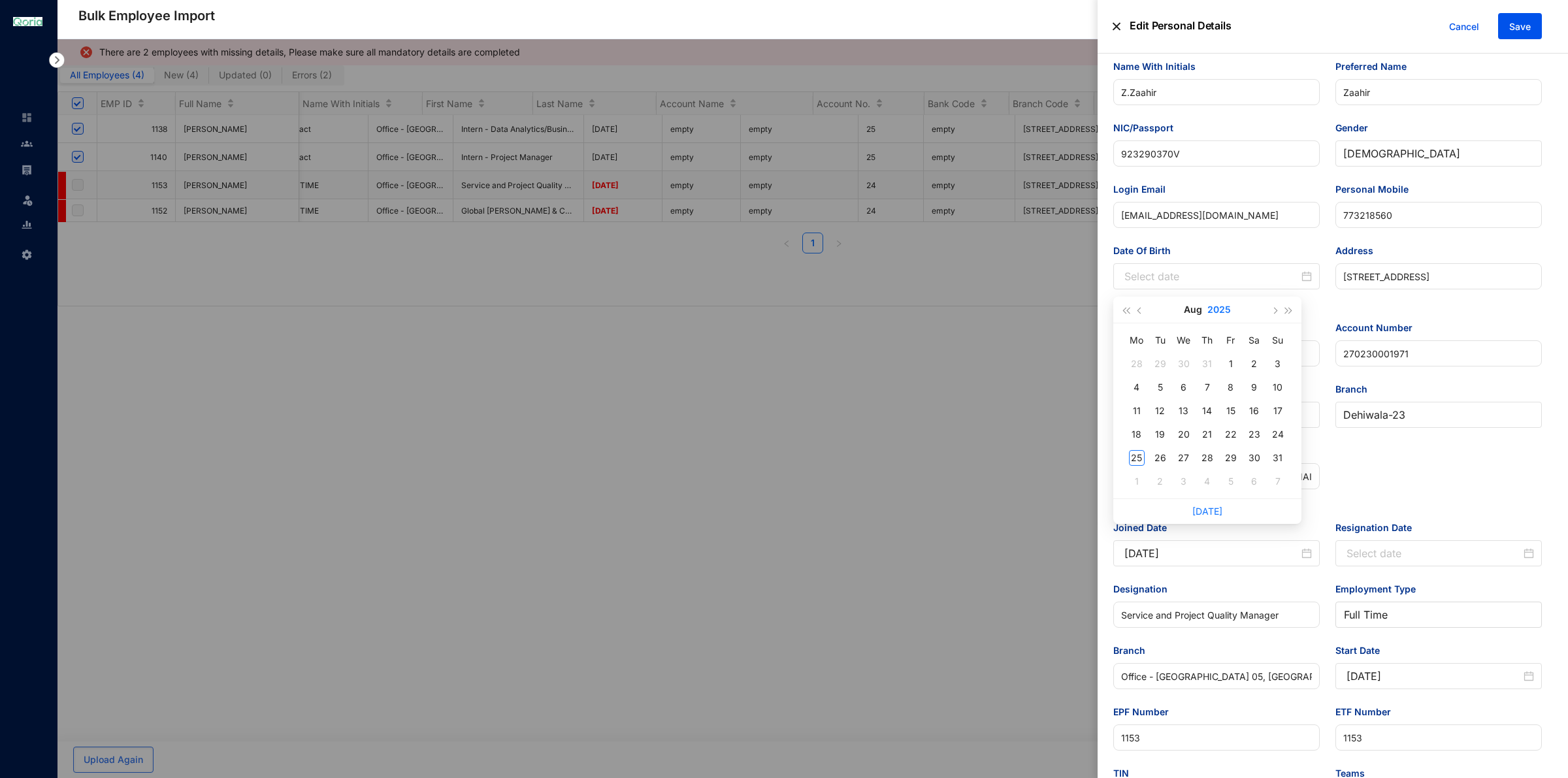
click at [1217, 311] on button "2025" at bounding box center [1219, 310] width 24 height 26
type input "[DATE]"
click at [1121, 314] on button "button" at bounding box center [1126, 310] width 14 height 26
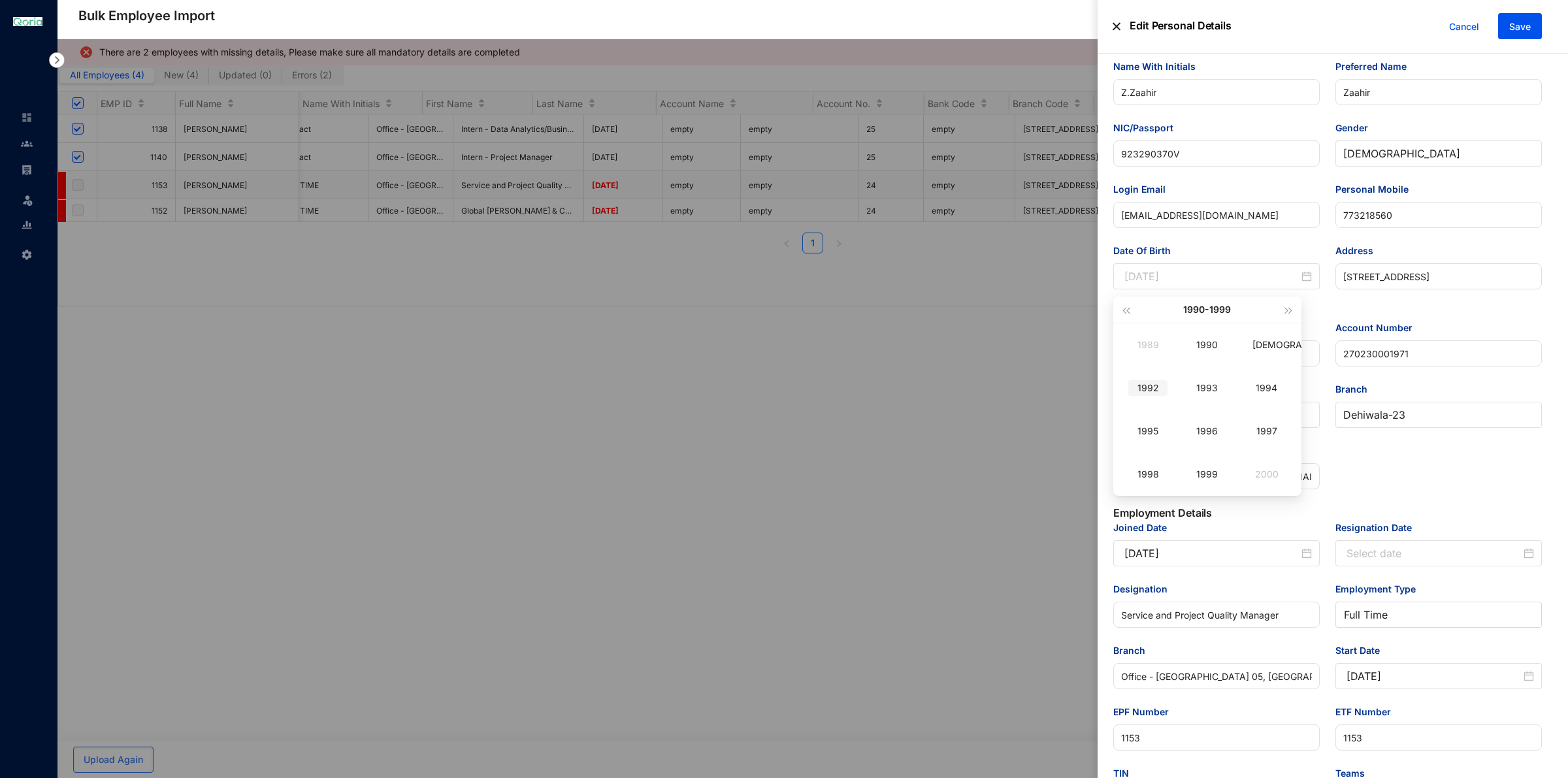
click at [1130, 386] on div "1992" at bounding box center [1148, 388] width 39 height 16
click at [1213, 479] on div "Nov" at bounding box center [1207, 475] width 39 height 16
type input "[DATE]"
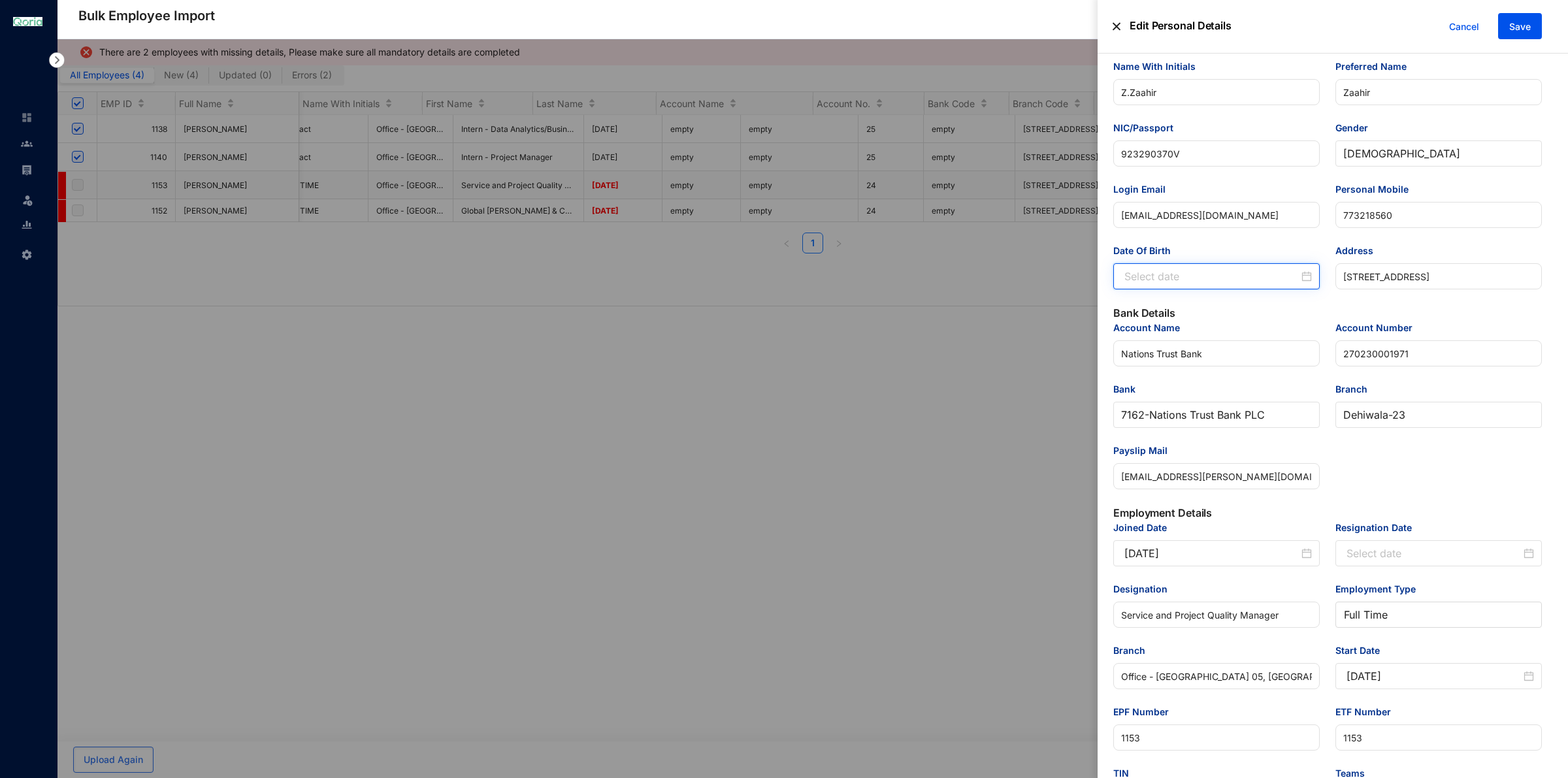
click at [1245, 284] on input "Date Of Birth" at bounding box center [1211, 276] width 174 height 16
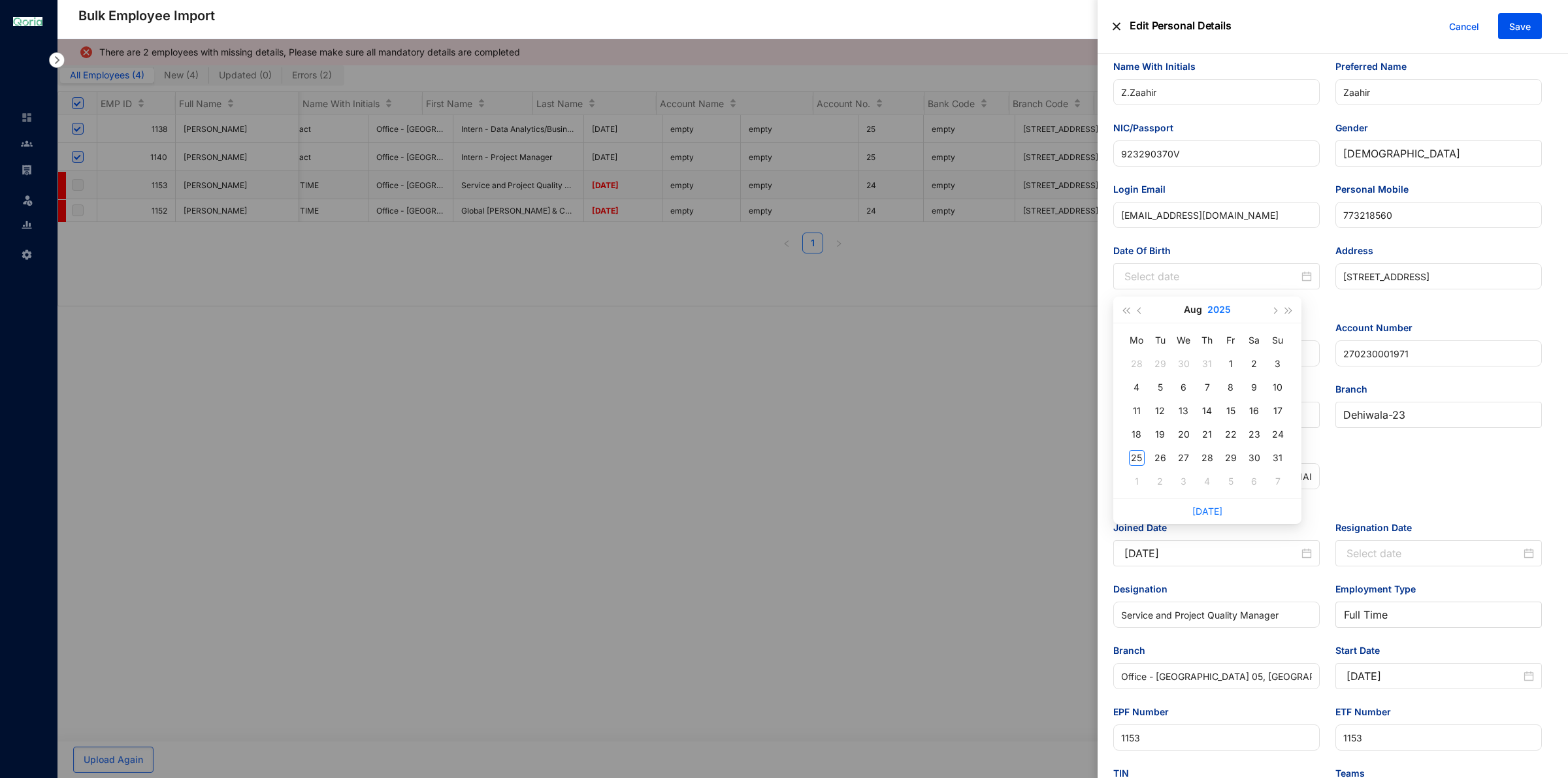
click at [1217, 308] on button "2025" at bounding box center [1219, 310] width 24 height 26
click at [1122, 313] on button "button" at bounding box center [1126, 310] width 14 height 26
click at [1156, 385] on div "1992" at bounding box center [1148, 388] width 39 height 16
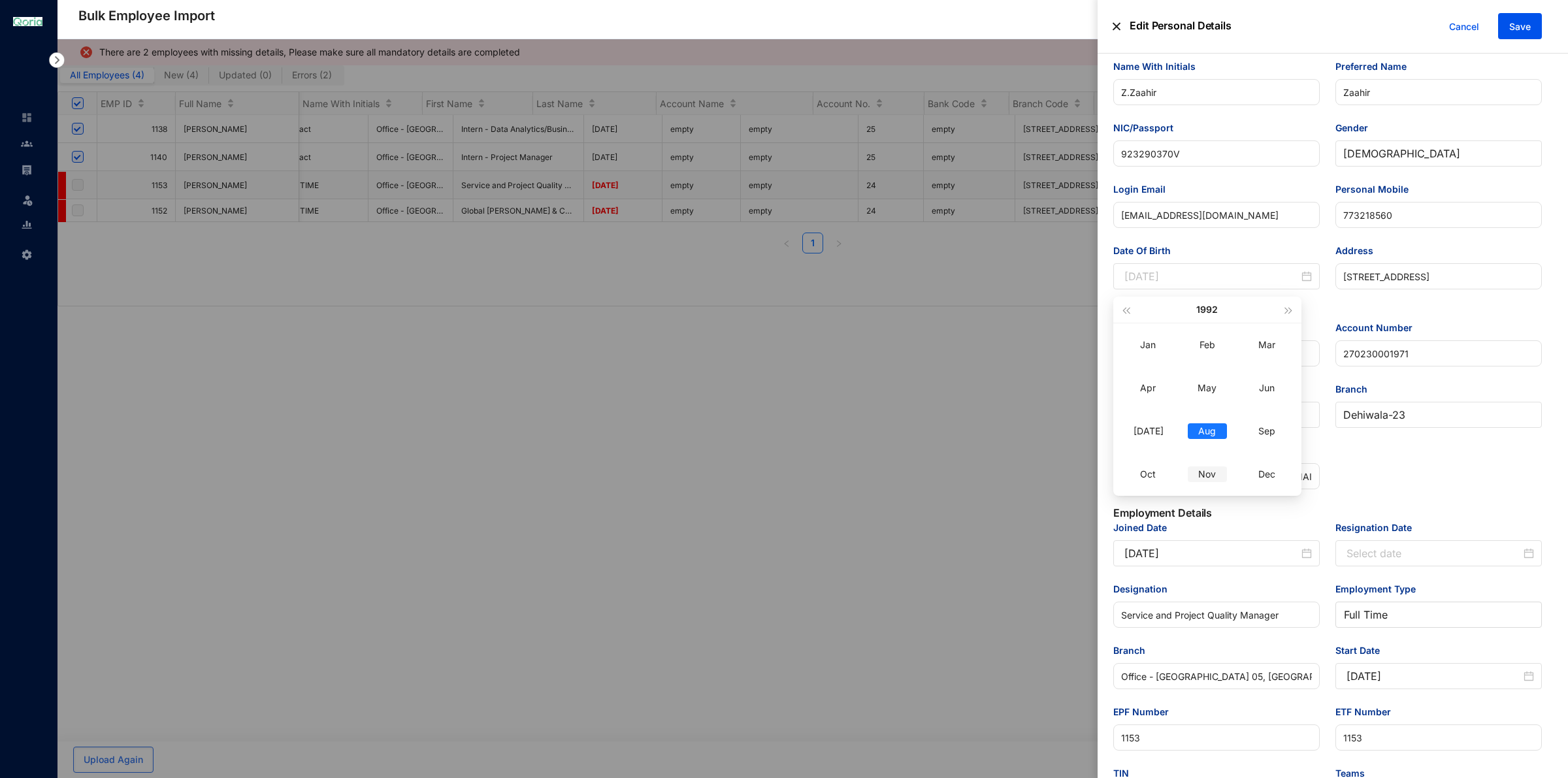
click at [1226, 475] on div "Nov" at bounding box center [1207, 475] width 39 height 16
type input "[DATE]"
click at [1169, 457] on td "24" at bounding box center [1161, 458] width 24 height 24
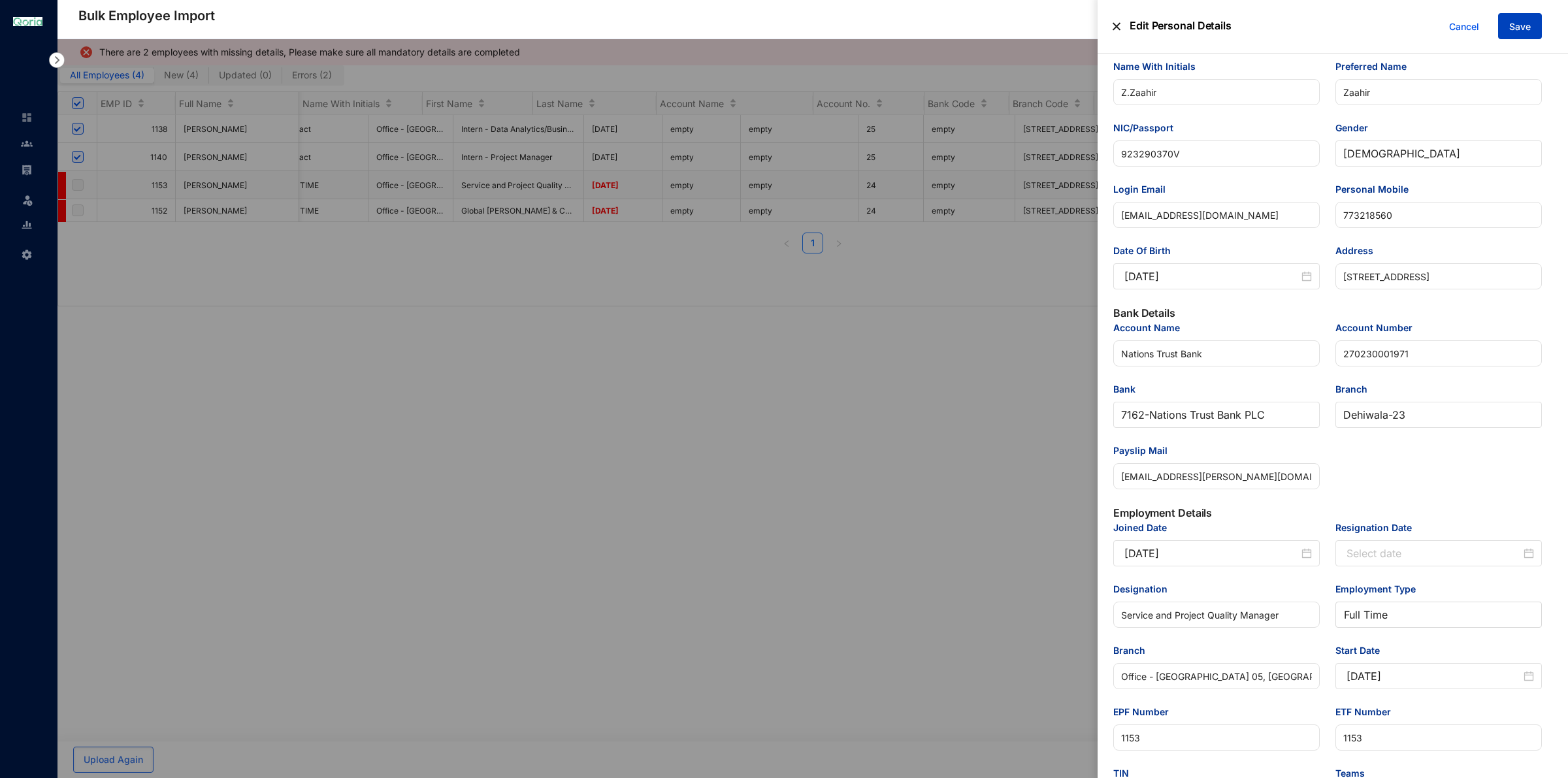
click at [1532, 24] on button "Save" at bounding box center [1519, 26] width 43 height 26
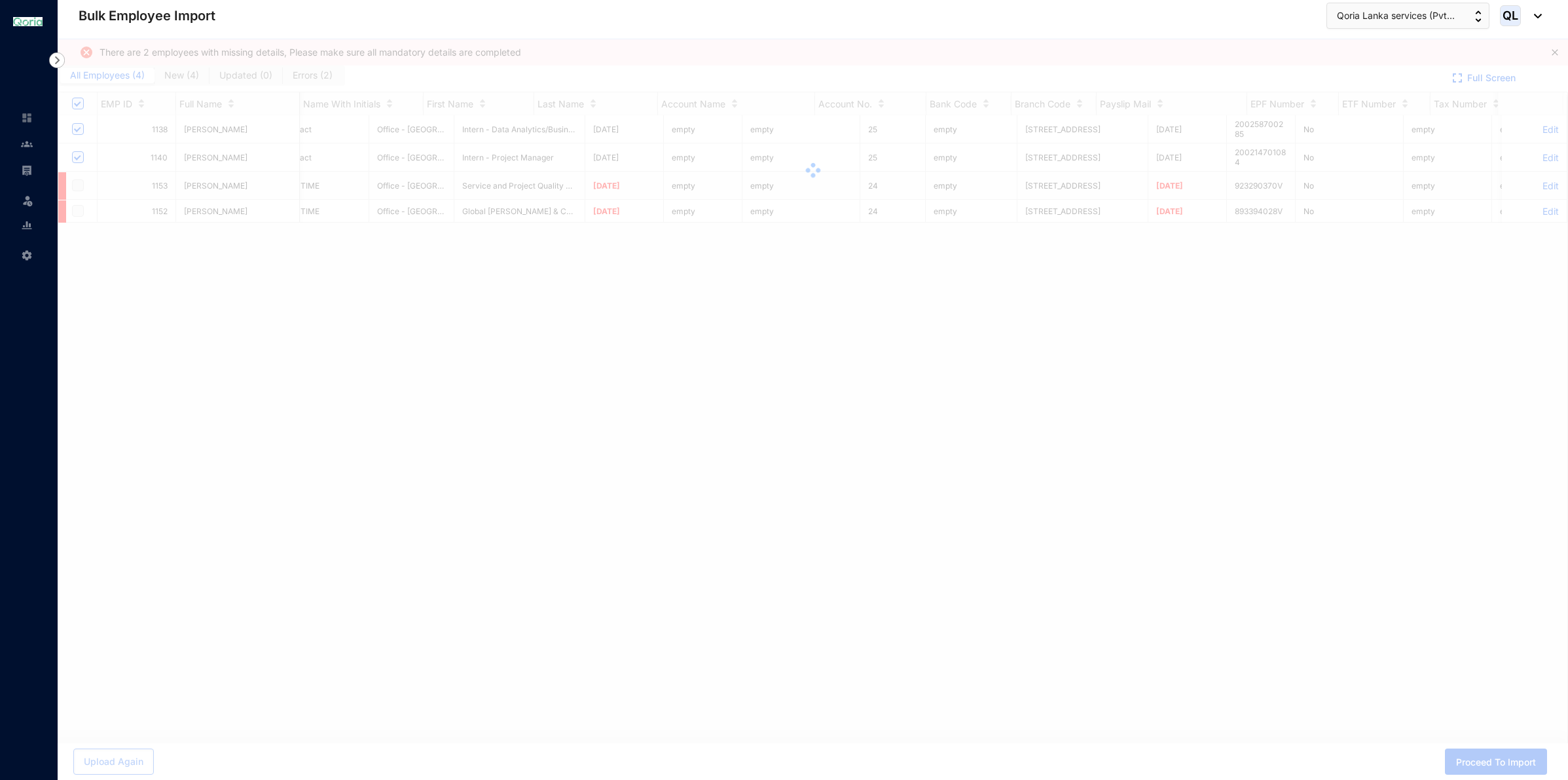
scroll to position [0, 1997]
checkbox input "true"
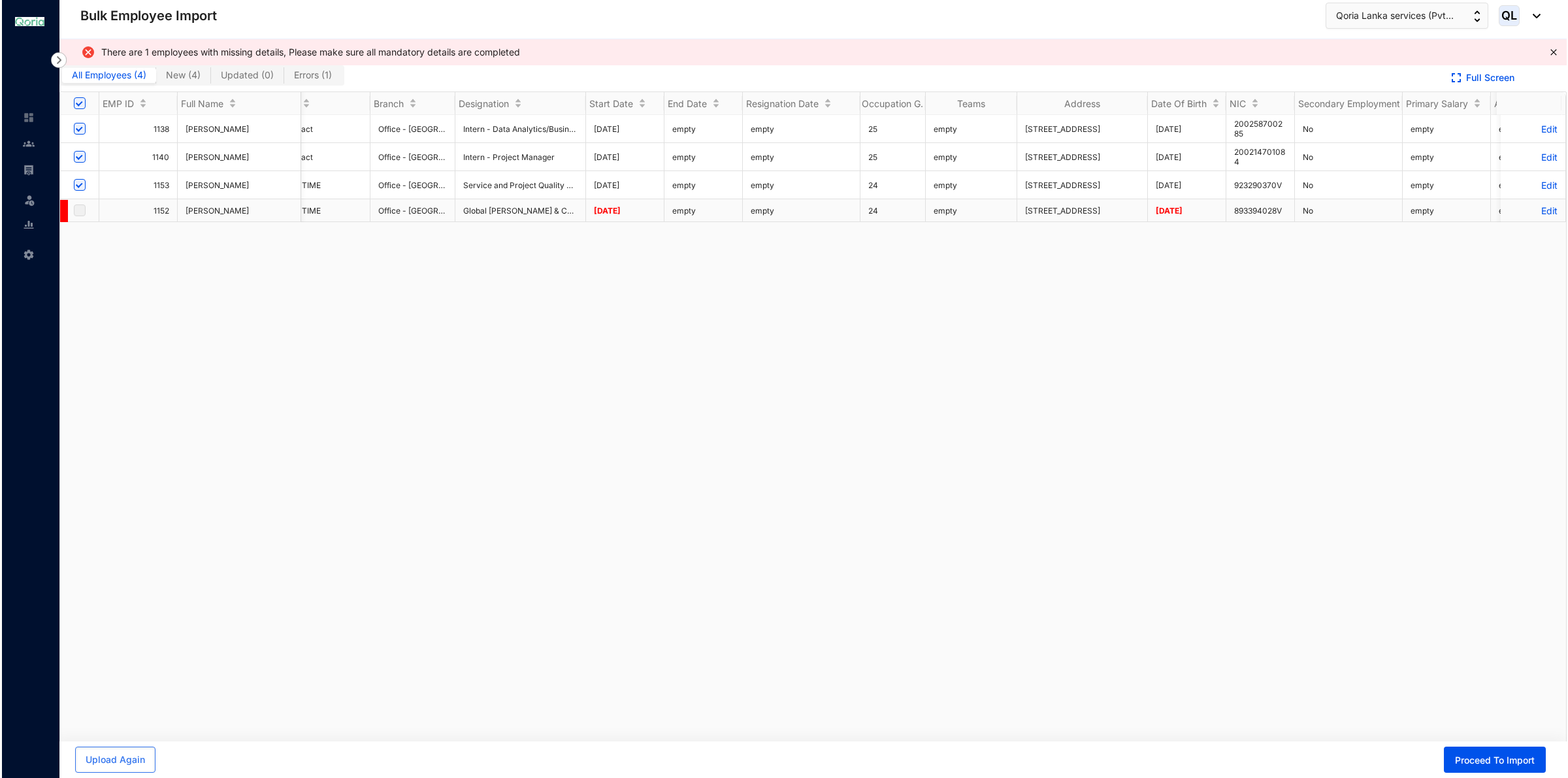
scroll to position [0, 0]
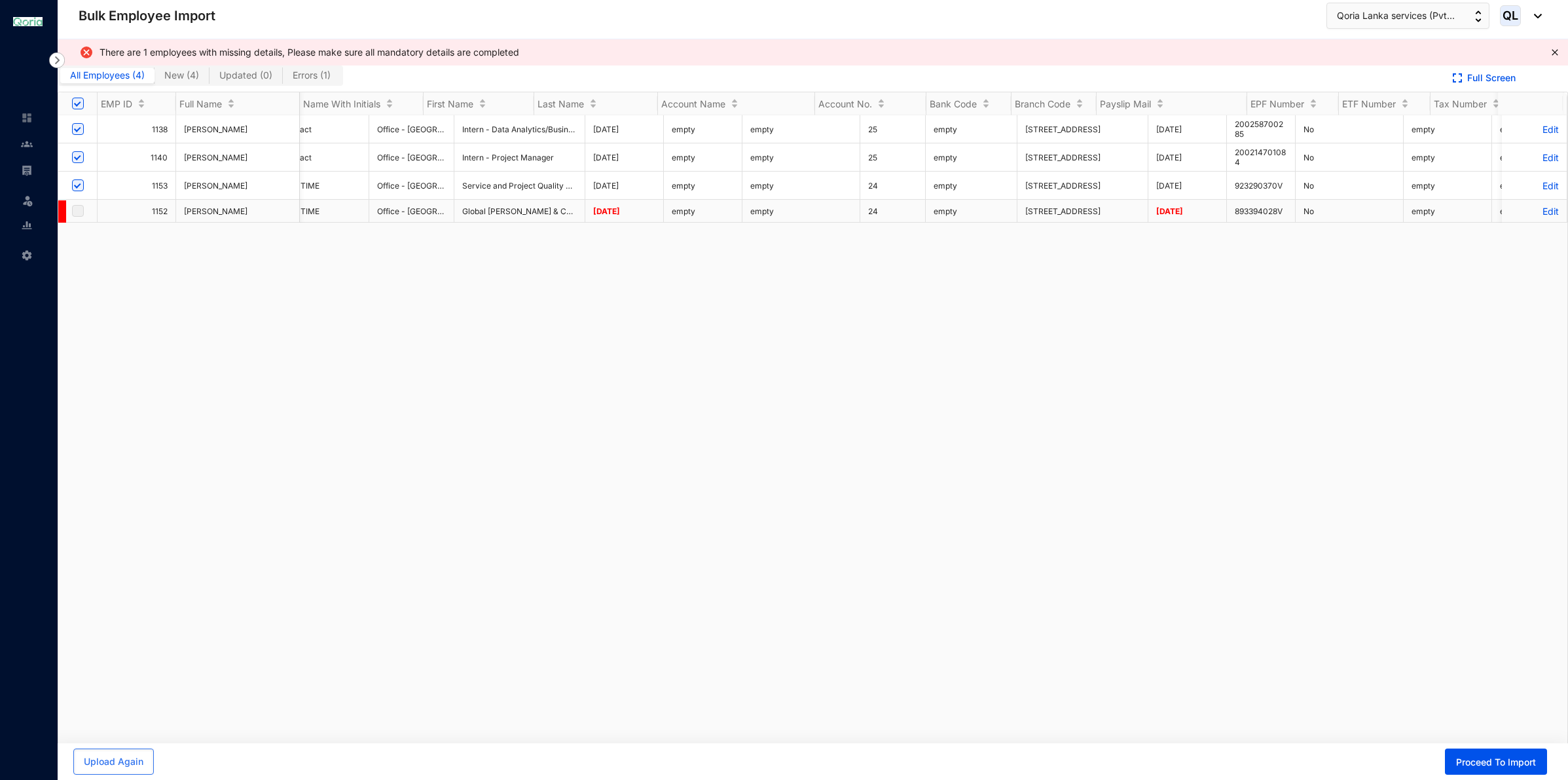
click at [1539, 208] on p "Edit" at bounding box center [1534, 211] width 49 height 11
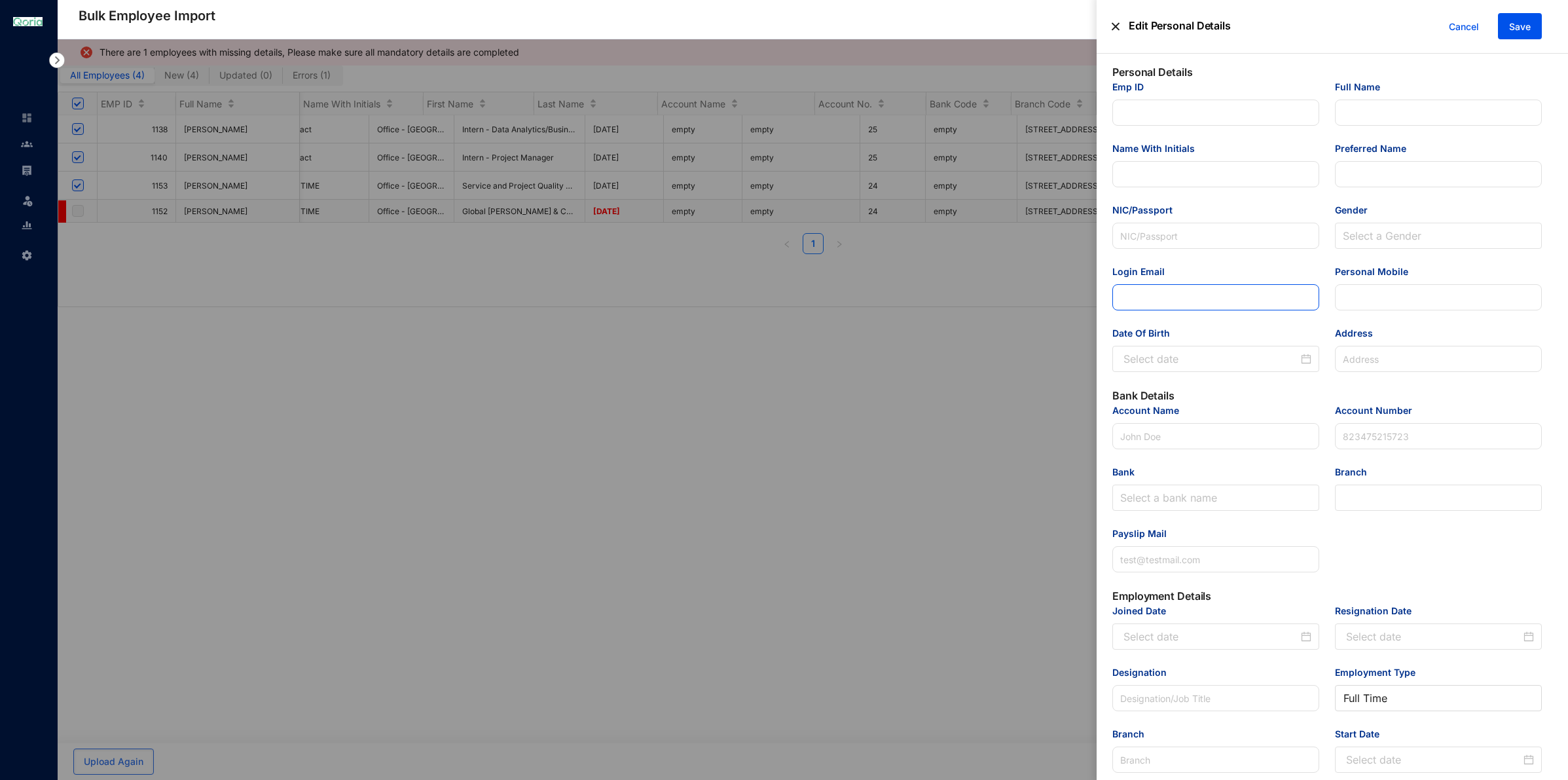
type input "1152"
type input "[PERSON_NAME]"
type input "893394028V"
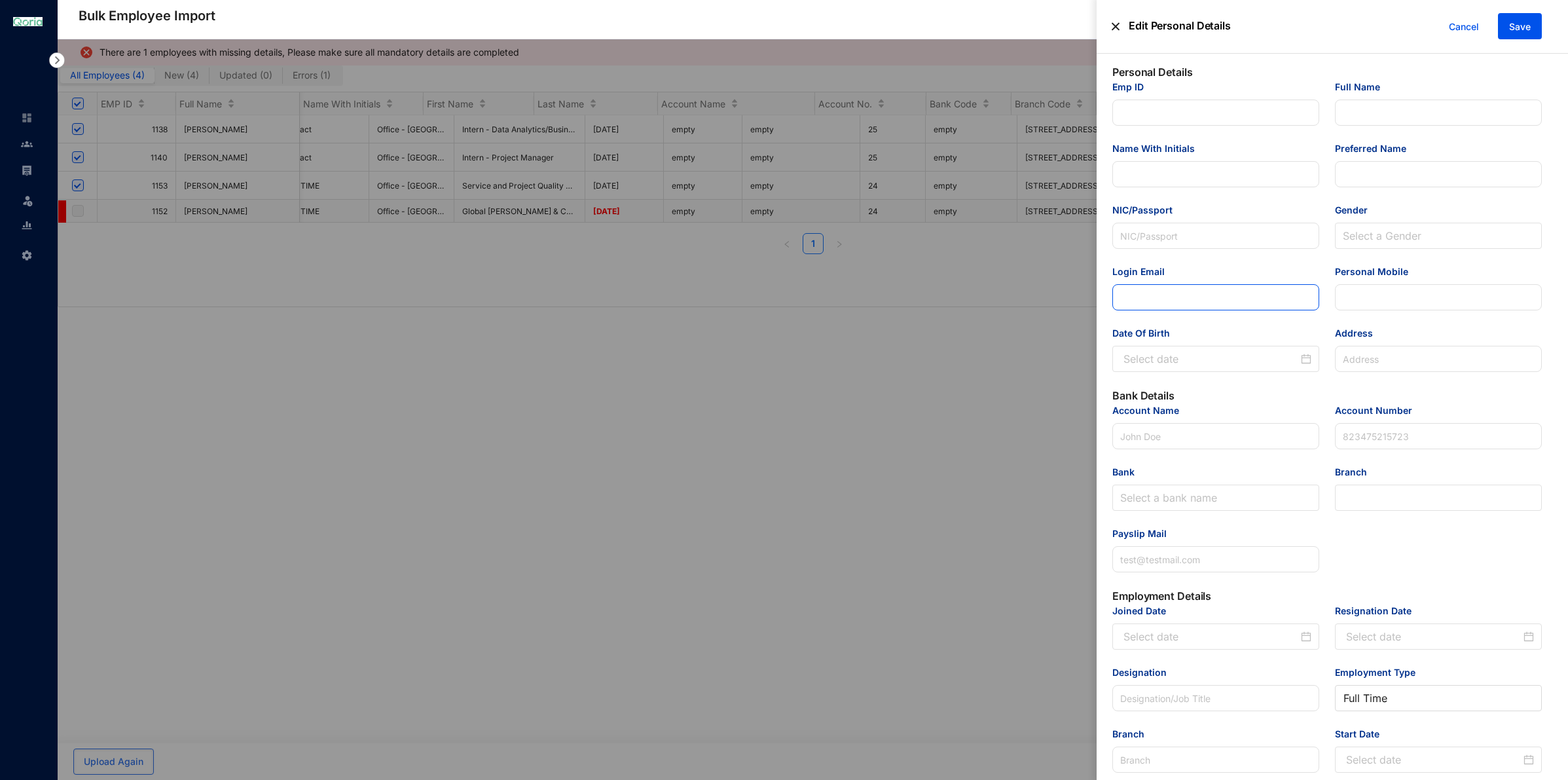
type input "[PERSON_NAME][EMAIL_ADDRESS][PERSON_NAME][DOMAIN_NAME]"
type input "765510618"
type input "[STREET_ADDRESS]"
type input "Bank of Ceylon"
type input "95009183"
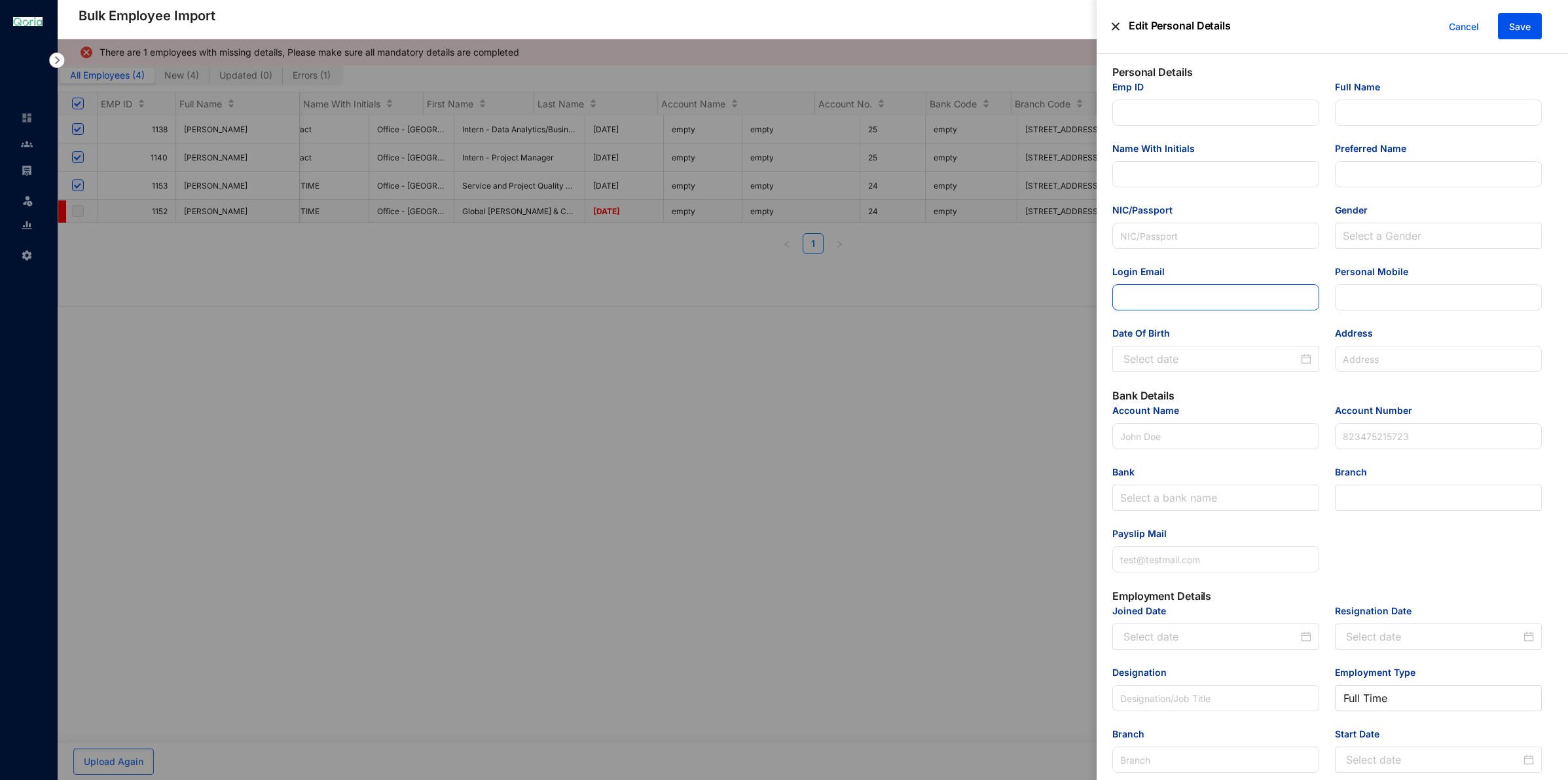
type input "[EMAIL_ADDRESS][DOMAIN_NAME]"
type input "Global [PERSON_NAME] & Collections Officer"
type input "Office - [GEOGRAPHIC_DATA] 05, [GEOGRAPHIC_DATA]"
type input "1152"
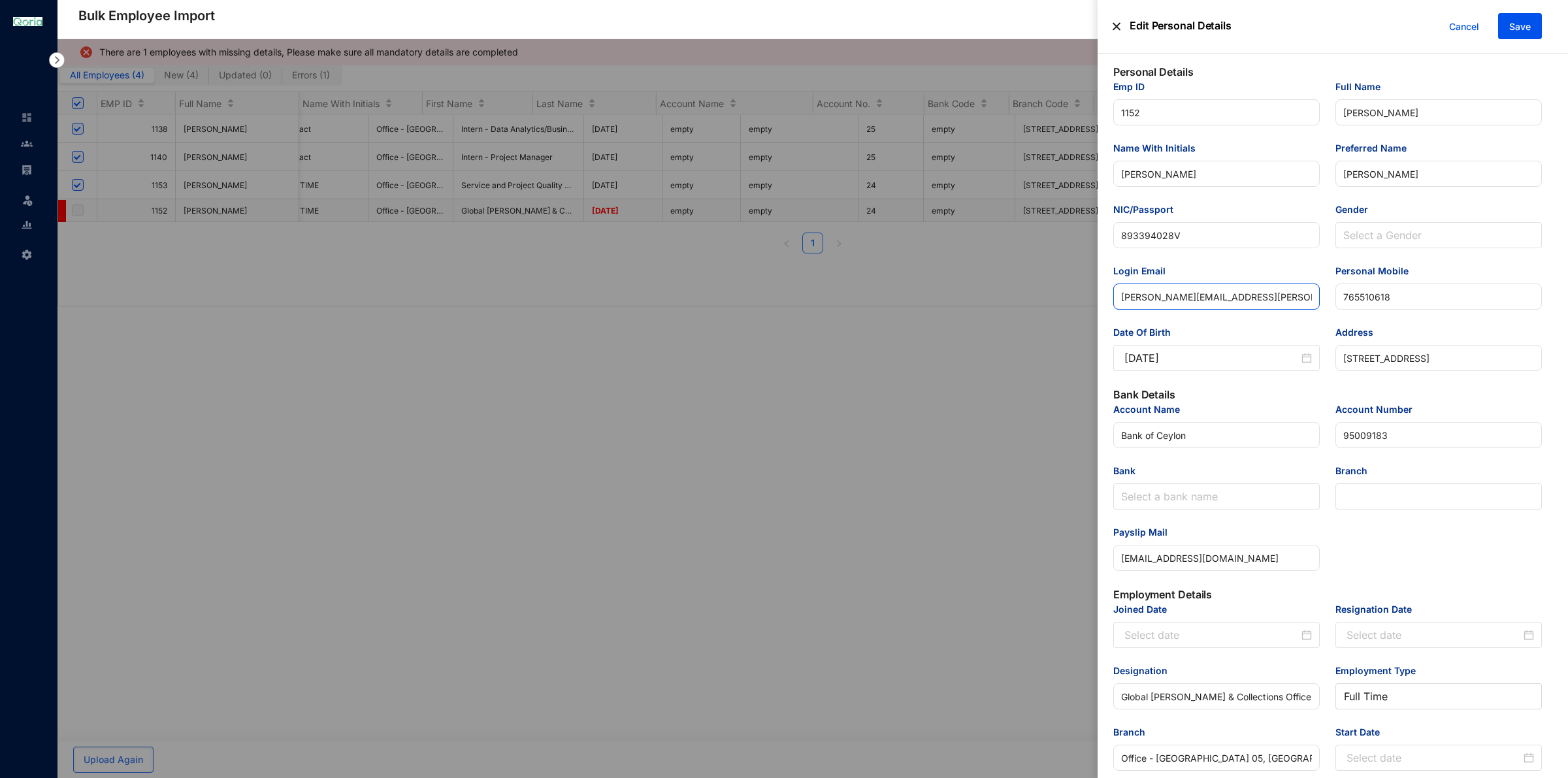
scroll to position [0, 1993]
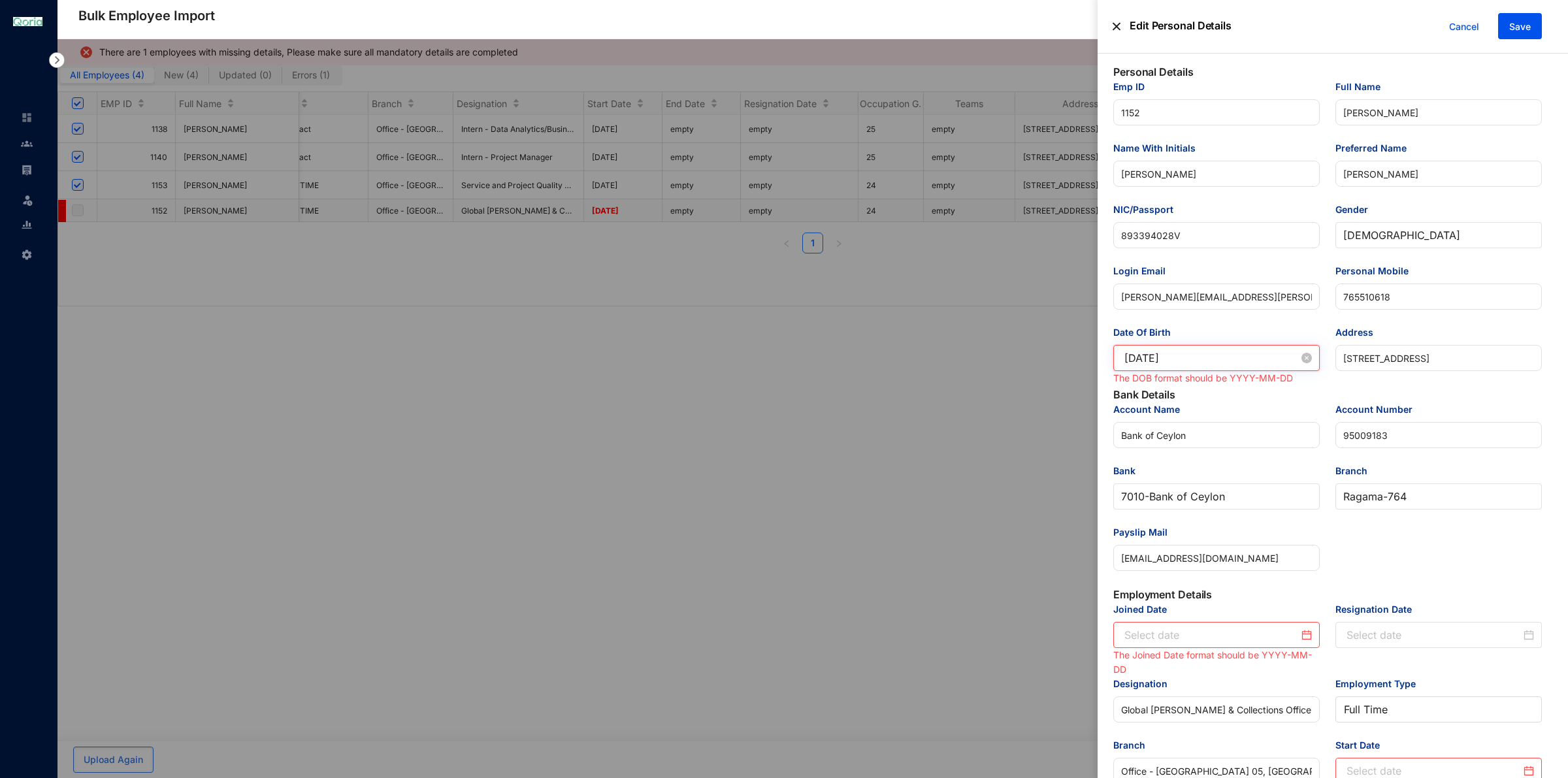
click at [1166, 357] on input "[DATE]" at bounding box center [1211, 358] width 174 height 16
click at [1191, 392] on button "Apr" at bounding box center [1193, 392] width 16 height 26
click at [1271, 552] on div "Dec" at bounding box center [1267, 556] width 39 height 16
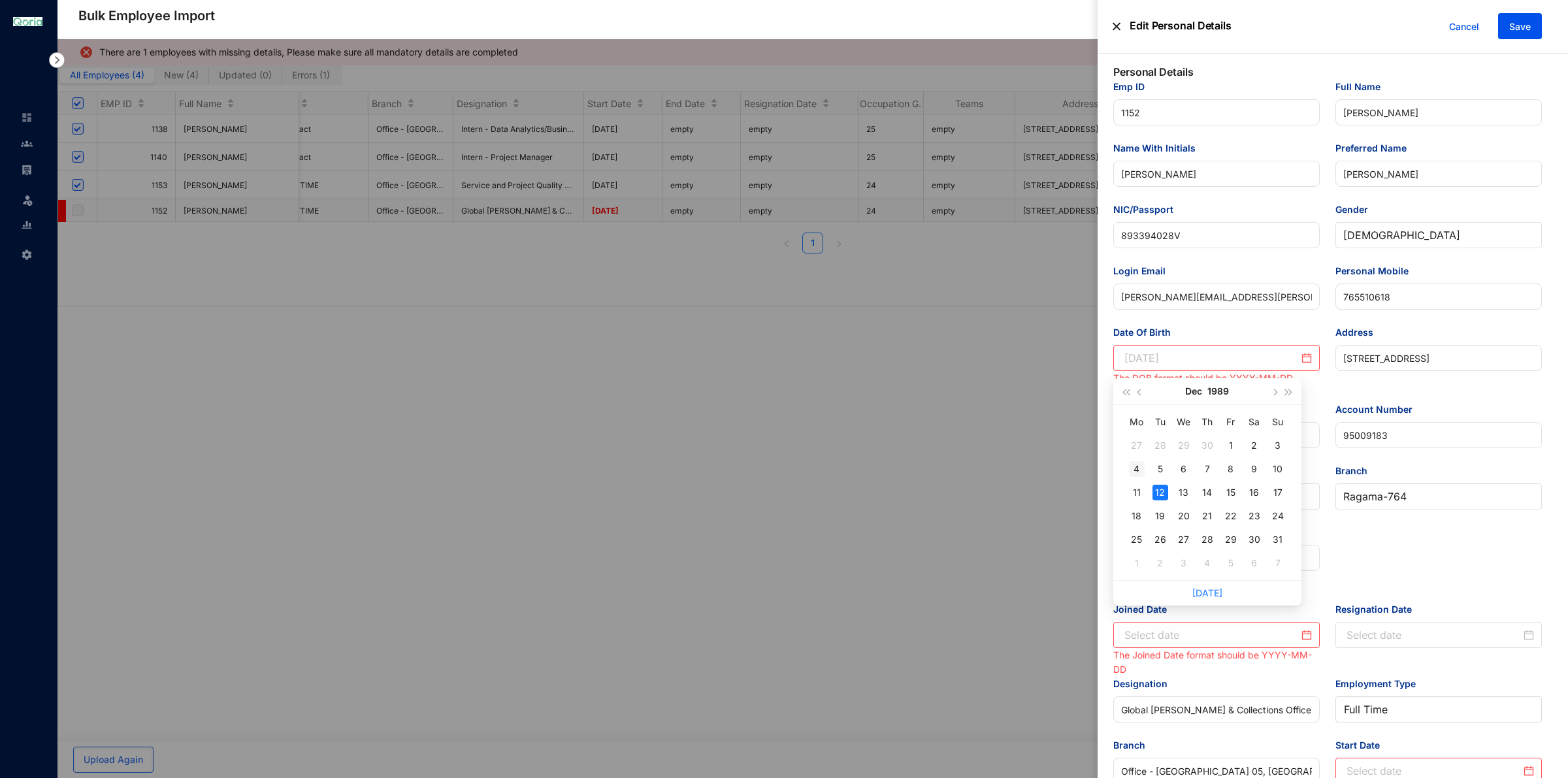
click at [1135, 466] on div "4" at bounding box center [1137, 469] width 16 height 16
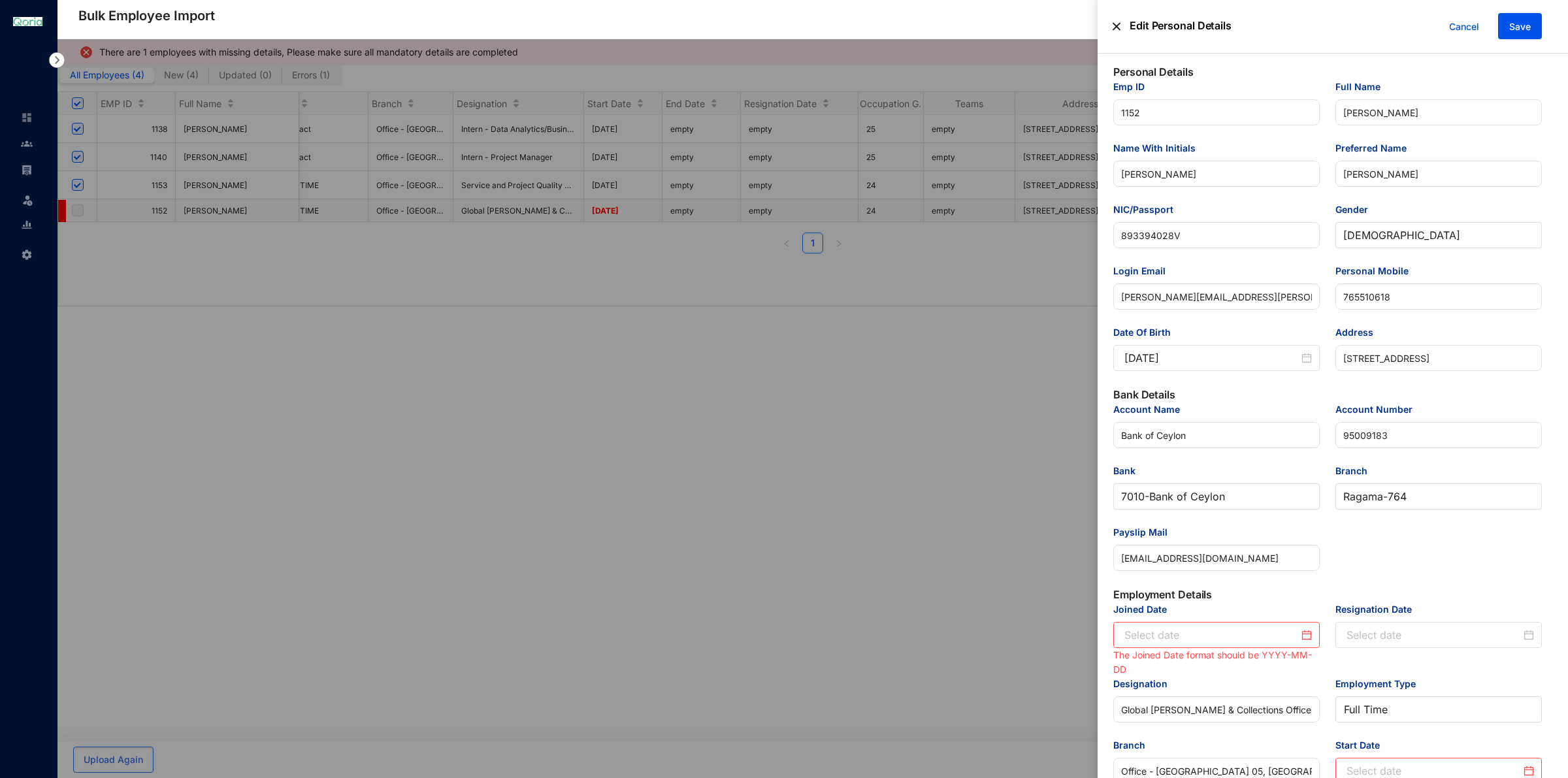
type input "[DATE]"
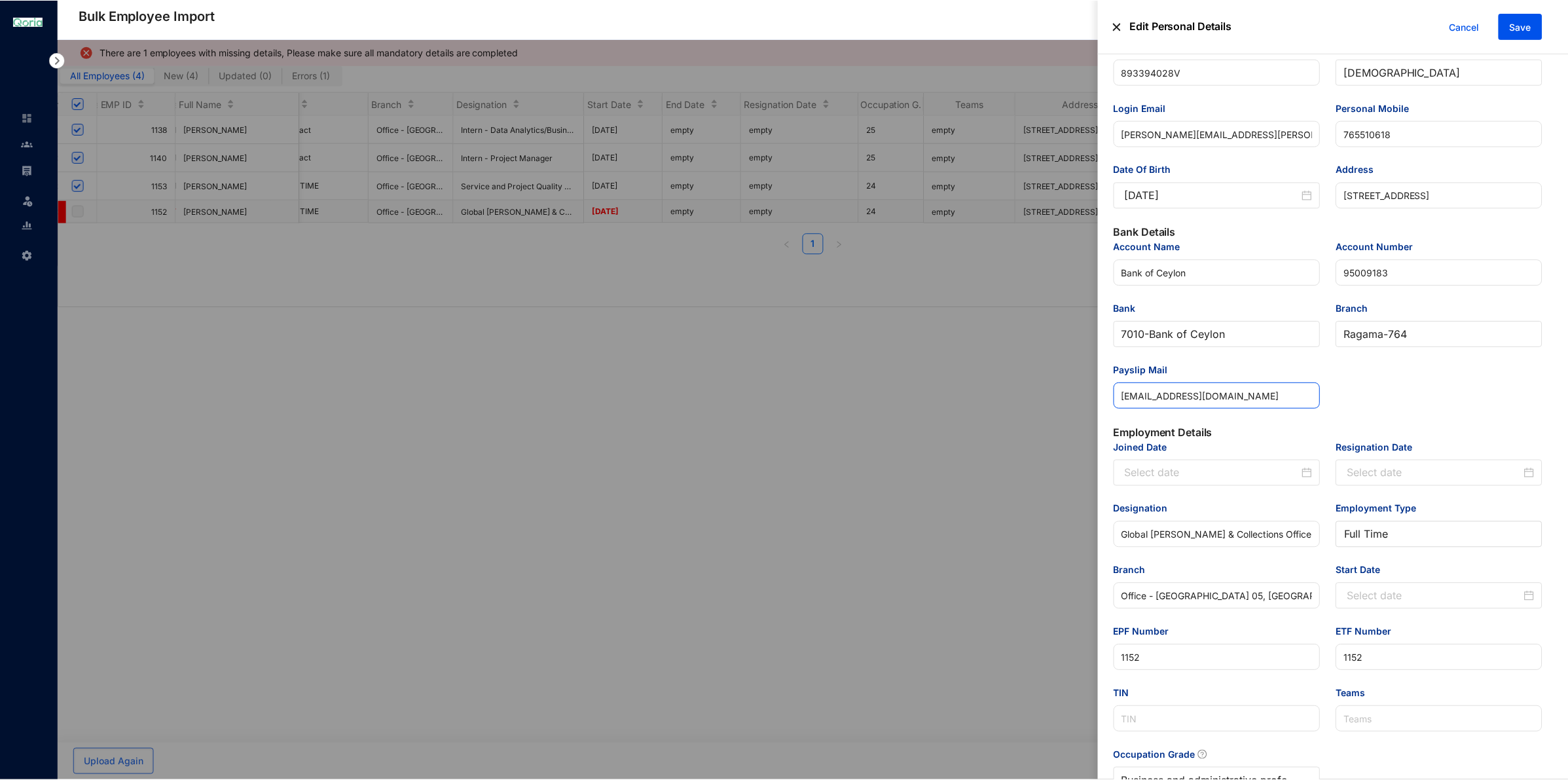
scroll to position [0, 0]
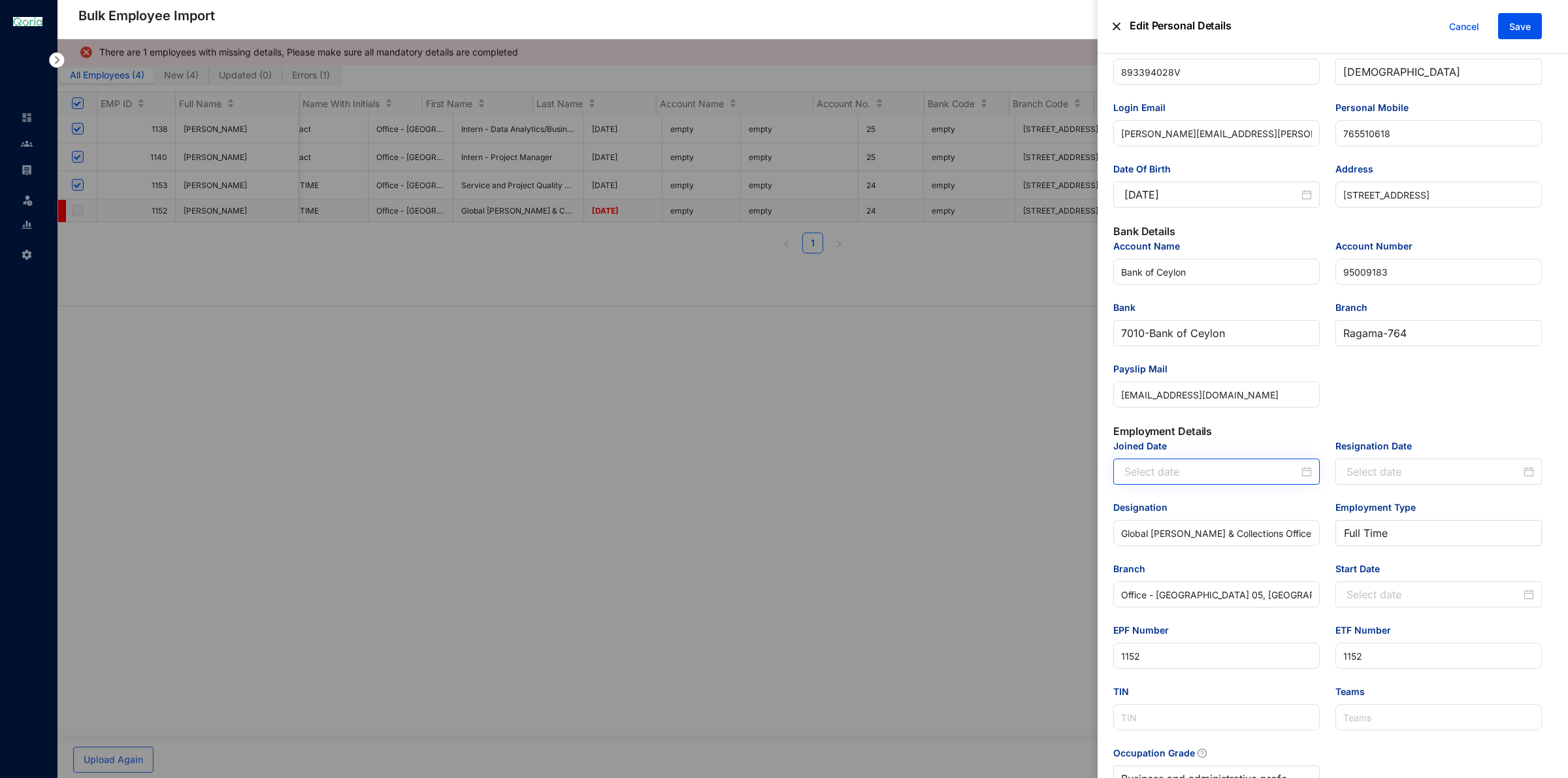
click at [1303, 477] on div at bounding box center [1218, 472] width 188 height 16
type input "[DATE]"
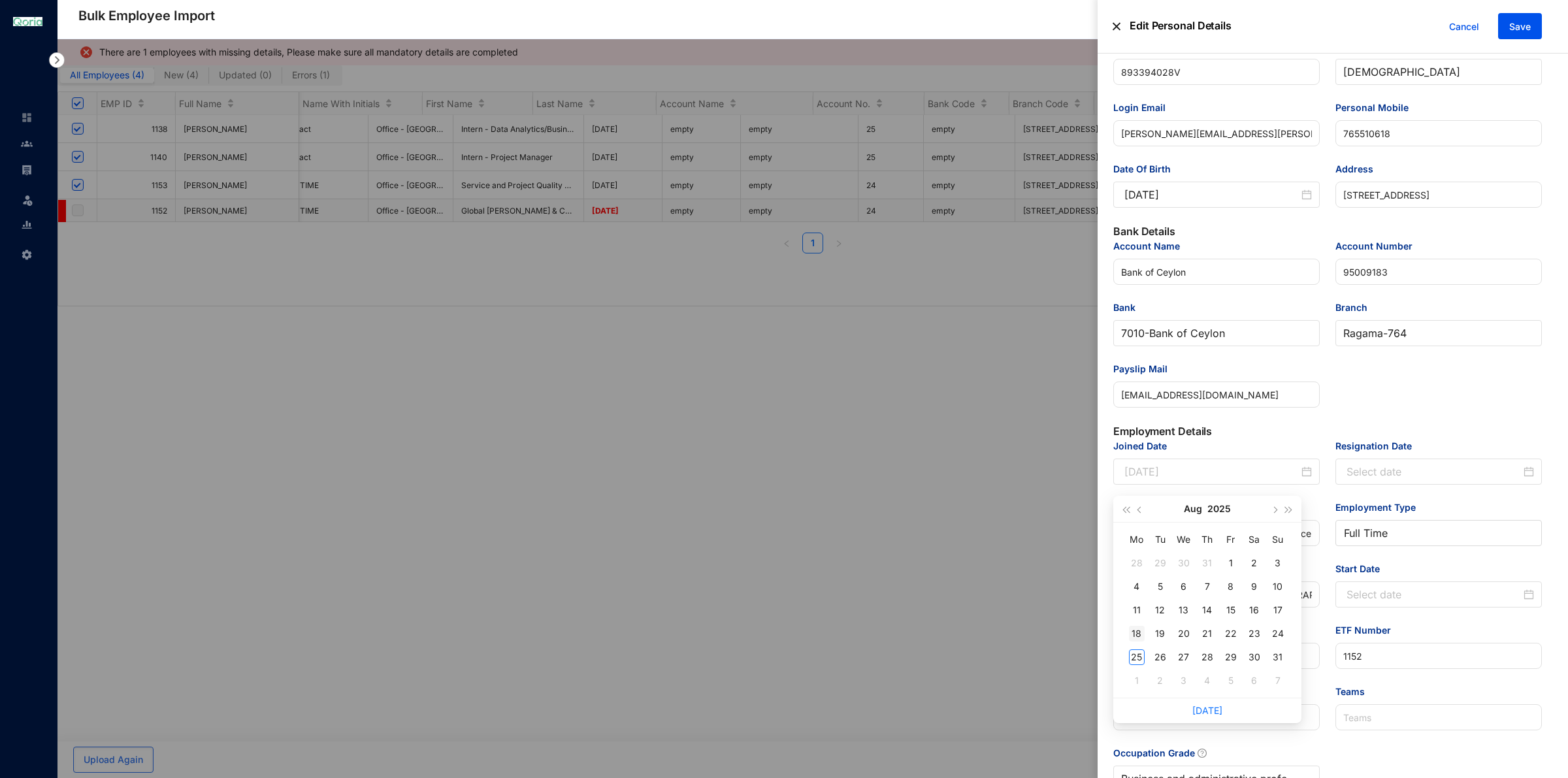
click at [1135, 632] on div "18" at bounding box center [1137, 634] width 16 height 16
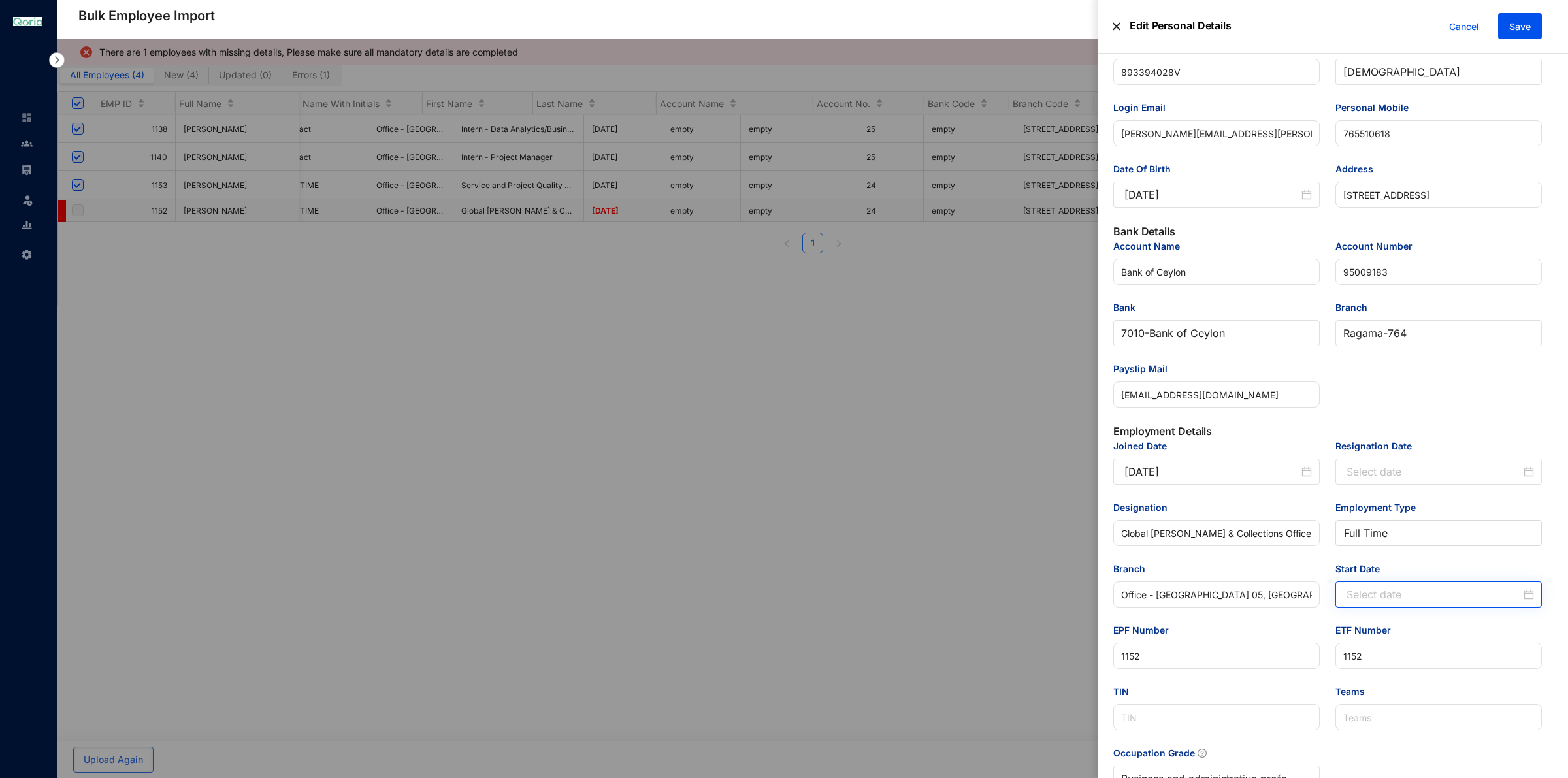
type input "[DATE]"
click at [1475, 601] on input "Start Date" at bounding box center [1433, 594] width 174 height 16
click at [1363, 498] on div "18" at bounding box center [1357, 499] width 16 height 16
type input "[DATE]"
click at [1527, 35] on button "Save" at bounding box center [1519, 26] width 43 height 26
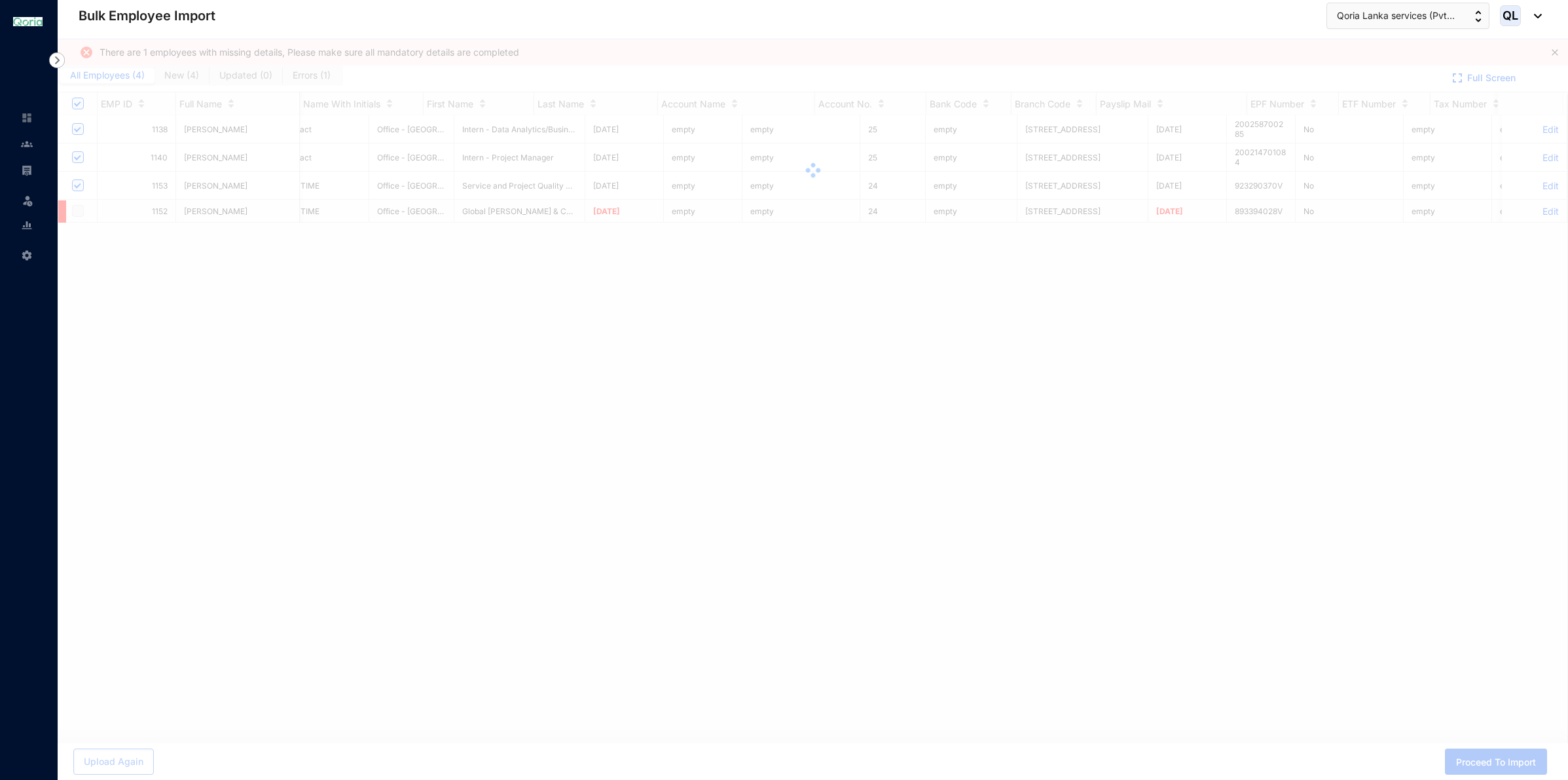
scroll to position [0, 1997]
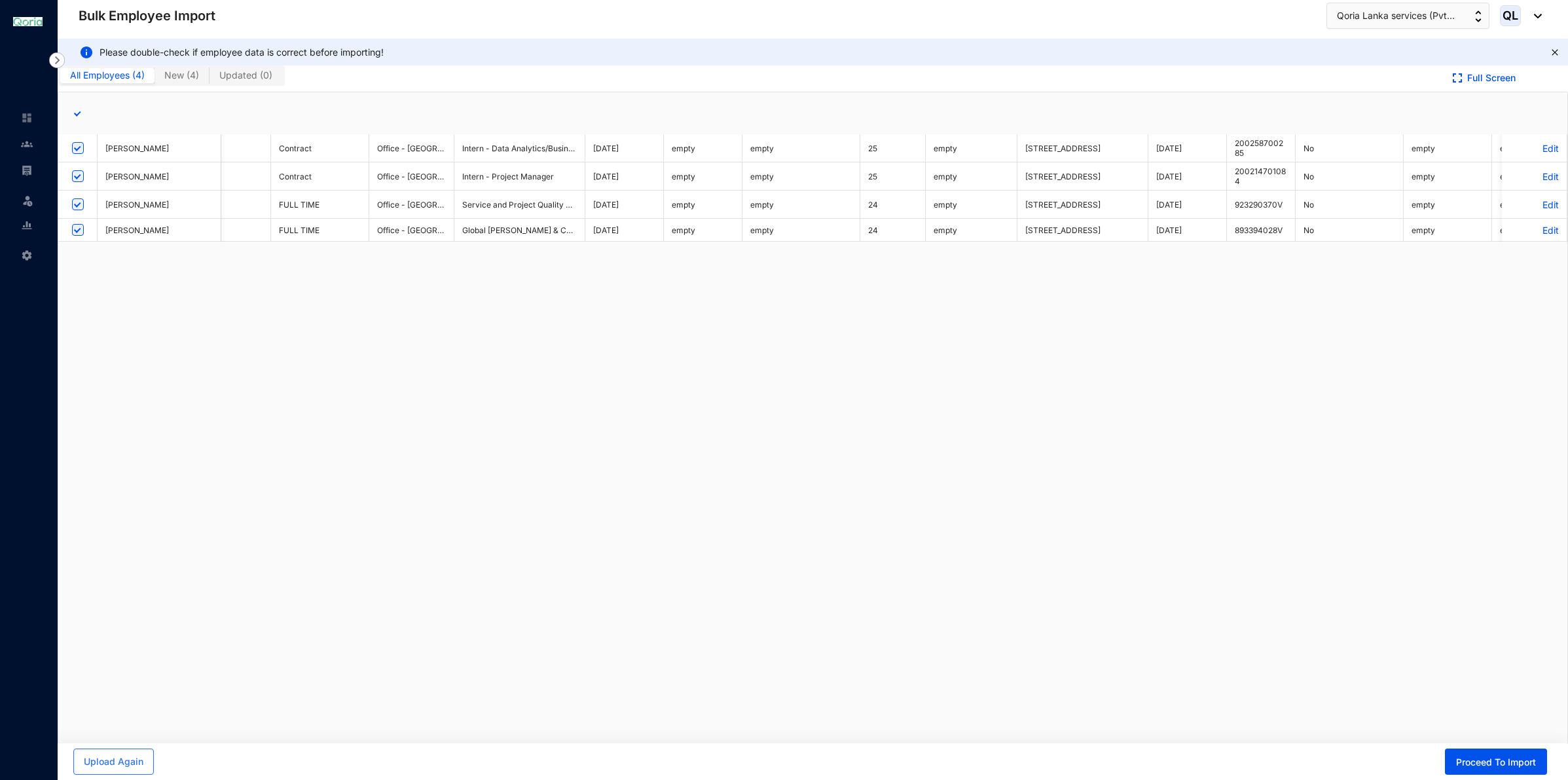
checkbox input "true"
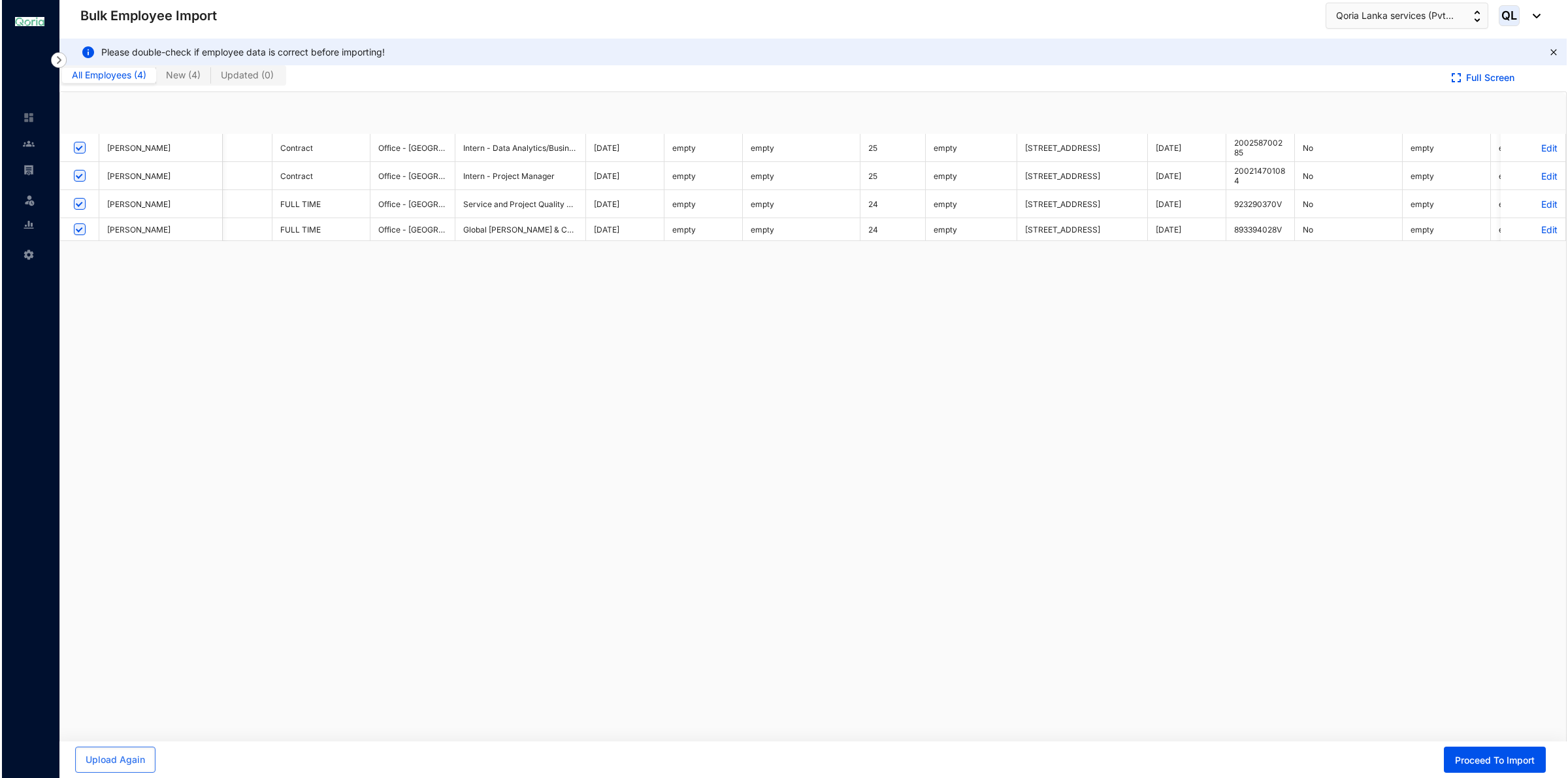
scroll to position [0, 0]
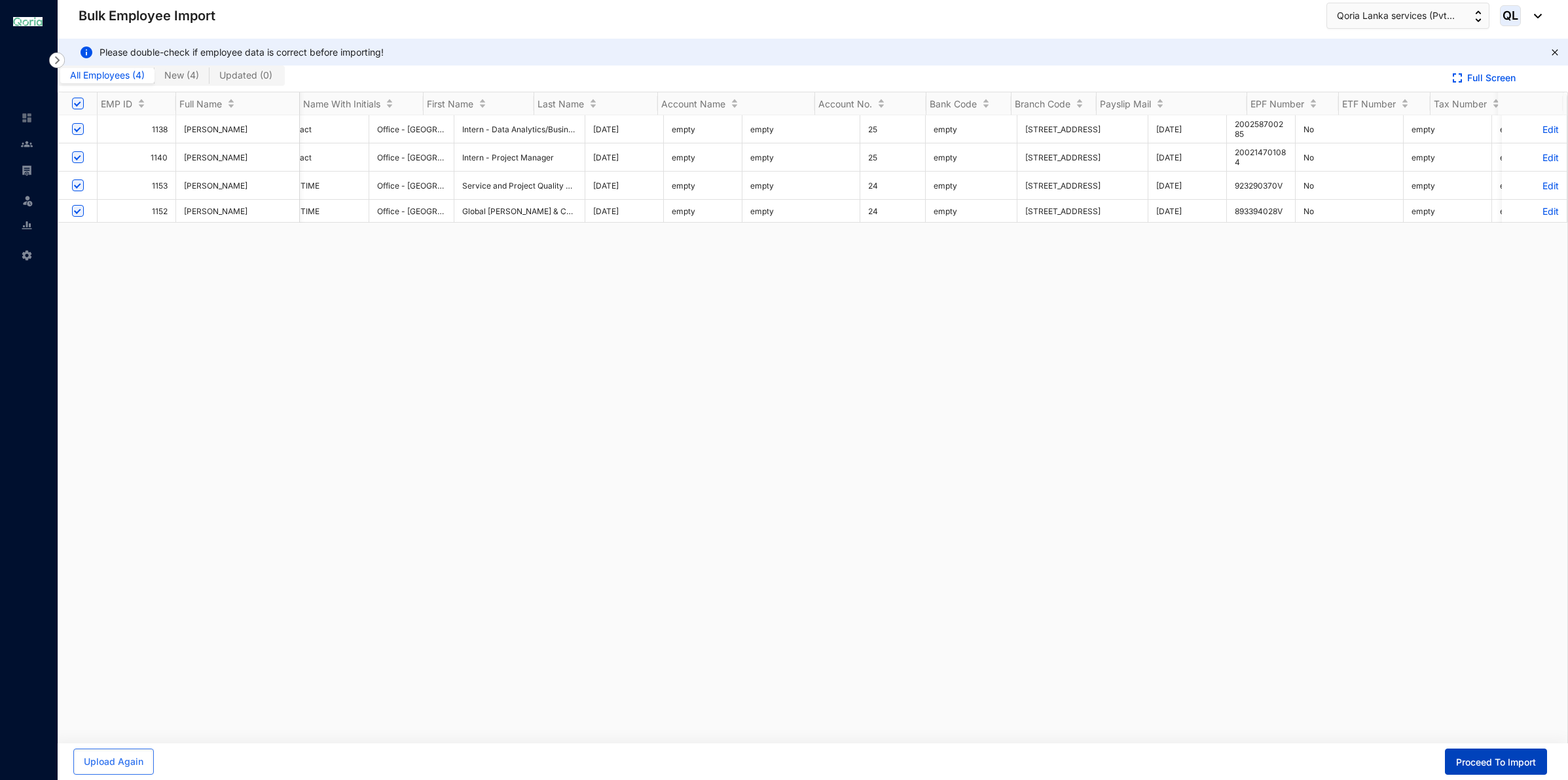
click at [1466, 764] on span "Proceed To Import" at bounding box center [1495, 762] width 80 height 13
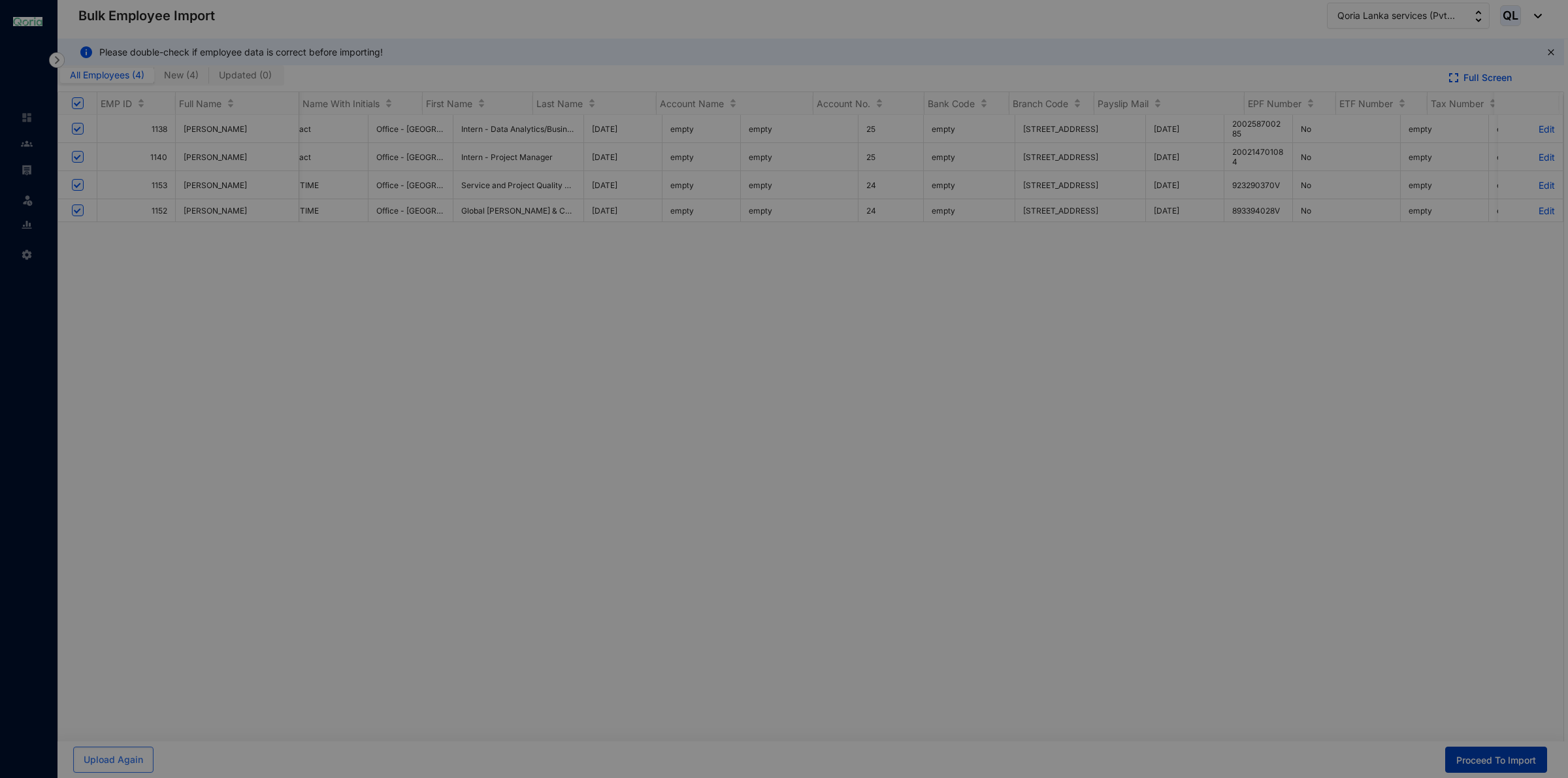
scroll to position [0, 1993]
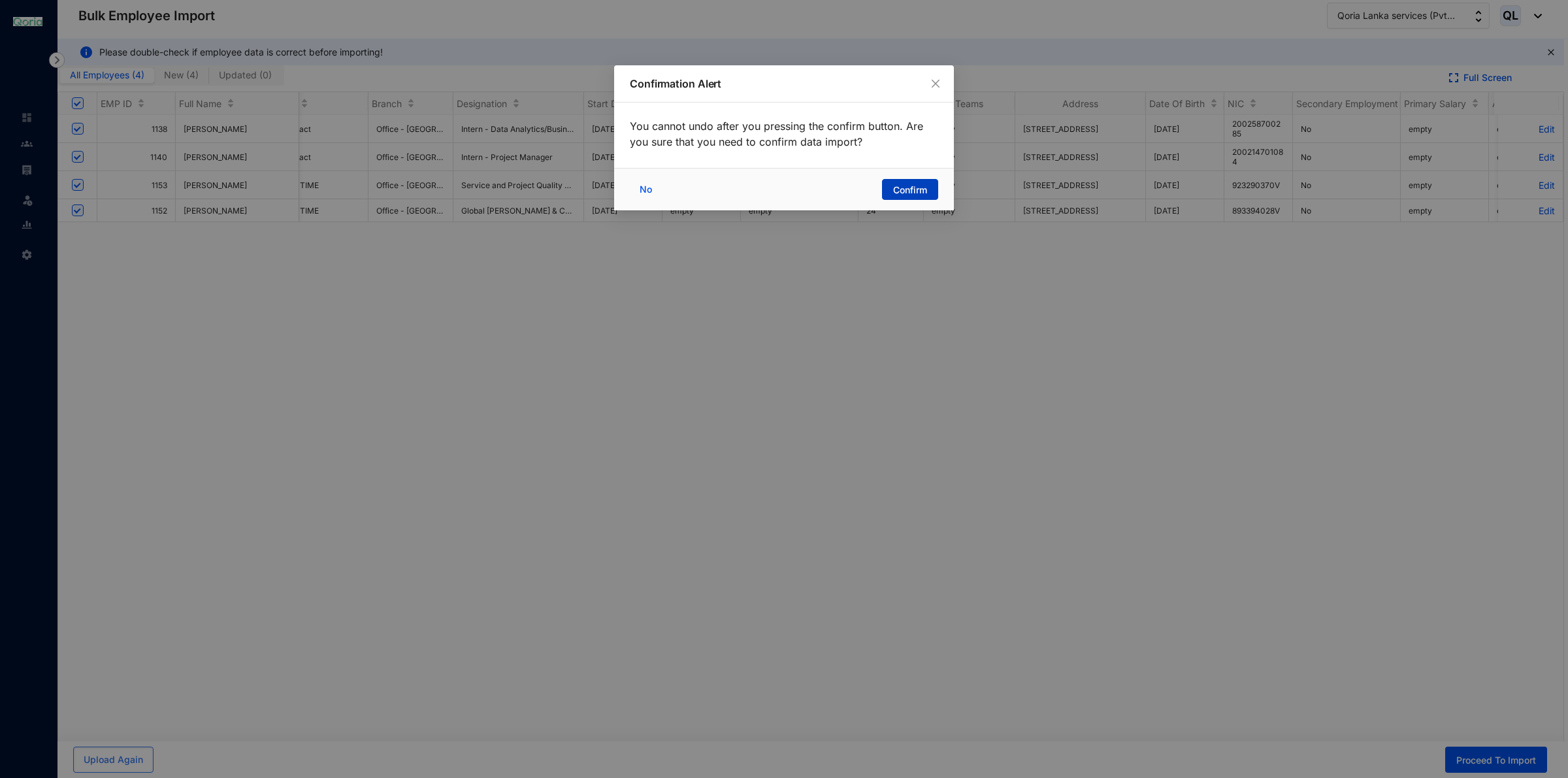
click at [902, 181] on button "Confirm" at bounding box center [910, 190] width 56 height 21
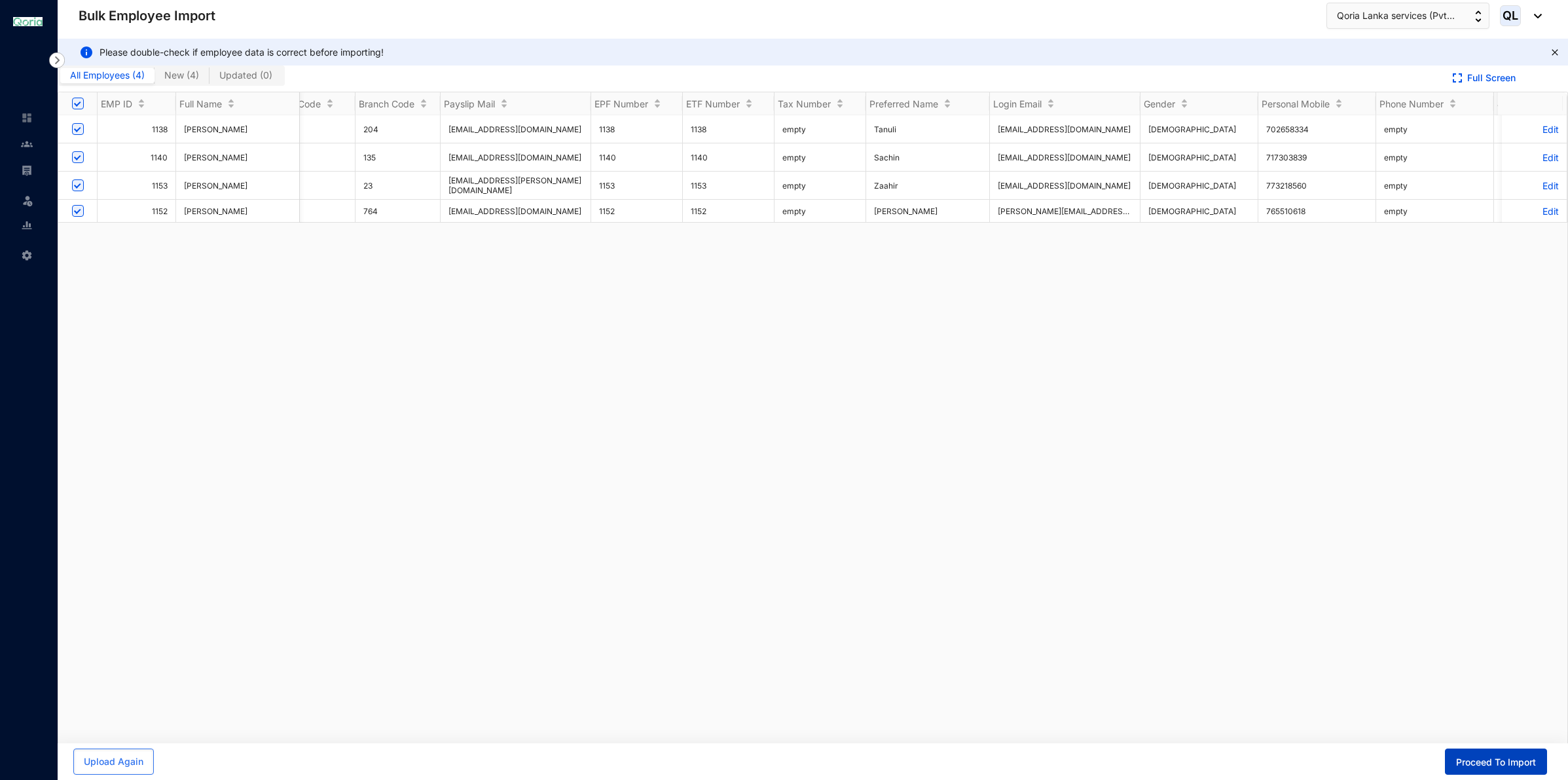
scroll to position [0, 653]
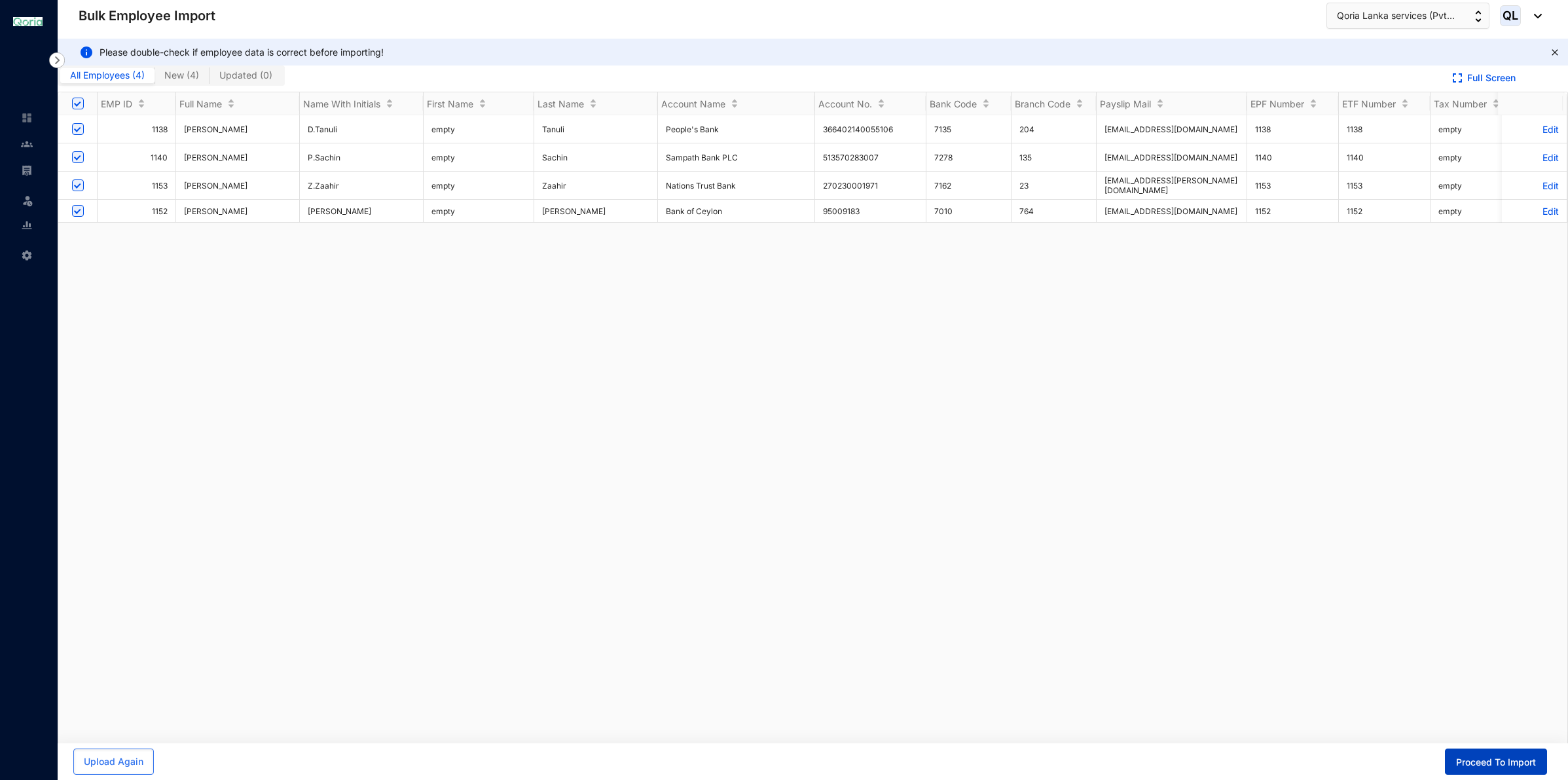
click at [1494, 763] on span "Proceed To Import" at bounding box center [1495, 762] width 80 height 13
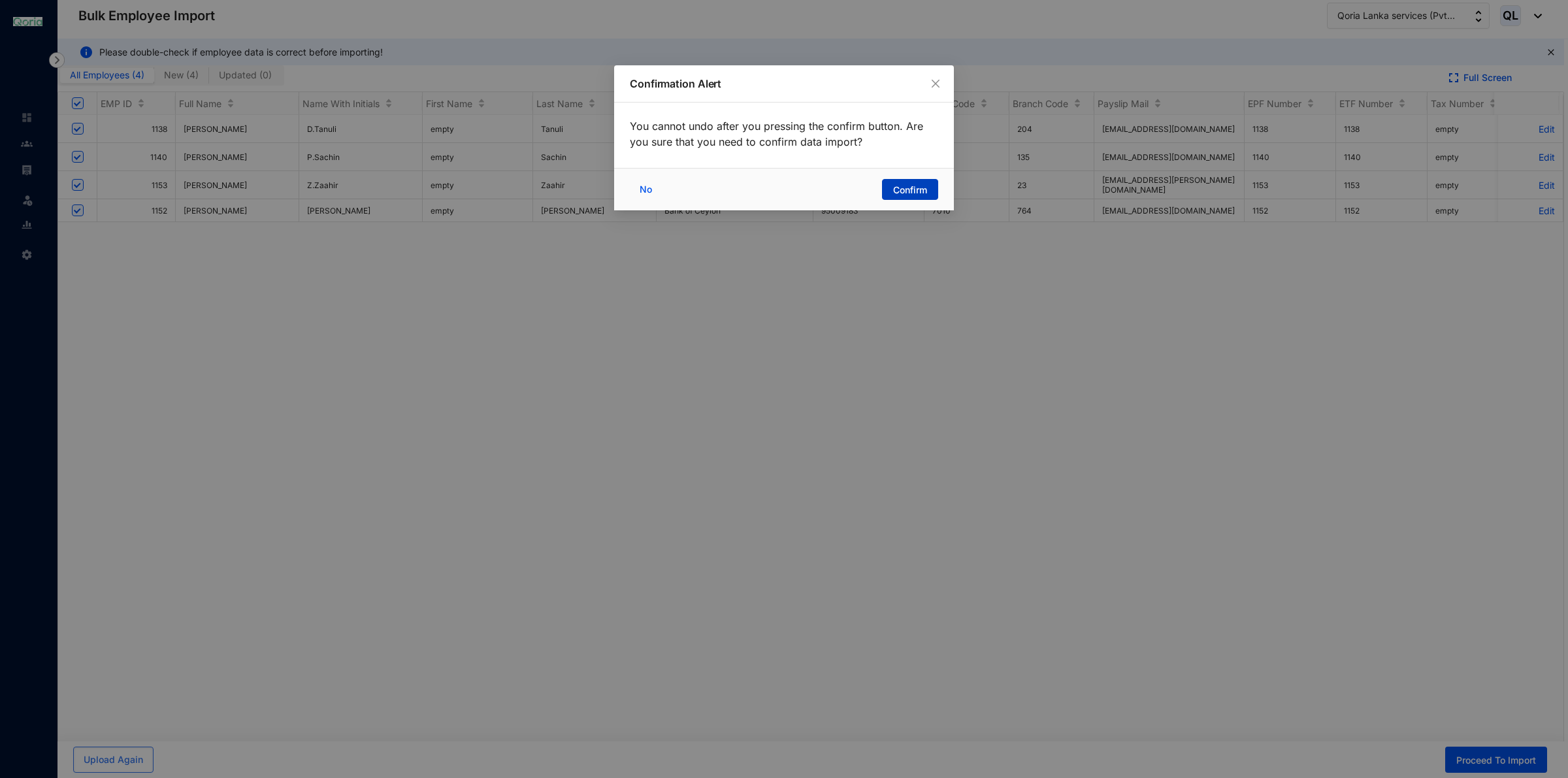
click at [906, 191] on span "Confirm" at bounding box center [910, 190] width 34 height 13
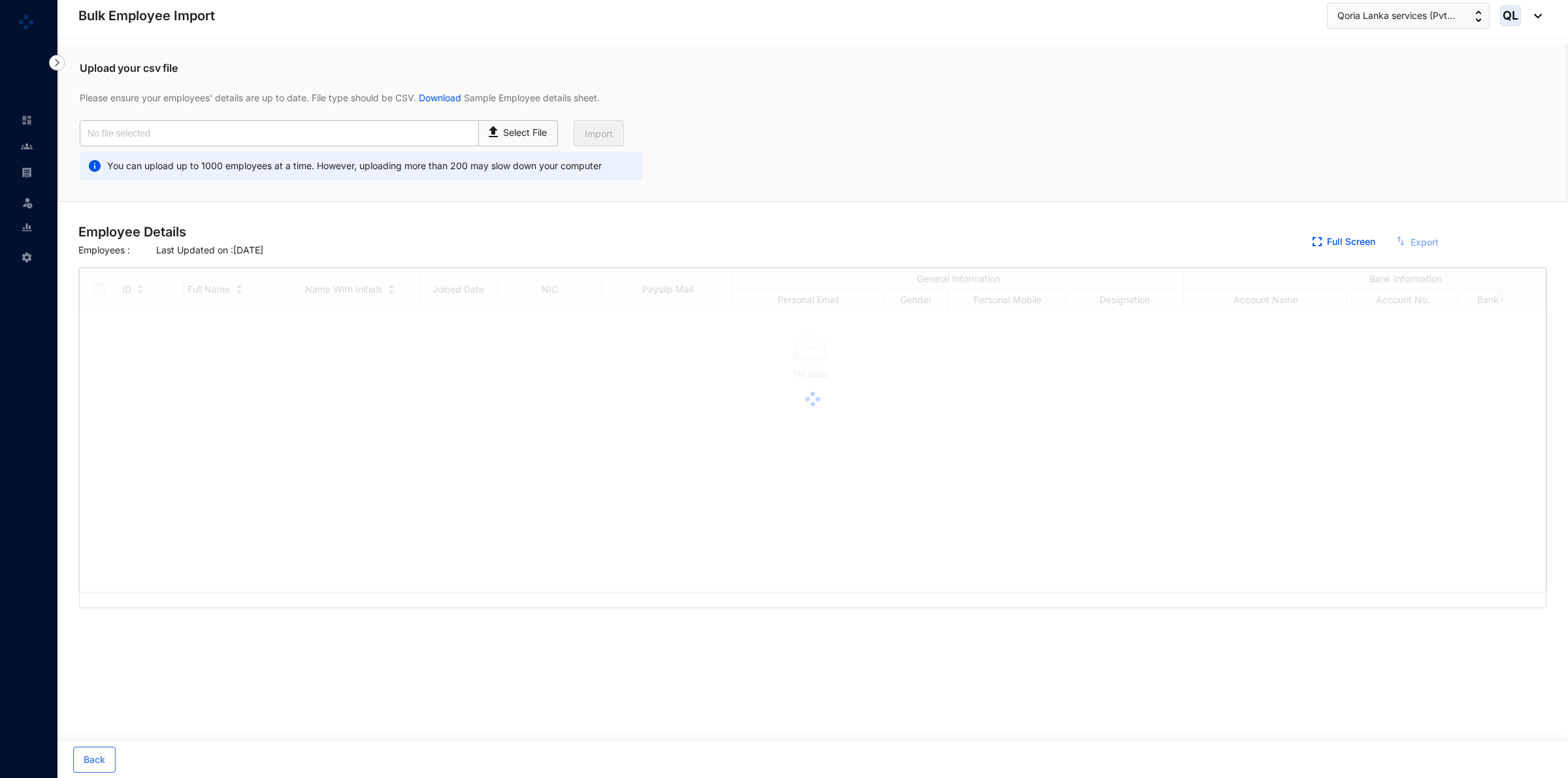
checkbox input "true"
